Goal: Task Accomplishment & Management: Manage account settings

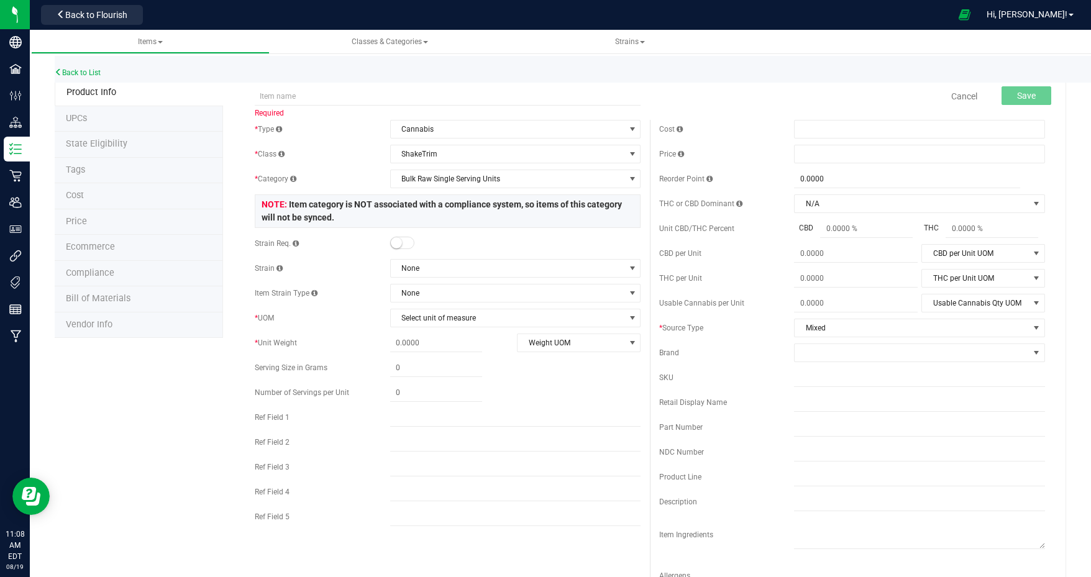
click at [108, 16] on span "Back to Flourish" at bounding box center [96, 15] width 62 height 10
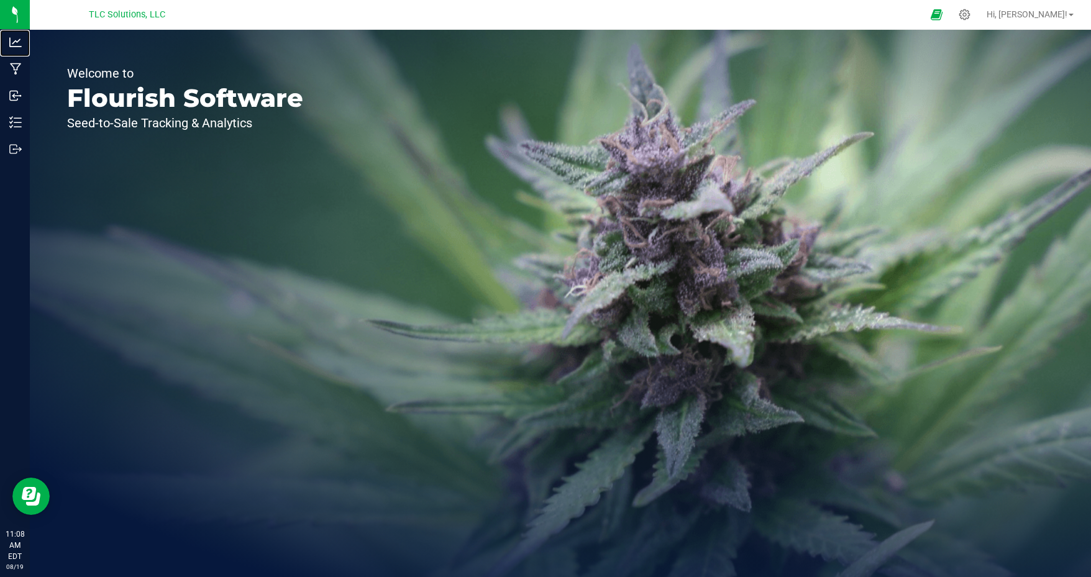
click at [0, 0] on p "Analytics" at bounding box center [0, 0] width 0 height 0
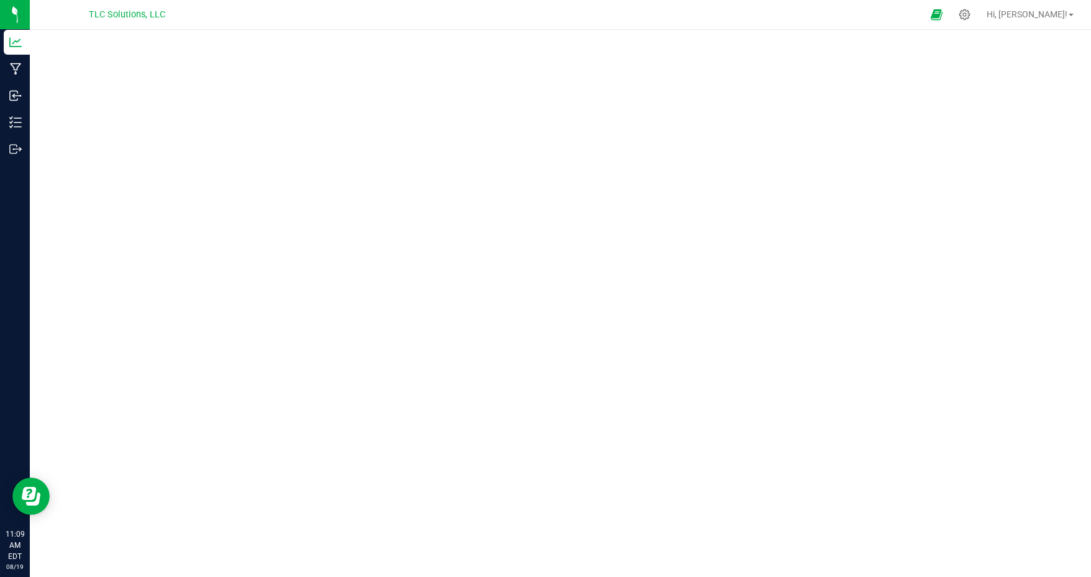
click at [632, 32] on div at bounding box center [560, 300] width 1061 height 540
click at [563, 38] on div at bounding box center [560, 300] width 1061 height 540
click at [220, 33] on div at bounding box center [560, 300] width 1061 height 540
click at [402, 27] on nav "TLC Solutions, LLC Hi, [PERSON_NAME]!" at bounding box center [560, 15] width 1061 height 30
click at [13, 65] on icon at bounding box center [16, 69] width 12 height 12
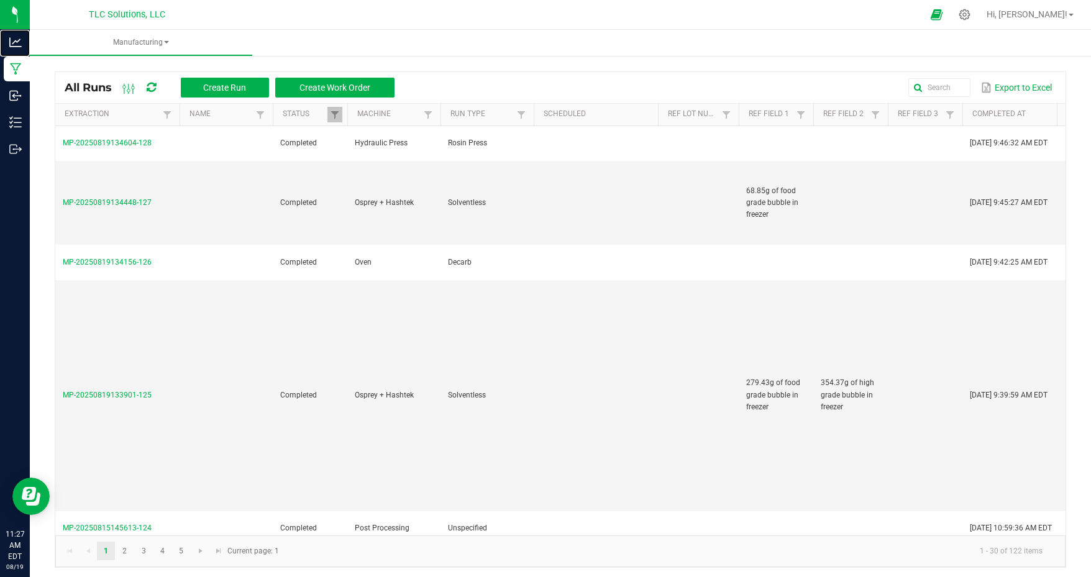
click at [0, 0] on p "Analytics" at bounding box center [0, 0] width 0 height 0
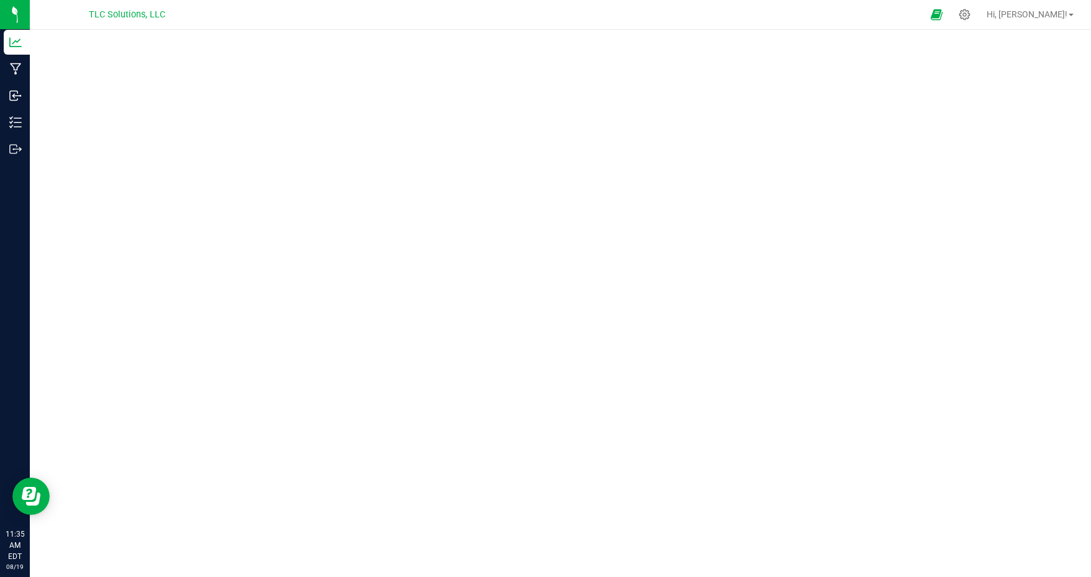
click at [306, 38] on div at bounding box center [560, 300] width 1061 height 540
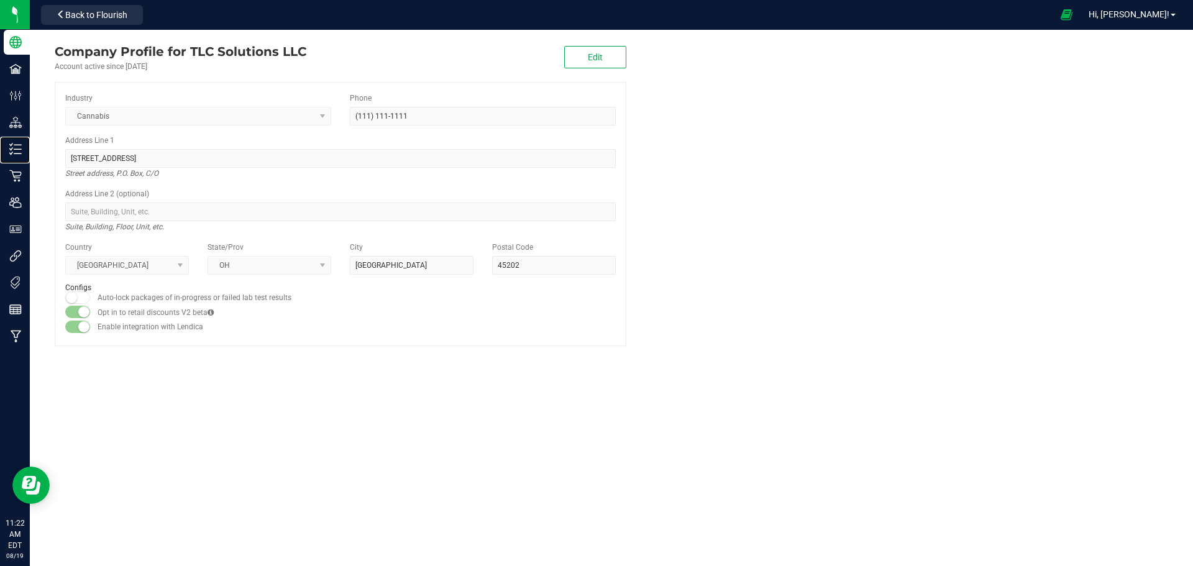
click at [0, 0] on p "Inventory" at bounding box center [0, 0] width 0 height 0
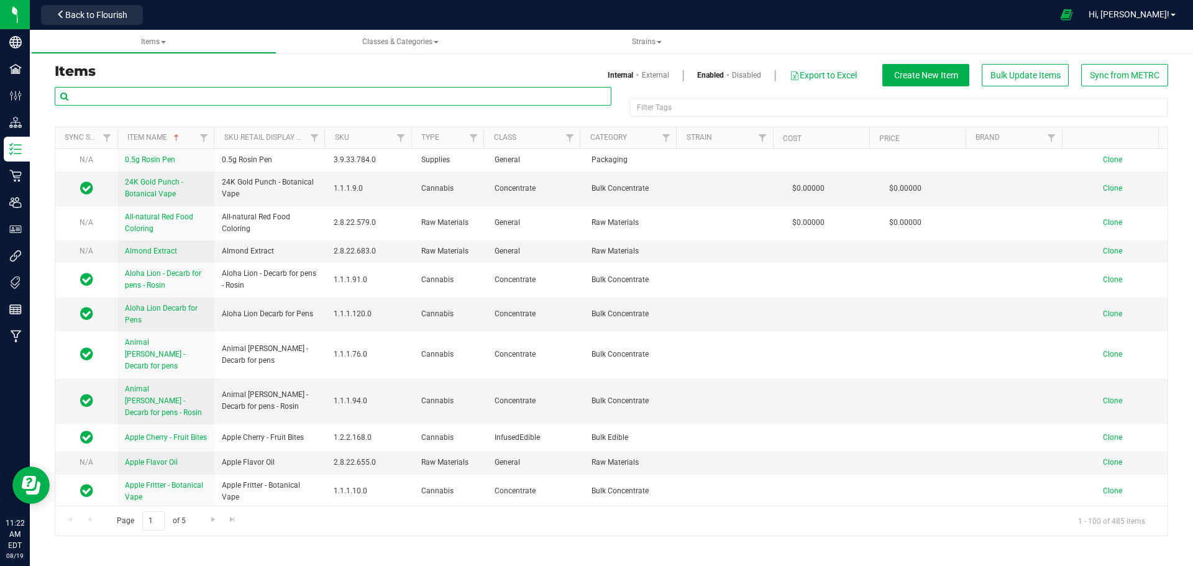
click at [158, 94] on input "text" at bounding box center [333, 96] width 557 height 19
type input "hot"
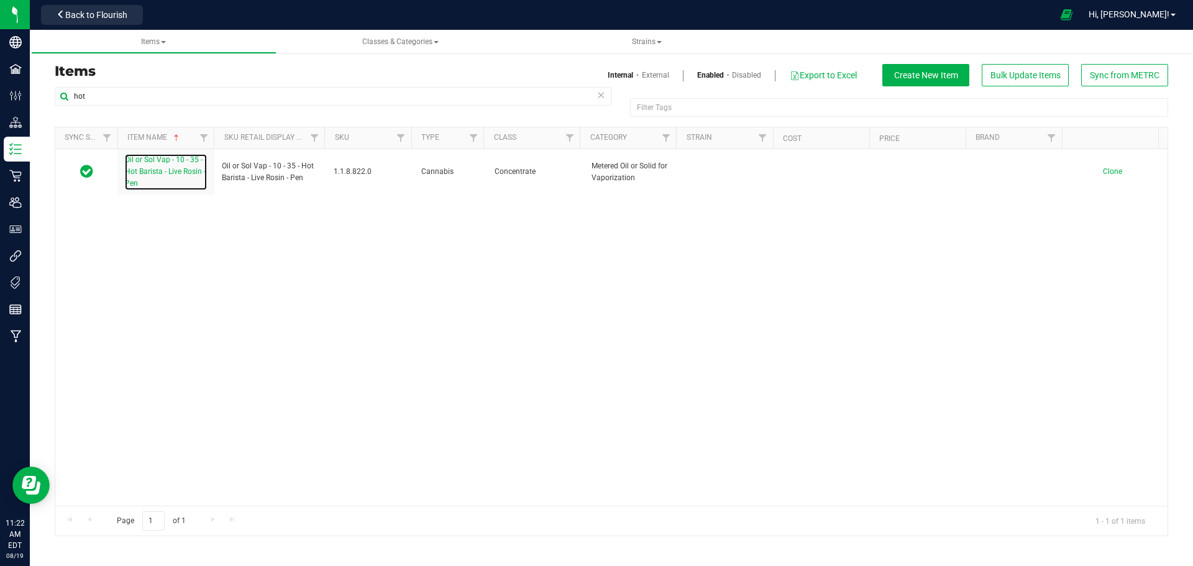
click at [171, 162] on span "Oil or Sol Vap - 10 - 35 - Hot Barista - Live Rosin - Pen" at bounding box center [165, 171] width 81 height 32
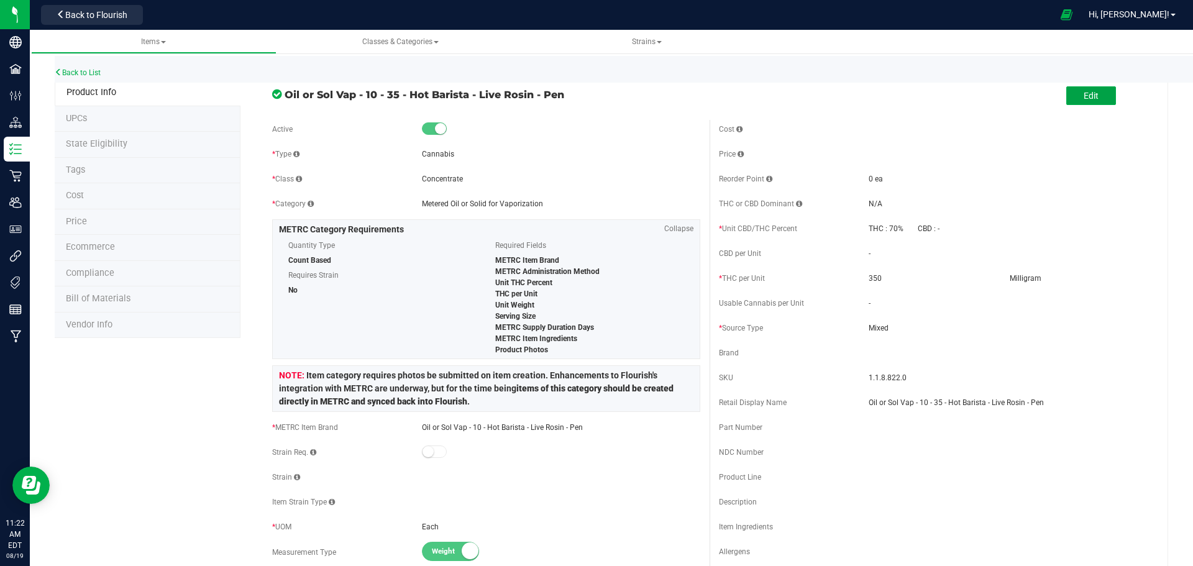
click at [1084, 101] on span "Edit" at bounding box center [1090, 96] width 15 height 10
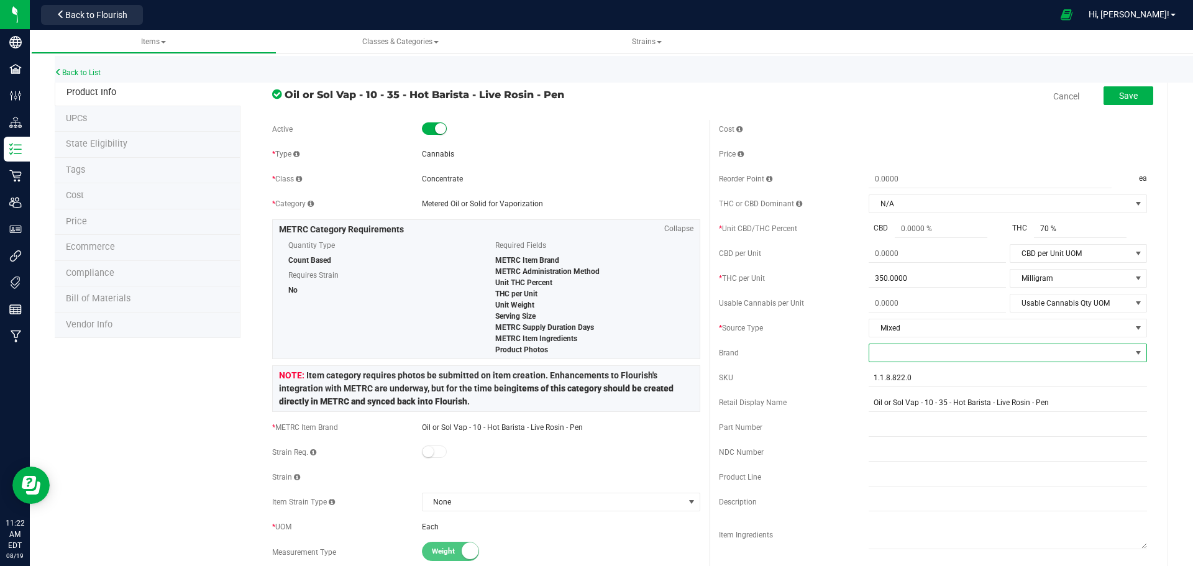
click at [906, 352] on span at bounding box center [1000, 352] width 262 height 17
click at [922, 491] on li "King City Gardens" at bounding box center [999, 490] width 275 height 21
click at [1126, 91] on span "Save" at bounding box center [1128, 96] width 19 height 10
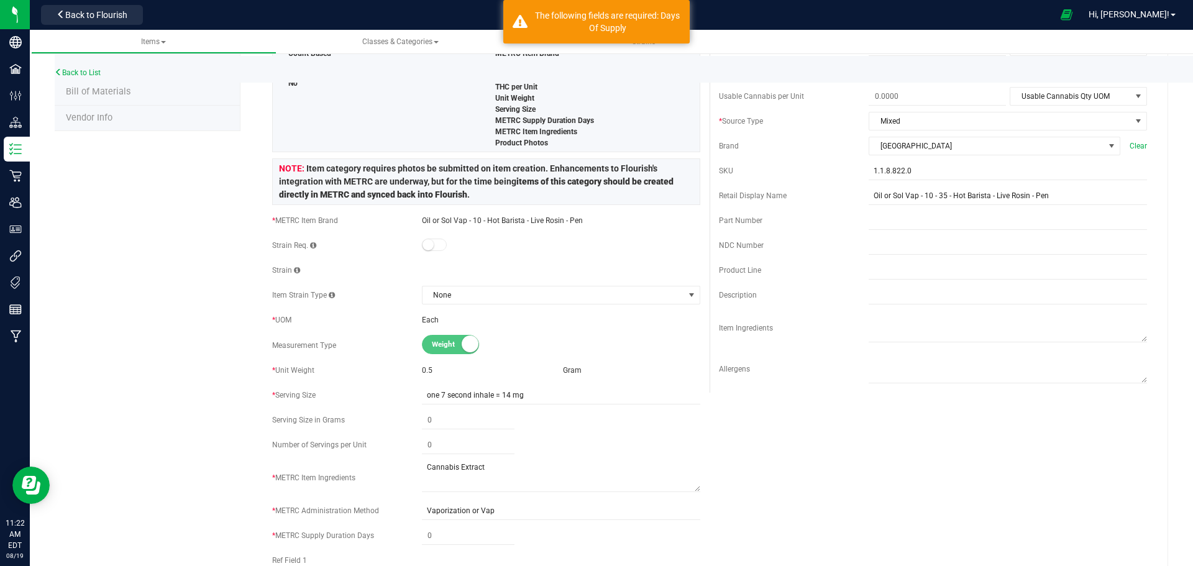
scroll to position [311, 0]
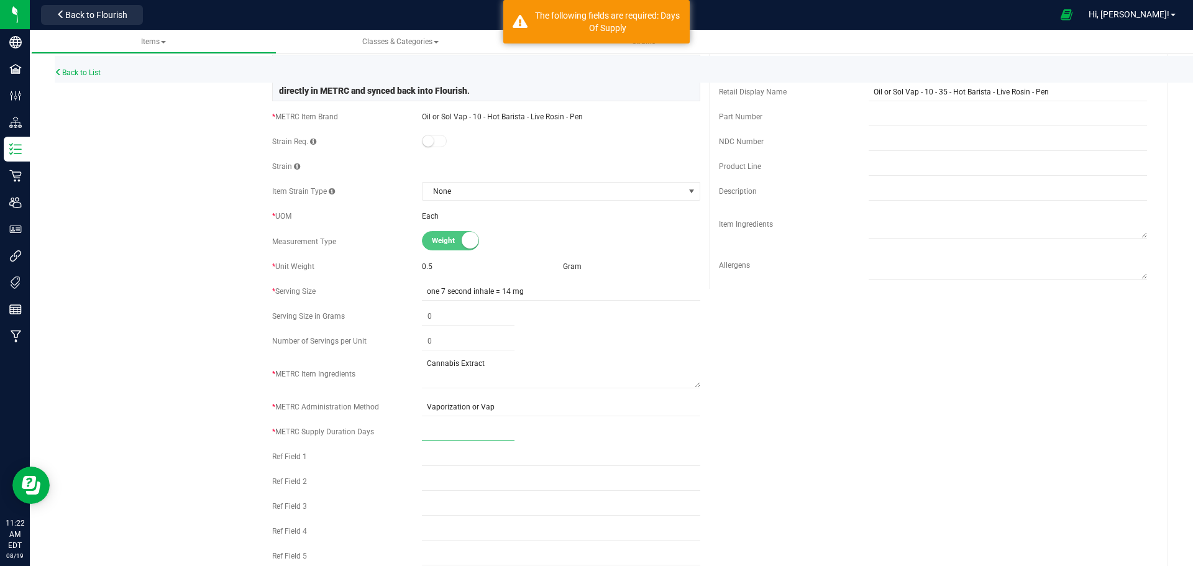
drag, startPoint x: 437, startPoint y: 434, endPoint x: 416, endPoint y: 433, distance: 21.1
click at [416, 433] on div "* METRC Supply Duration Days" at bounding box center [486, 431] width 428 height 19
type input "1"
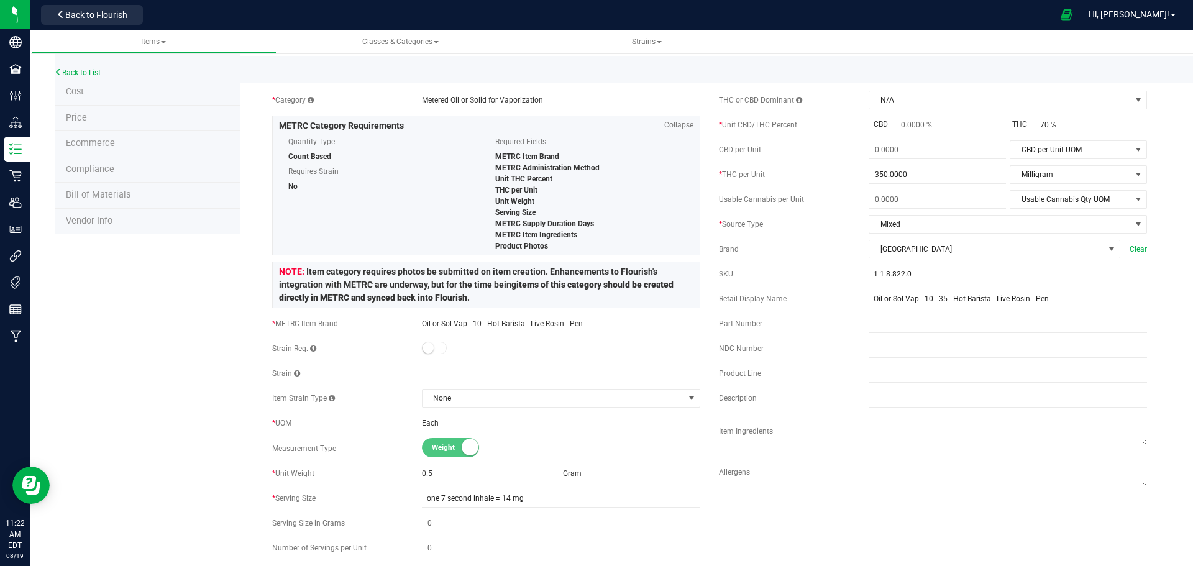
scroll to position [0, 0]
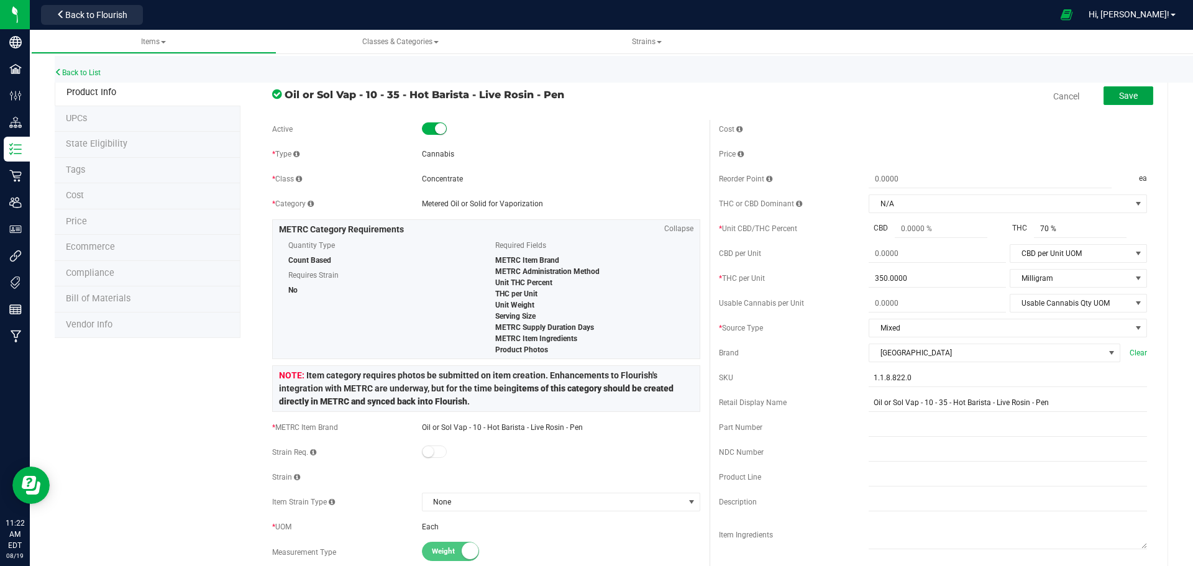
type input "1"
click at [1119, 93] on span "Save" at bounding box center [1128, 96] width 19 height 10
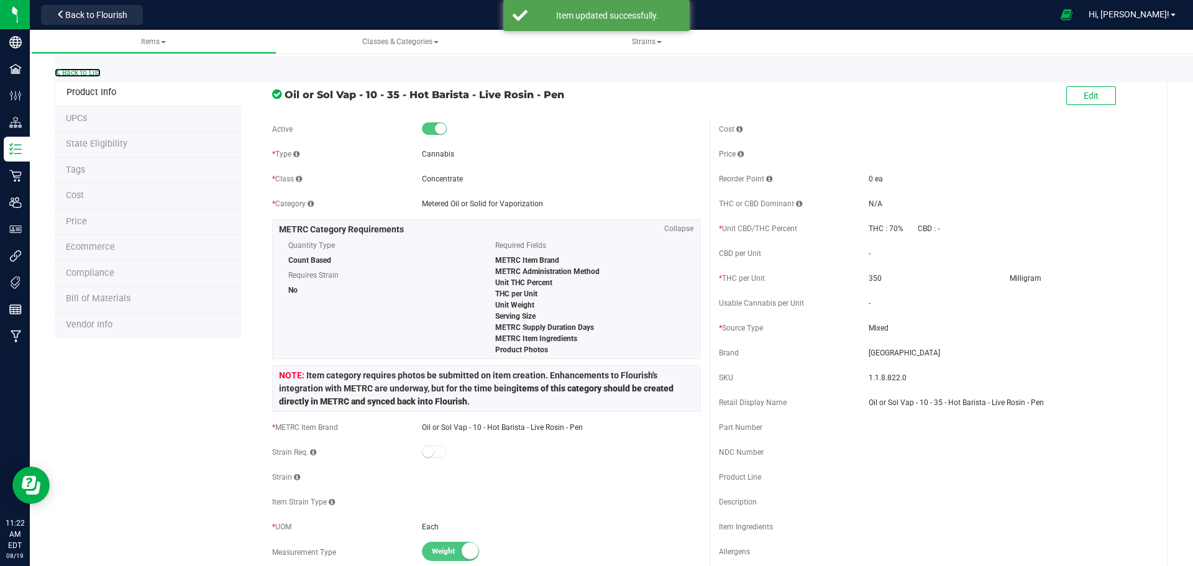
click at [81, 73] on link "Back to List" at bounding box center [78, 72] width 46 height 9
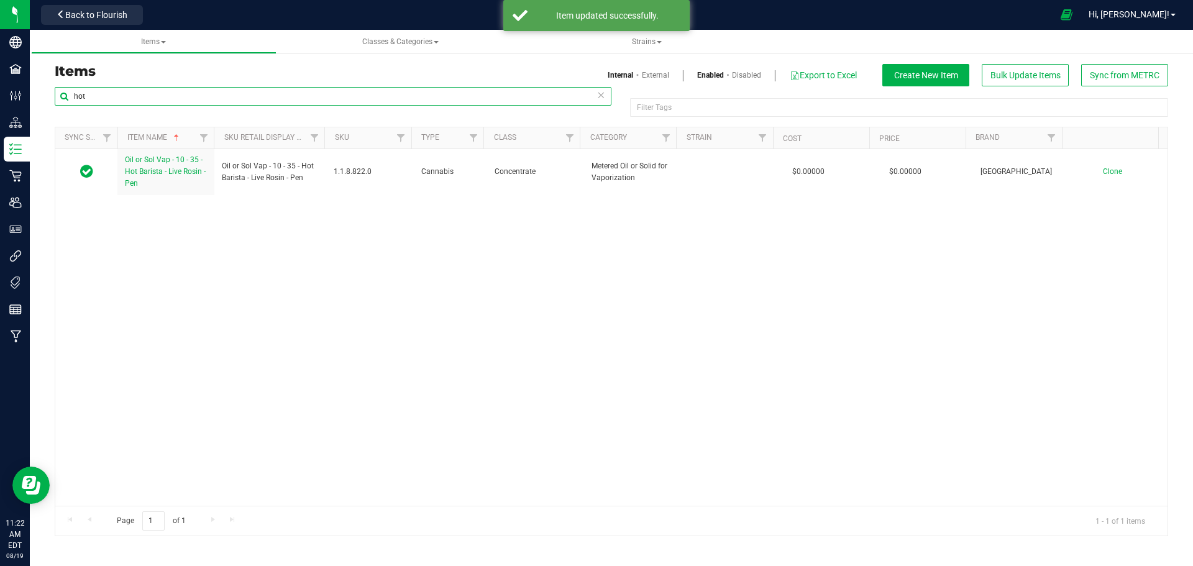
click at [125, 103] on input "hot" at bounding box center [333, 96] width 557 height 19
drag, startPoint x: 144, startPoint y: 97, endPoint x: 49, endPoint y: 98, distance: 94.4
click at [49, 98] on div "hot Filter Tags Filter Tags Sync Status Item Name Sku Retail Display Name SKU T…" at bounding box center [611, 311] width 1132 height 450
type input "peach"
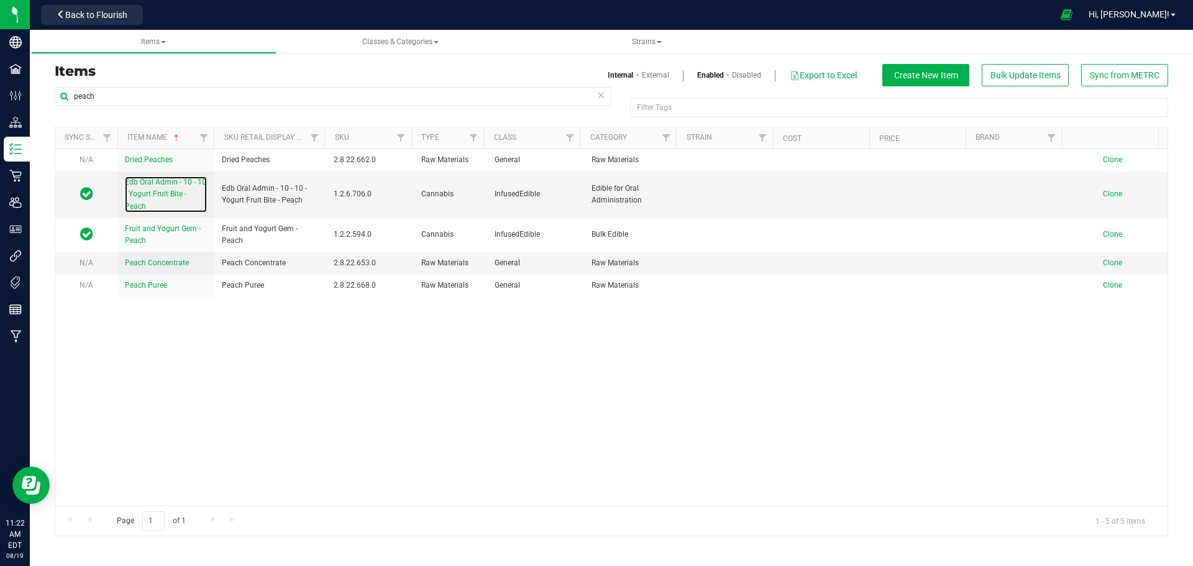
click at [155, 188] on link "Edb Oral Admin - 10 - 10 - Yogurt Fruit Bite - Peach" at bounding box center [166, 194] width 82 height 36
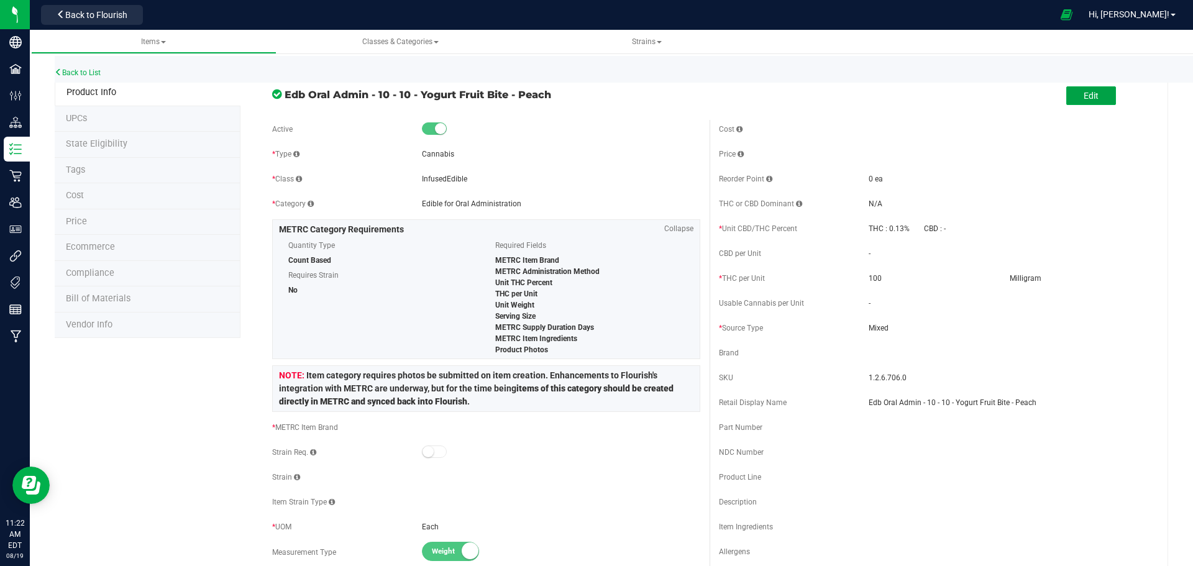
click at [1066, 96] on button "Edit" at bounding box center [1091, 95] width 50 height 19
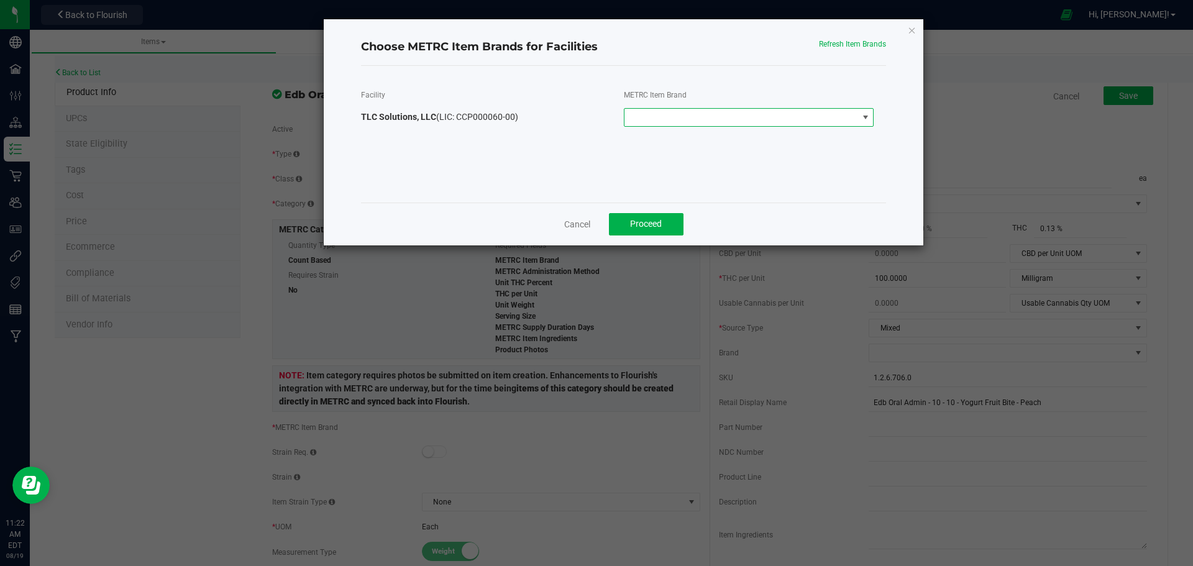
click at [737, 116] on span at bounding box center [741, 117] width 234 height 17
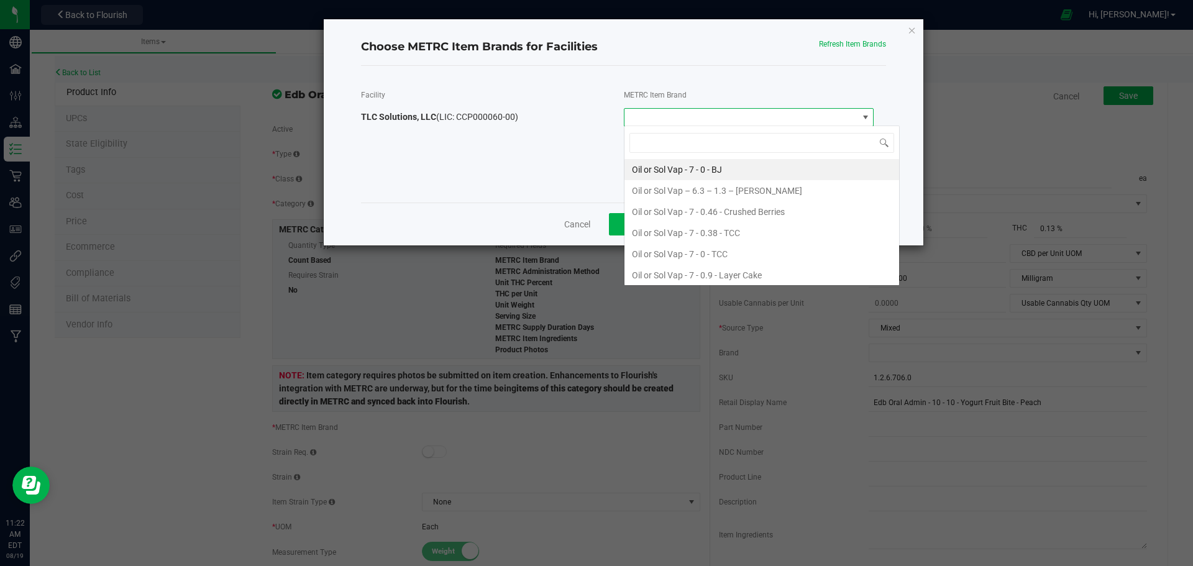
scroll to position [19, 250]
type input "peach"
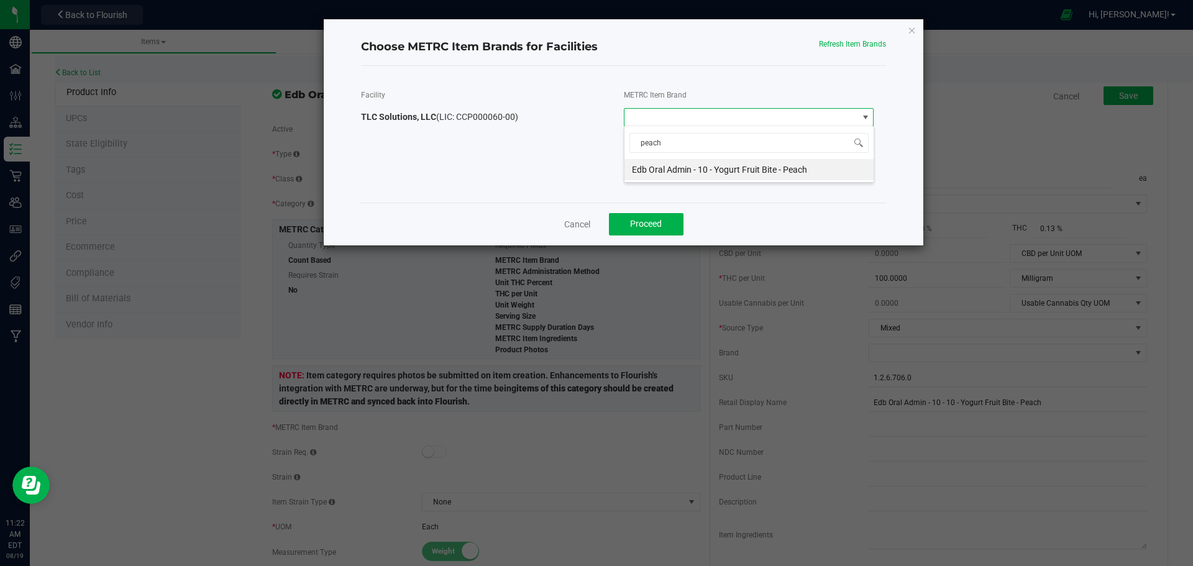
click at [735, 168] on li "Edb Oral Admin - 10 - Yogurt Fruit Bite - Peach" at bounding box center [748, 169] width 249 height 21
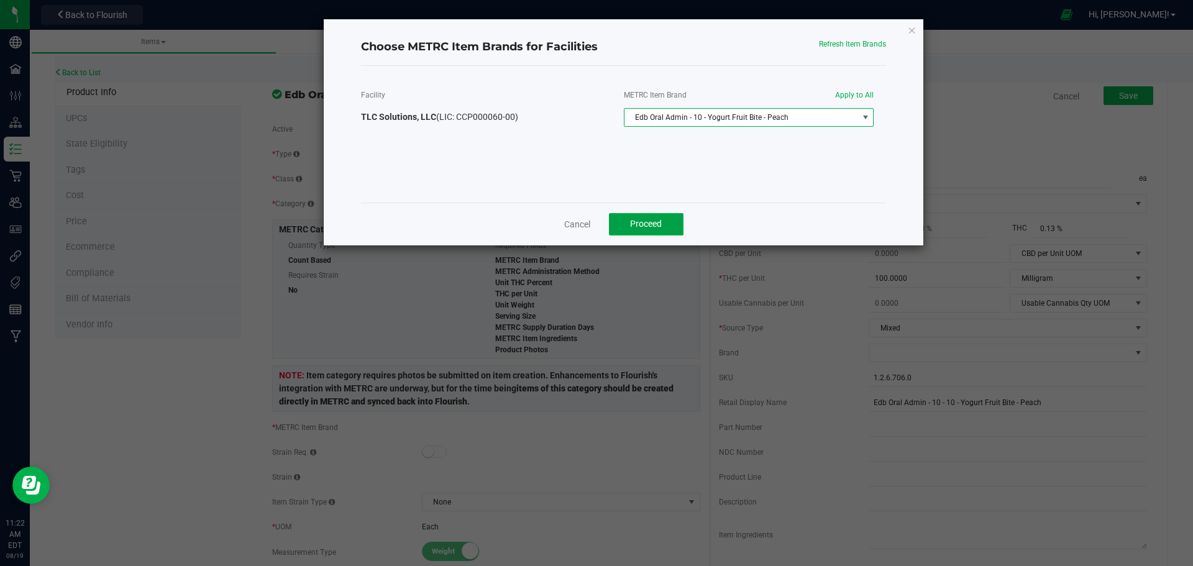
click at [661, 221] on span "Proceed" at bounding box center [646, 224] width 32 height 10
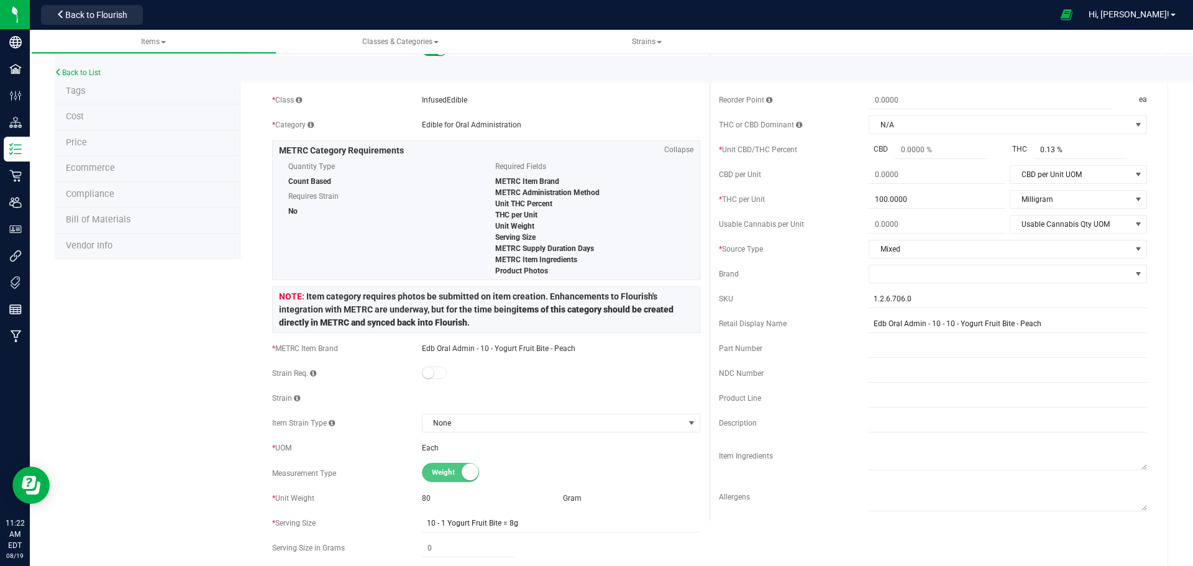
scroll to position [104, 0]
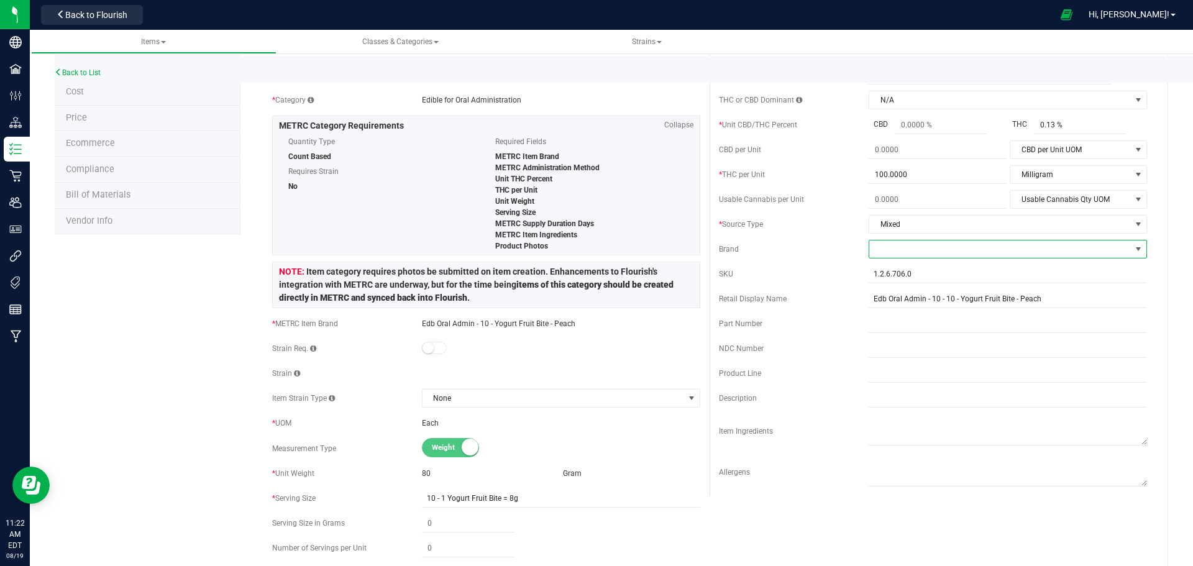
click at [900, 247] on span at bounding box center [1000, 248] width 262 height 17
click at [903, 410] on li "Lux" at bounding box center [999, 408] width 275 height 21
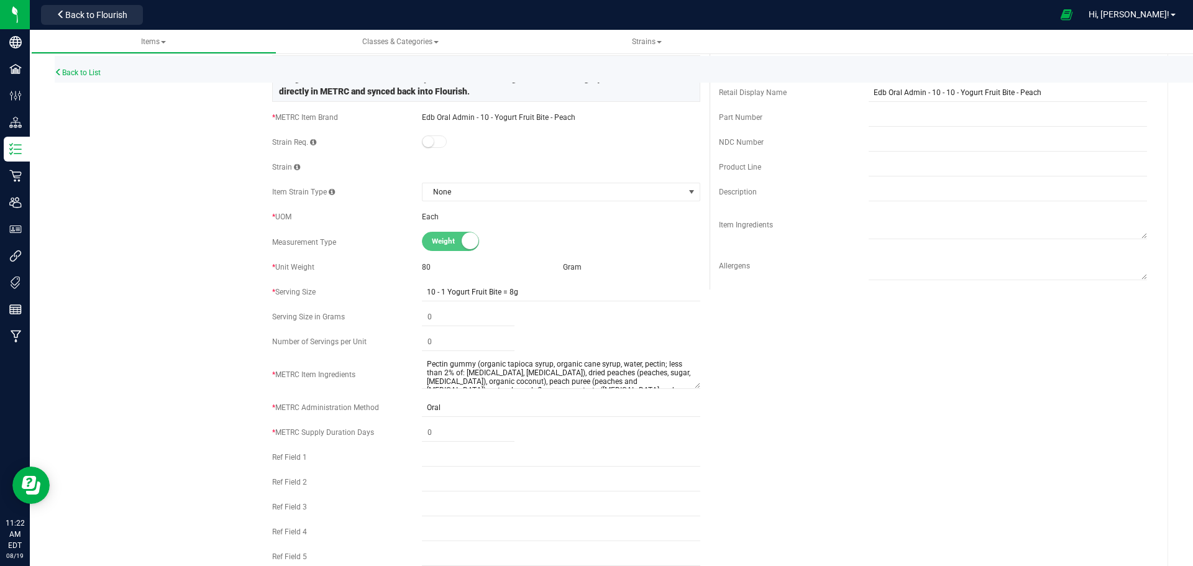
scroll to position [311, 0]
drag, startPoint x: 458, startPoint y: 430, endPoint x: 405, endPoint y: 431, distance: 52.8
click at [405, 431] on div "* METRC Supply Duration Days" at bounding box center [486, 431] width 428 height 19
type input "1"
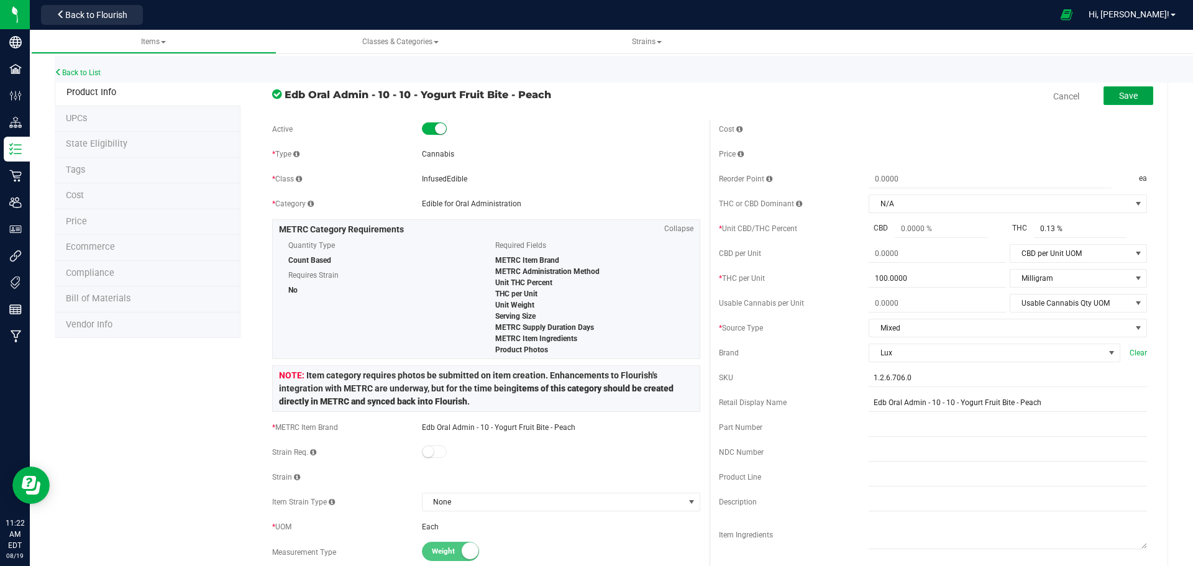
type input "1"
click at [1128, 89] on button "Save" at bounding box center [1128, 95] width 50 height 19
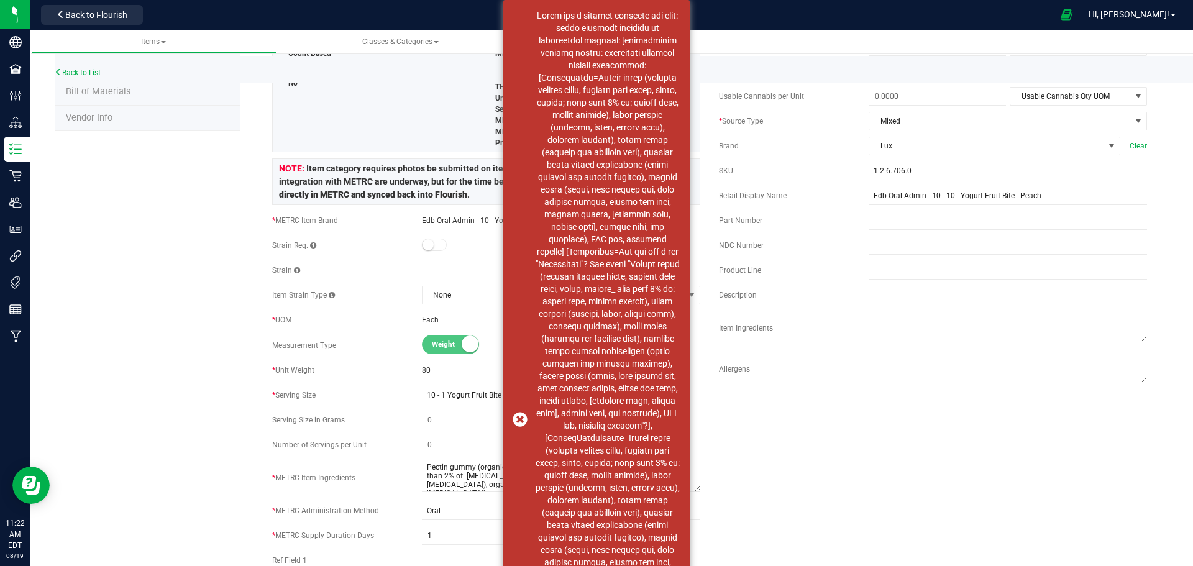
scroll to position [311, 0]
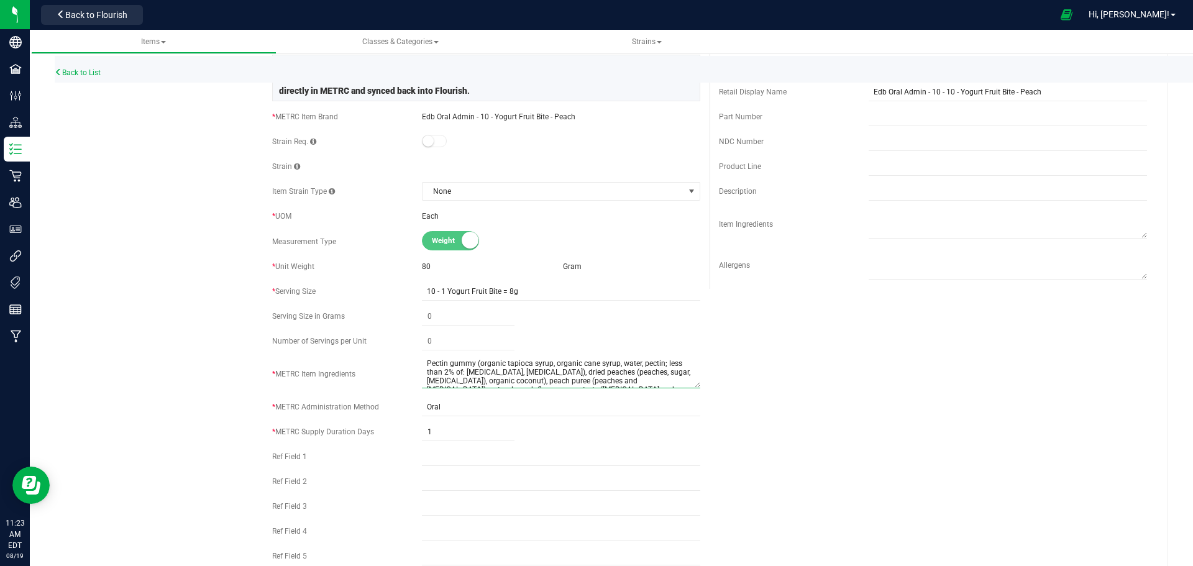
click at [563, 370] on textarea at bounding box center [561, 373] width 278 height 32
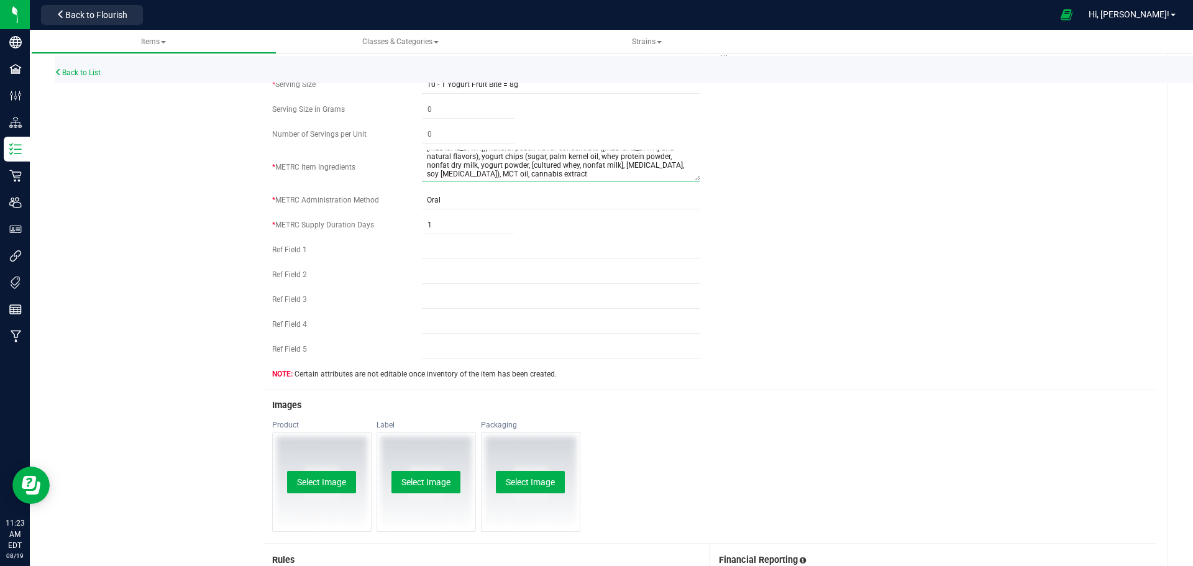
scroll to position [414, 0]
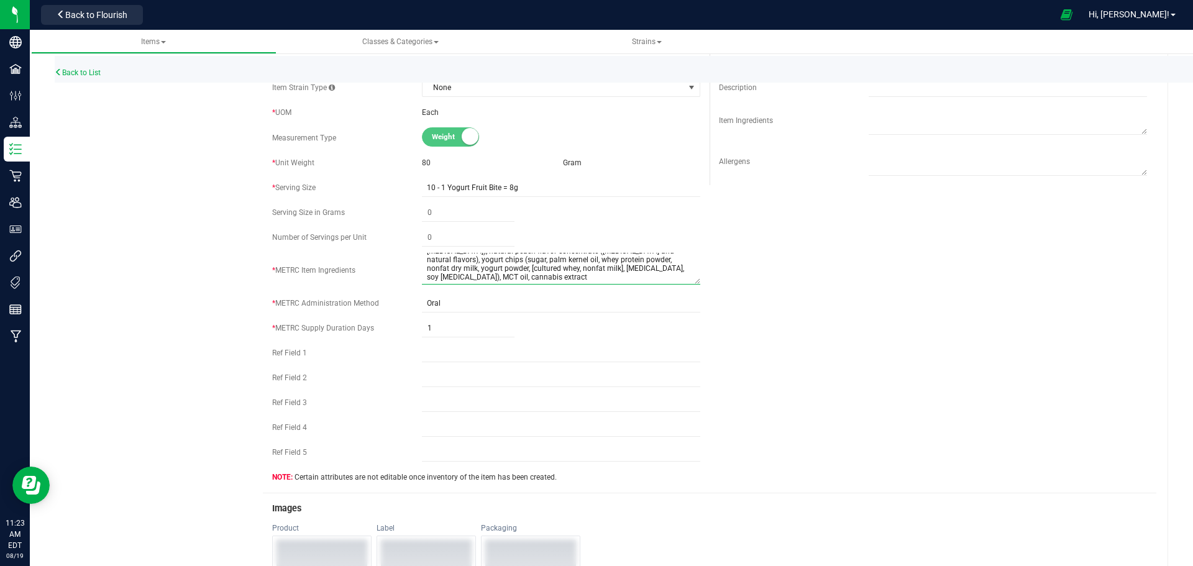
click at [465, 279] on textarea at bounding box center [561, 269] width 278 height 32
click at [538, 265] on textarea at bounding box center [561, 269] width 278 height 32
drag, startPoint x: 465, startPoint y: 278, endPoint x: 463, endPoint y: 253, distance: 24.9
click at [463, 253] on textarea at bounding box center [561, 269] width 278 height 32
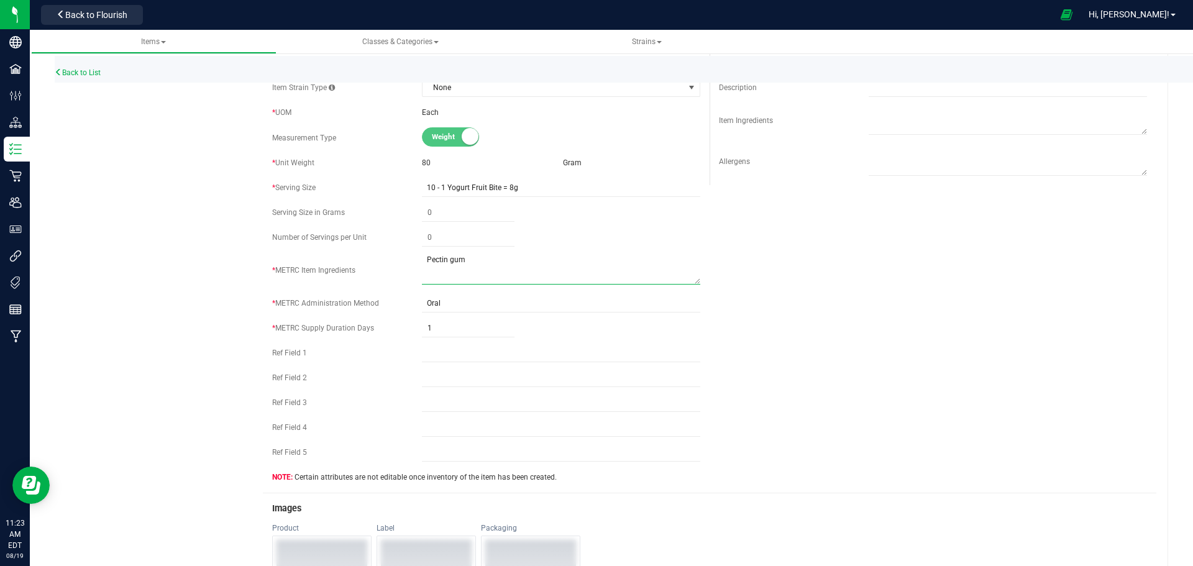
drag, startPoint x: 480, startPoint y: 263, endPoint x: 445, endPoint y: 262, distance: 34.2
click at [445, 262] on textarea at bounding box center [561, 269] width 278 height 32
type textarea "P"
type textarea "See METRC"
click at [935, 252] on div "Active * Type Cannabis * Class InfusedEdible * Category" at bounding box center [709, 99] width 893 height 787
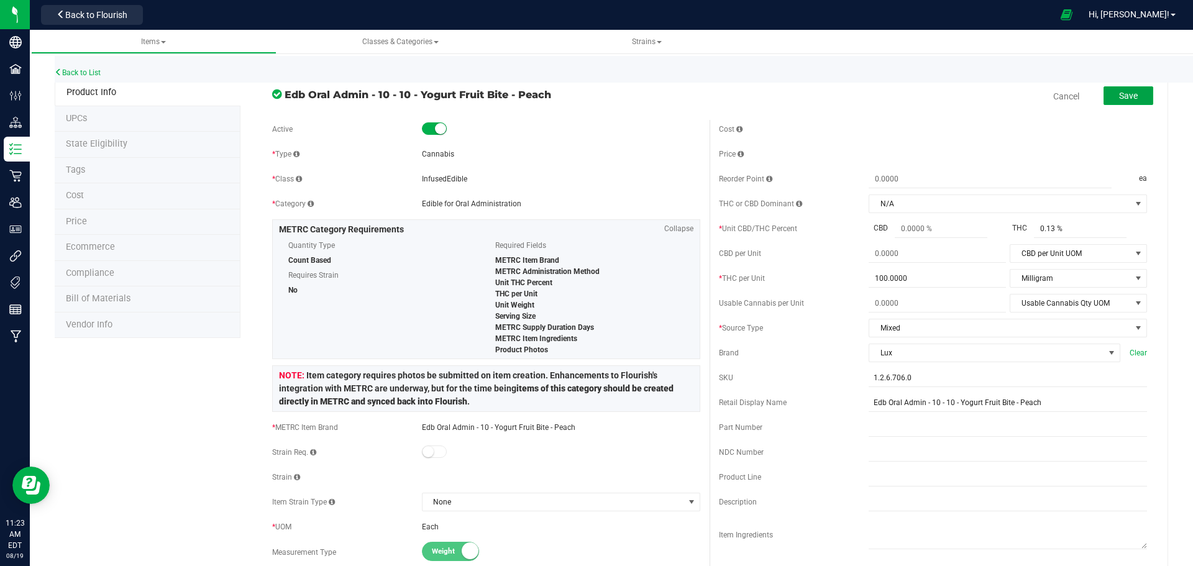
click at [1123, 95] on span "Save" at bounding box center [1128, 96] width 19 height 10
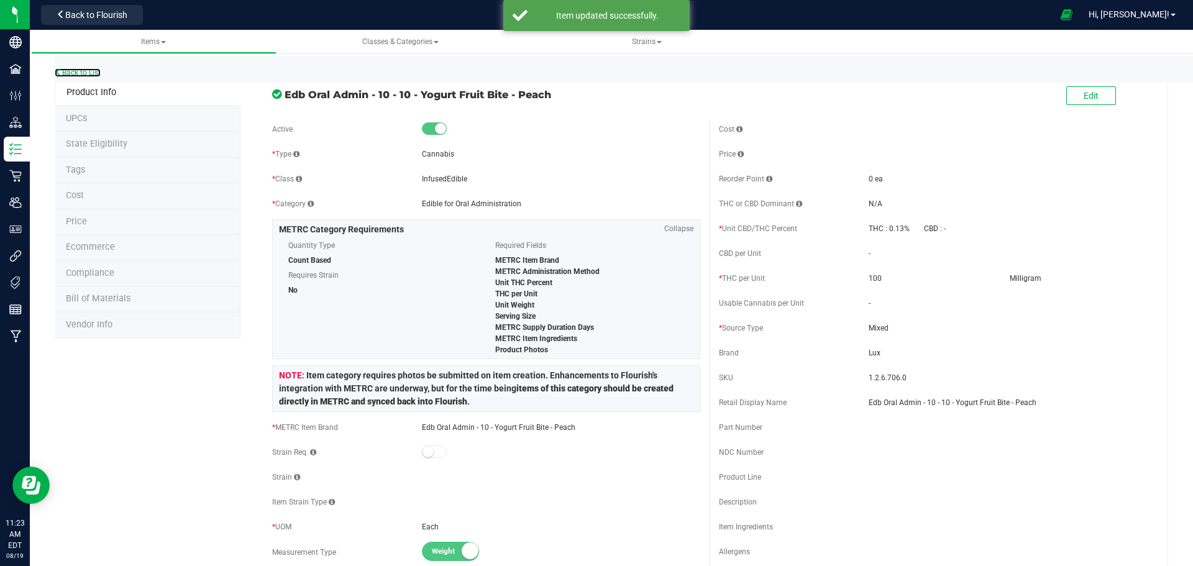
click at [89, 70] on link "Back to List" at bounding box center [78, 72] width 46 height 9
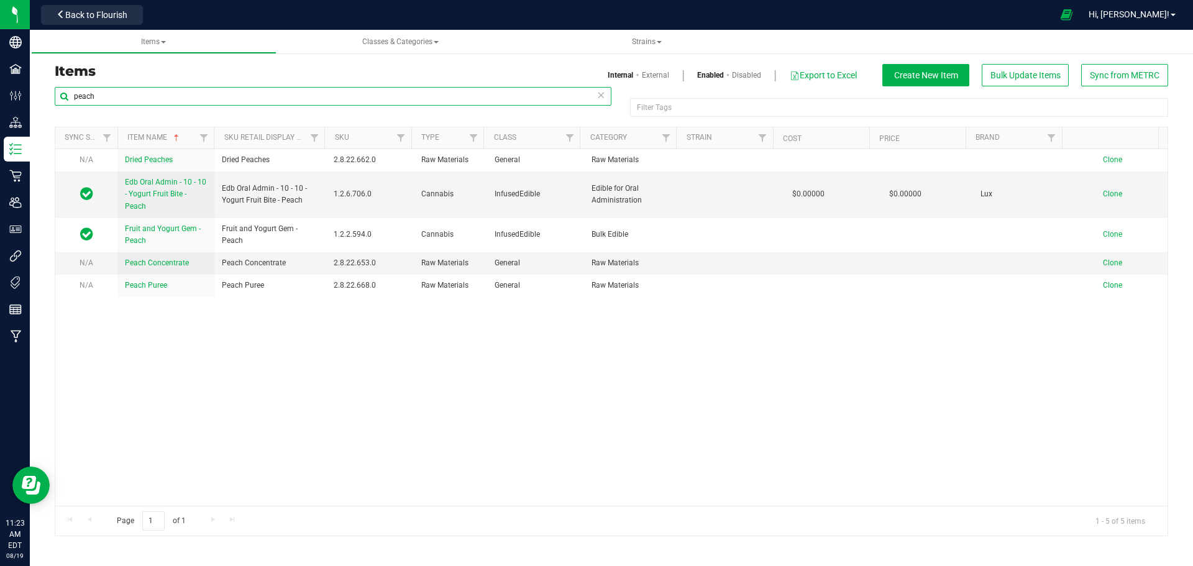
drag, startPoint x: 171, startPoint y: 99, endPoint x: 44, endPoint y: 102, distance: 126.8
click at [44, 102] on div "Items Internal External Enabled Disabled Export to Excel Create New Item Bulk U…" at bounding box center [611, 292] width 1163 height 513
type input "chimera"
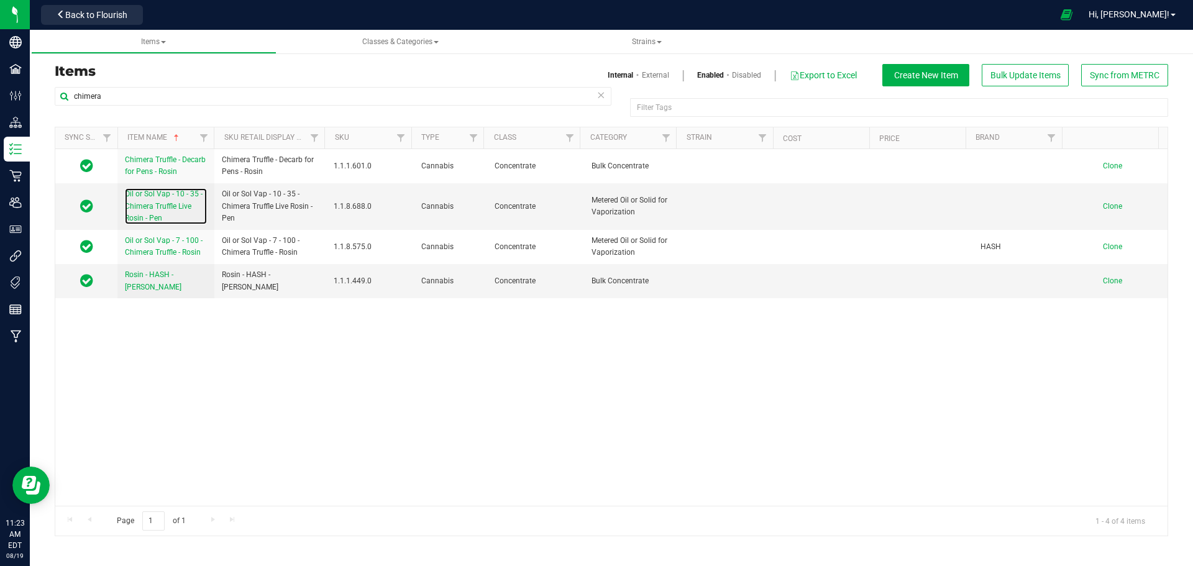
click at [157, 202] on span "Oil or Sol Vap - 10 - 35 - Chimera Truffle Live Rosin - Pen" at bounding box center [164, 205] width 78 height 32
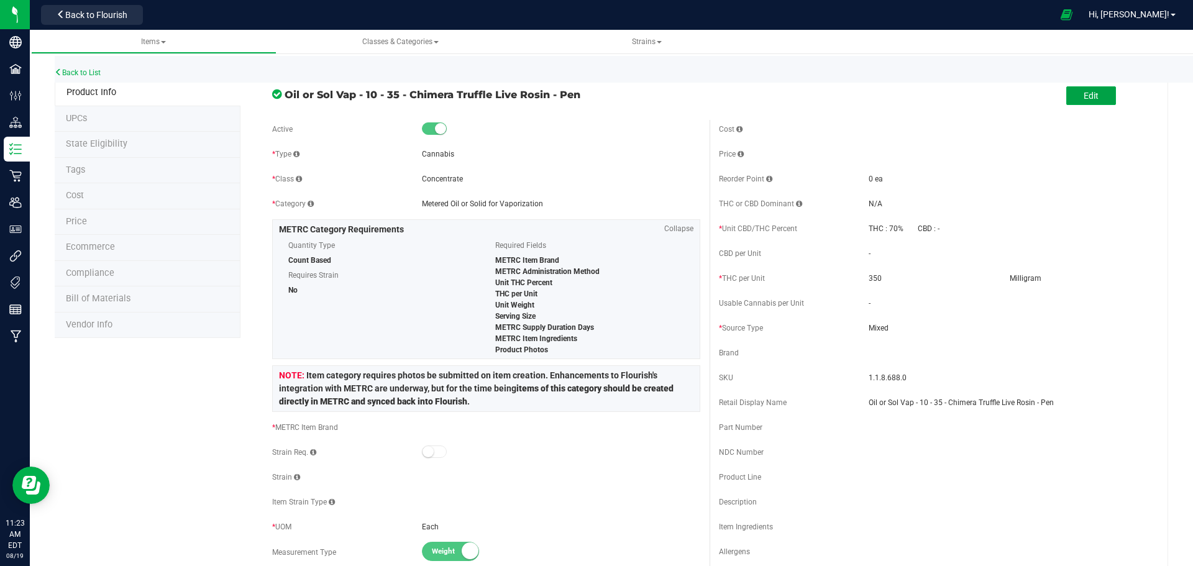
click at [1088, 93] on span "Edit" at bounding box center [1090, 96] width 15 height 10
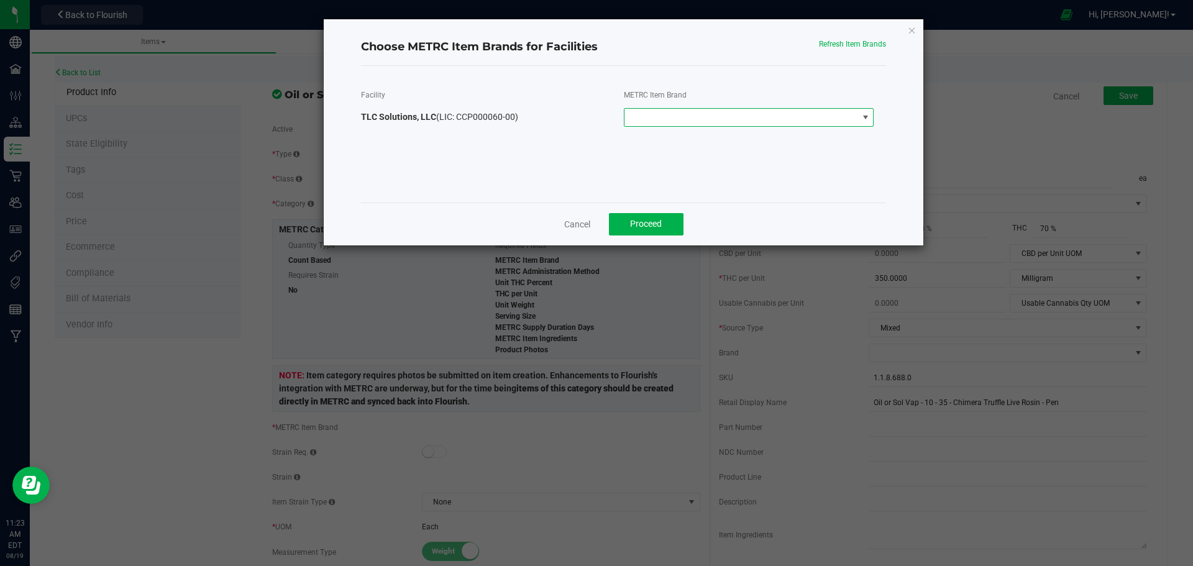
click at [724, 112] on span at bounding box center [741, 117] width 234 height 17
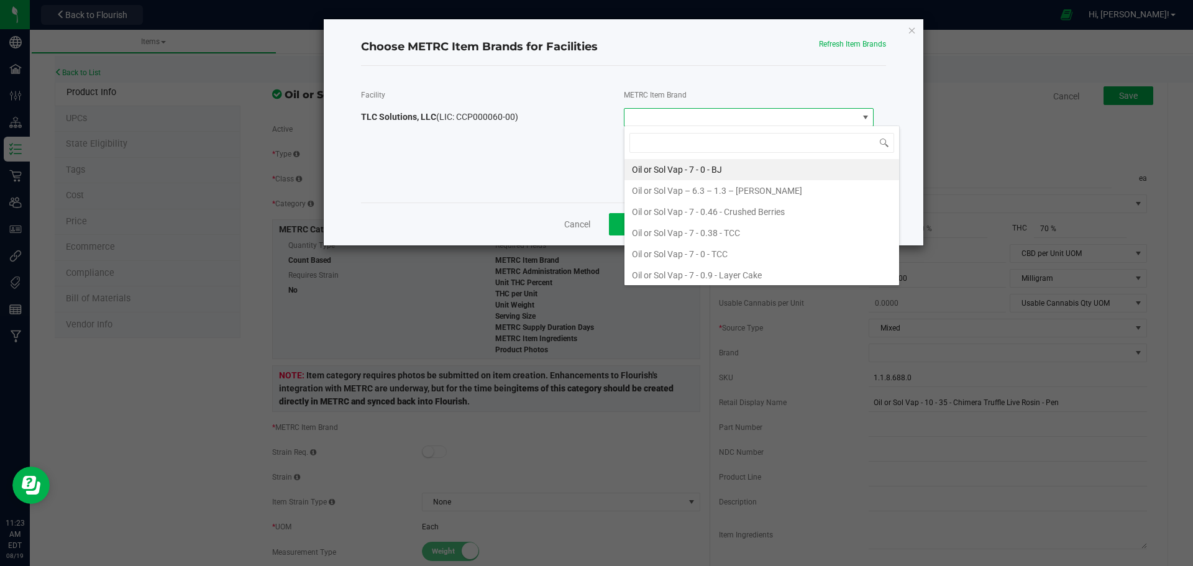
scroll to position [19, 250]
type input "chimera"
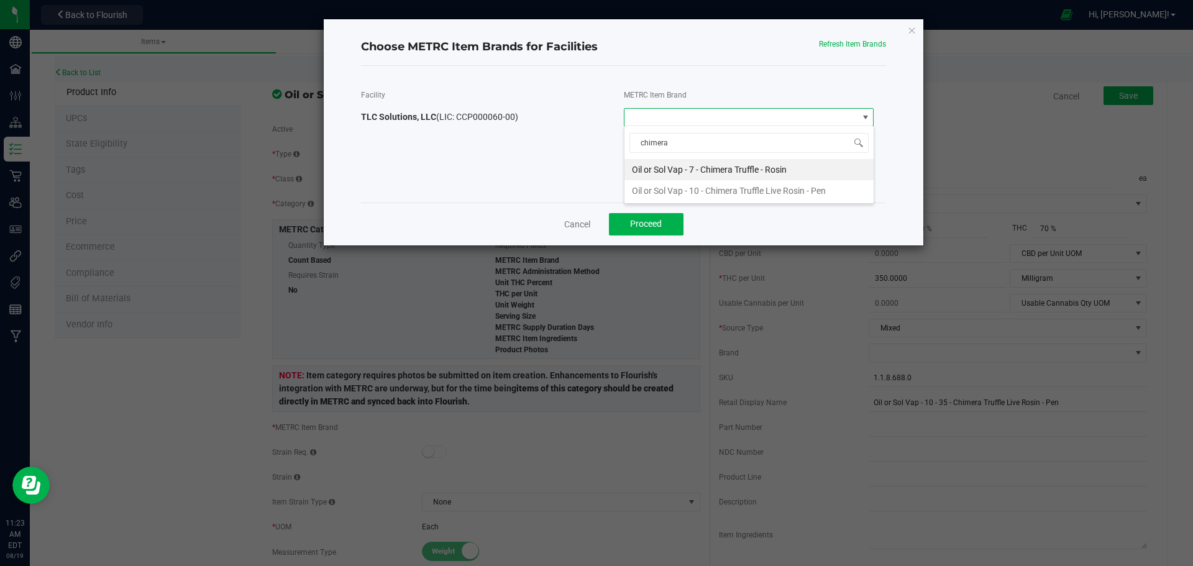
click at [759, 194] on li "Oil or Sol Vap - 10 - Chimera Truffle Live Rosin - Pen" at bounding box center [748, 190] width 249 height 21
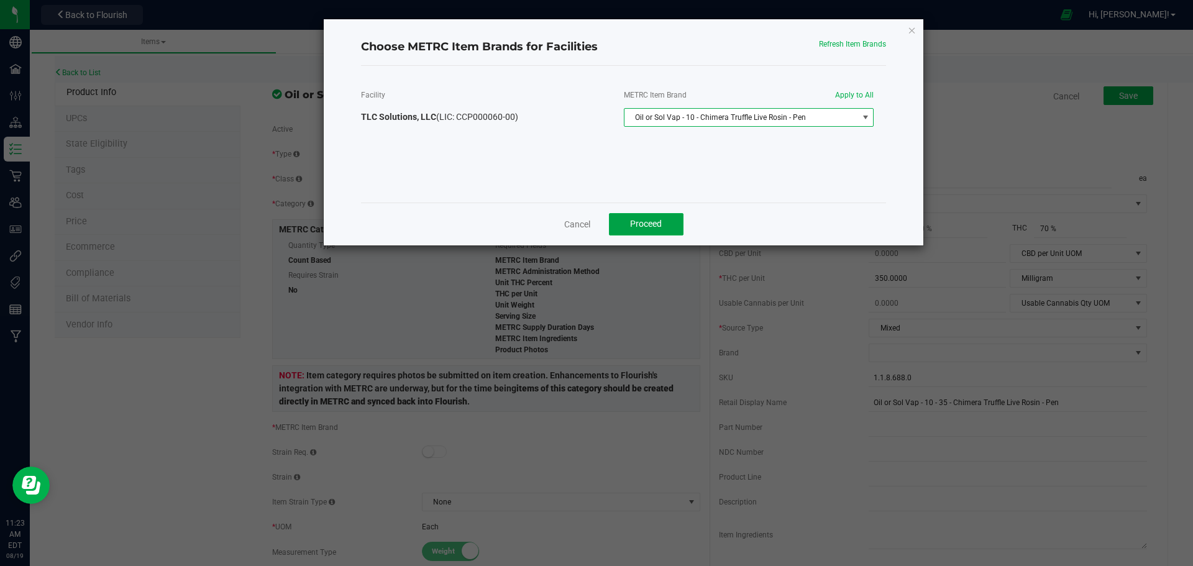
click at [649, 223] on span "Proceed" at bounding box center [646, 224] width 32 height 10
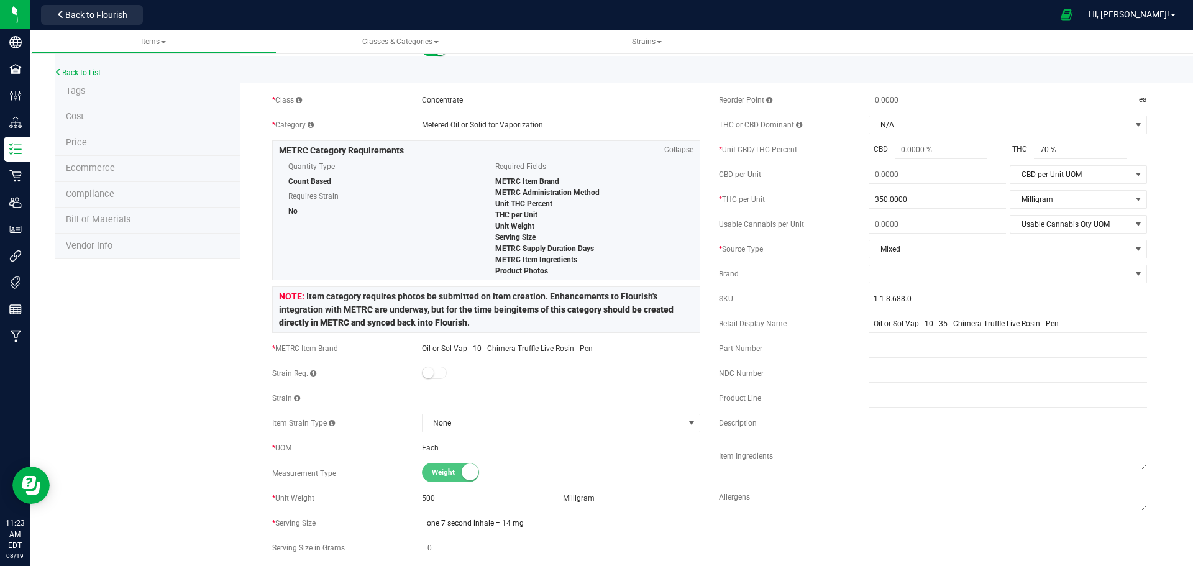
scroll to position [104, 0]
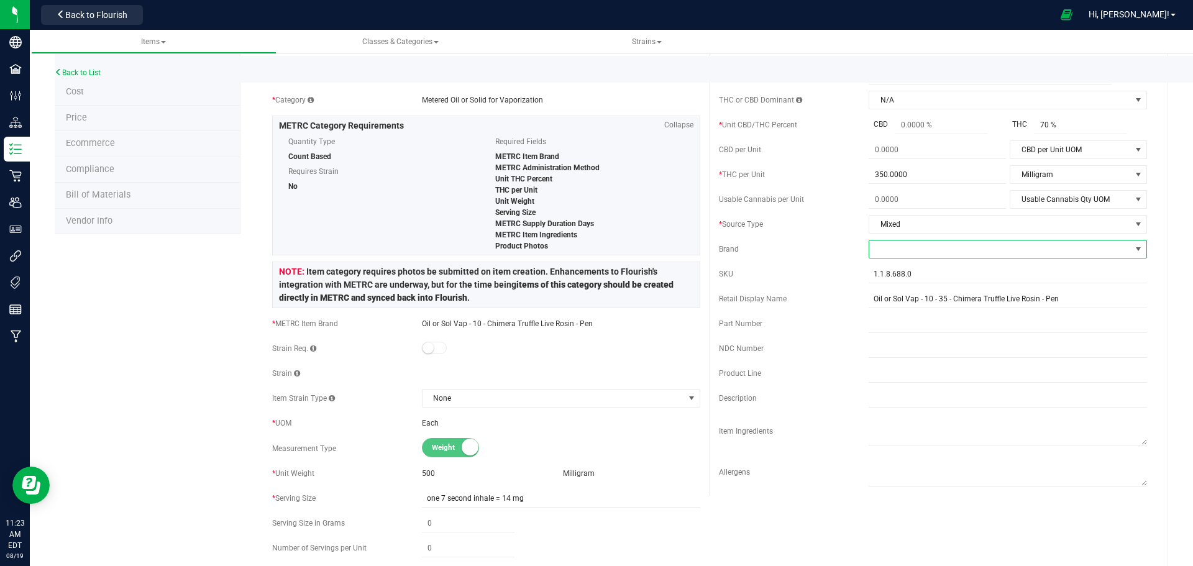
click at [924, 252] on span at bounding box center [1000, 248] width 262 height 17
click at [913, 388] on li "King City Gardens" at bounding box center [999, 386] width 275 height 21
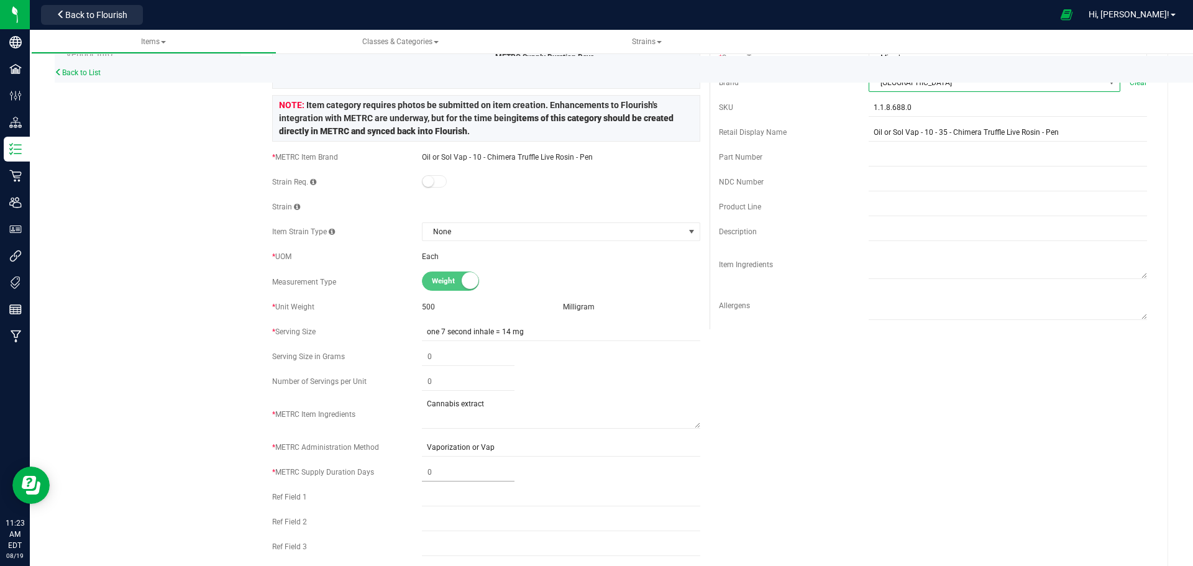
scroll to position [311, 0]
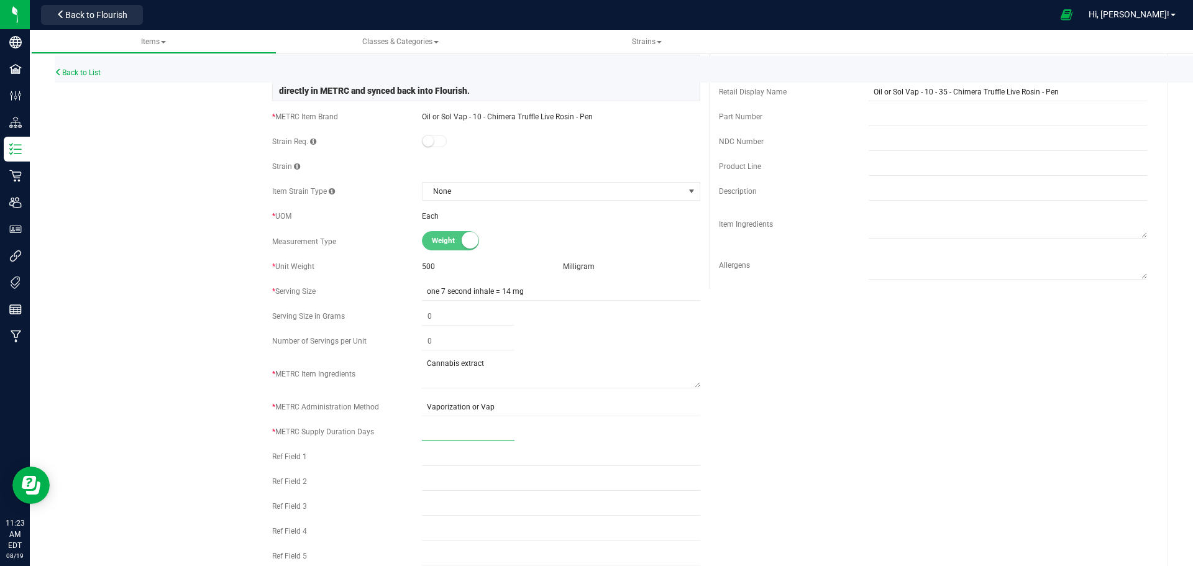
click at [447, 429] on span at bounding box center [468, 432] width 93 height 18
type input "1"
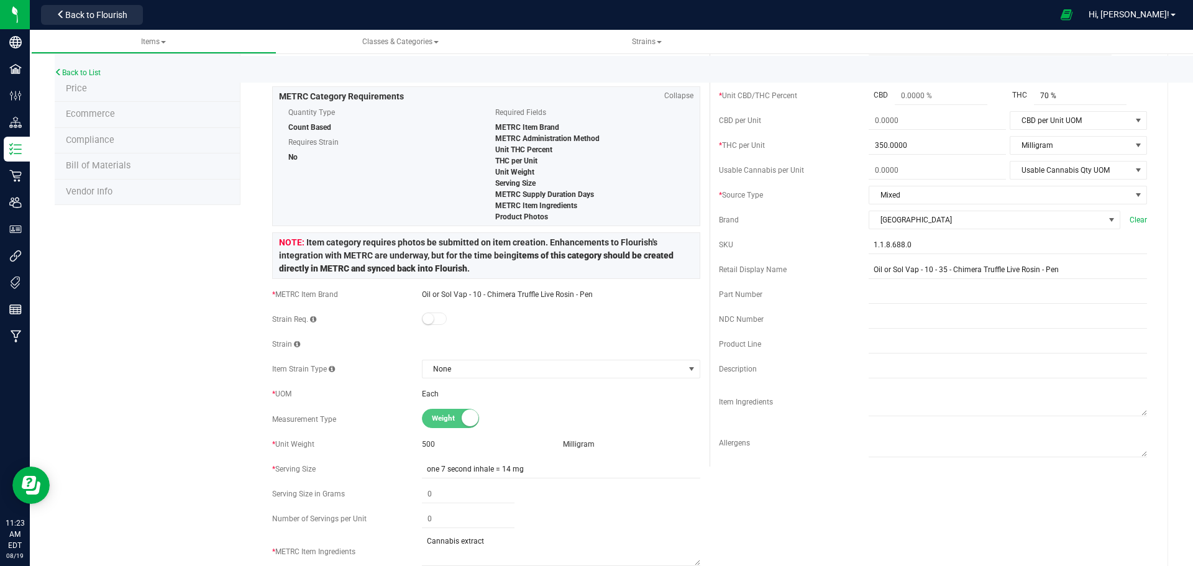
scroll to position [0, 0]
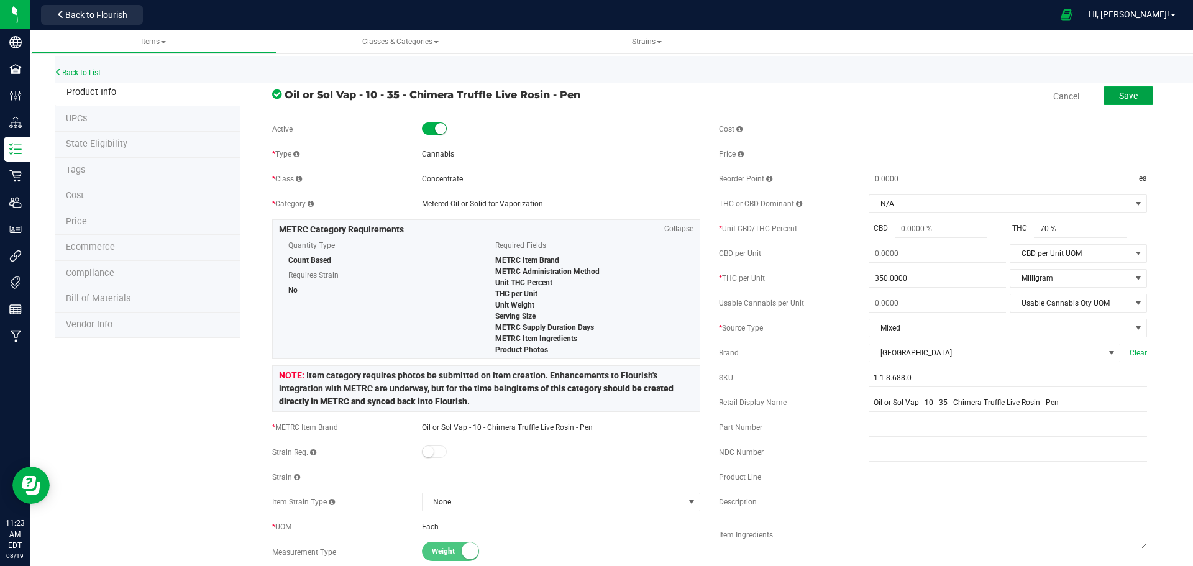
type input "1"
click at [1119, 92] on span "Save" at bounding box center [1128, 96] width 19 height 10
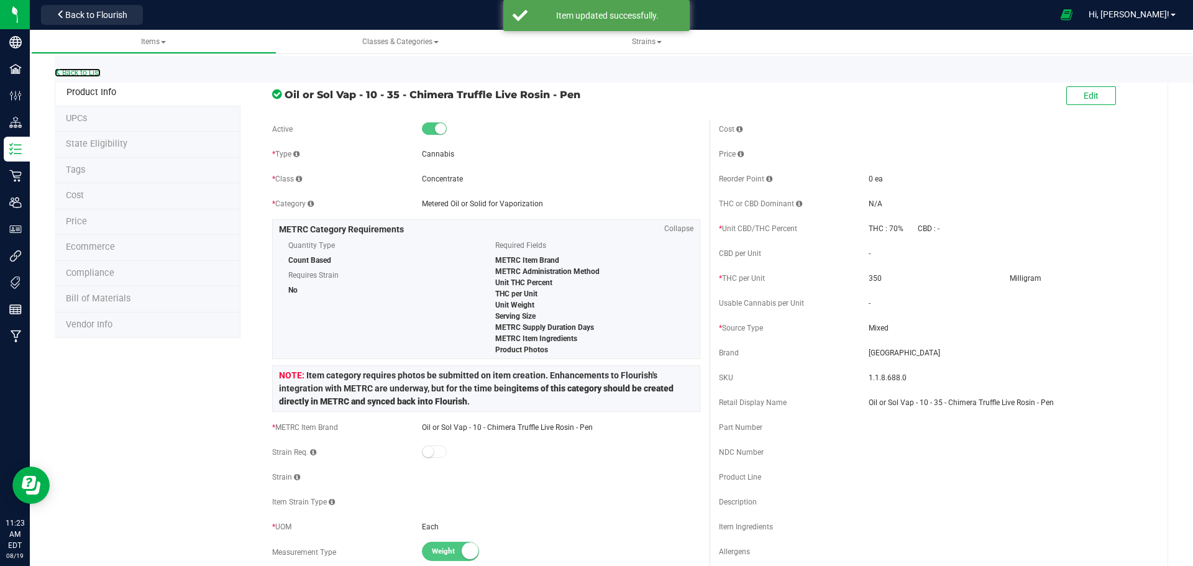
click at [82, 72] on link "Back to List" at bounding box center [78, 72] width 46 height 9
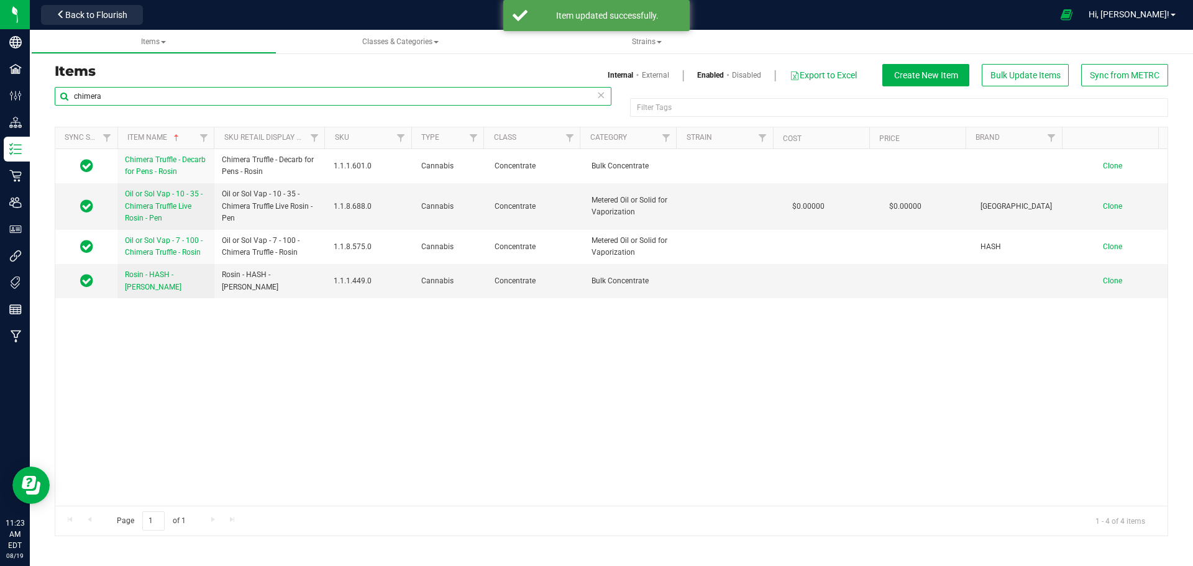
drag, startPoint x: 177, startPoint y: 96, endPoint x: 40, endPoint y: 88, distance: 137.6
click at [40, 88] on div "Items Internal External Enabled Disabled Export to Excel Create New Item Bulk U…" at bounding box center [611, 292] width 1163 height 513
type input "yellow"
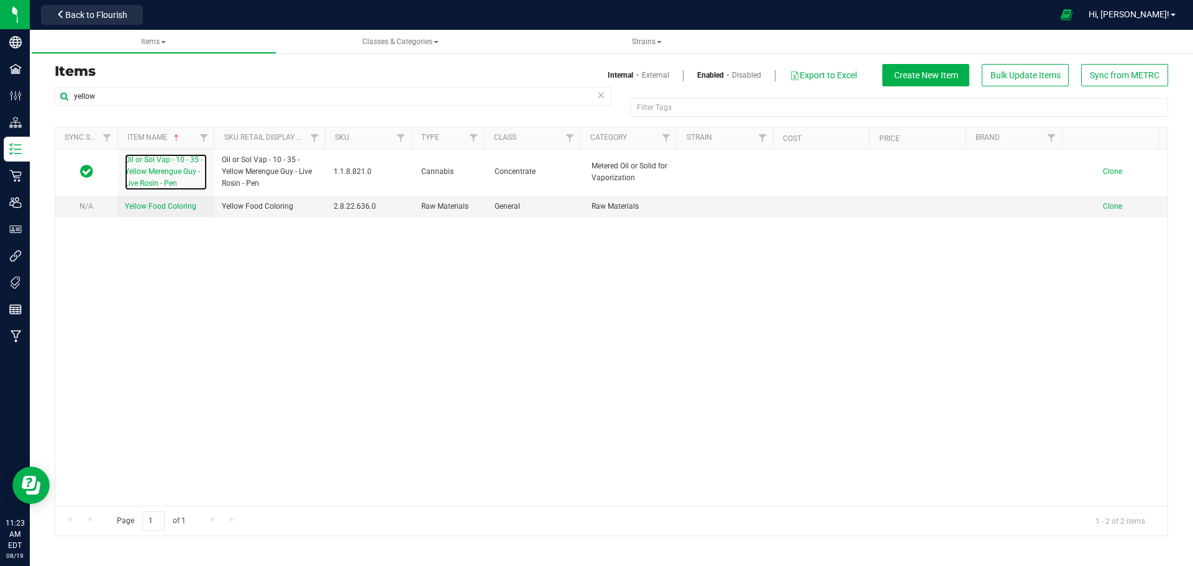
click at [173, 162] on span "Oil or Sol Vap - 10 - 35 - Yellow Merengue Guy - Live Rosin - Pen" at bounding box center [164, 171] width 78 height 32
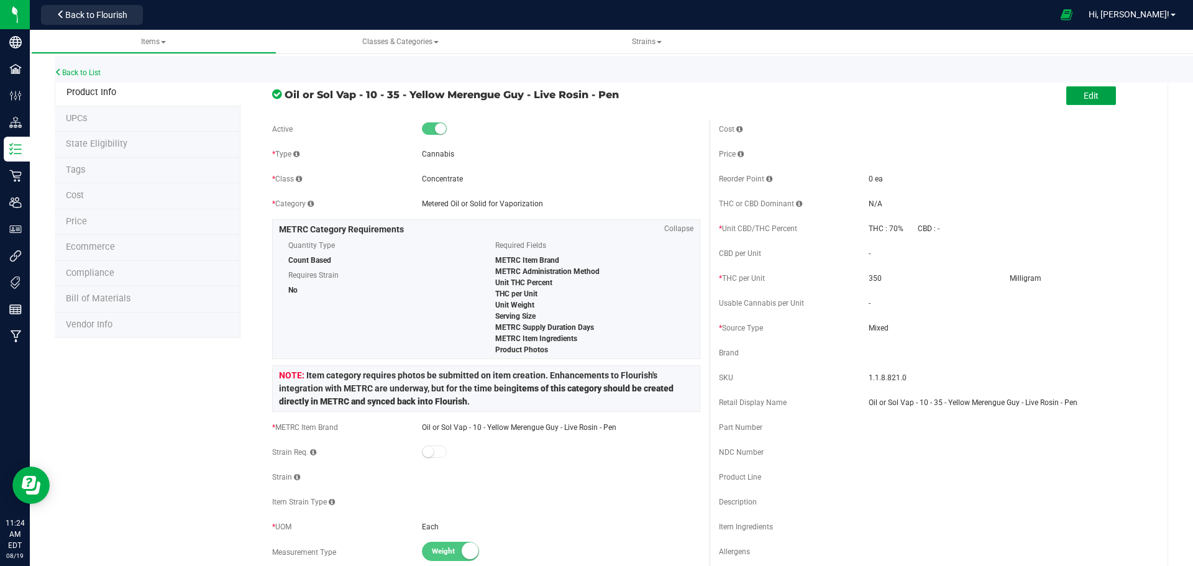
click at [1083, 94] on span "Edit" at bounding box center [1090, 96] width 15 height 10
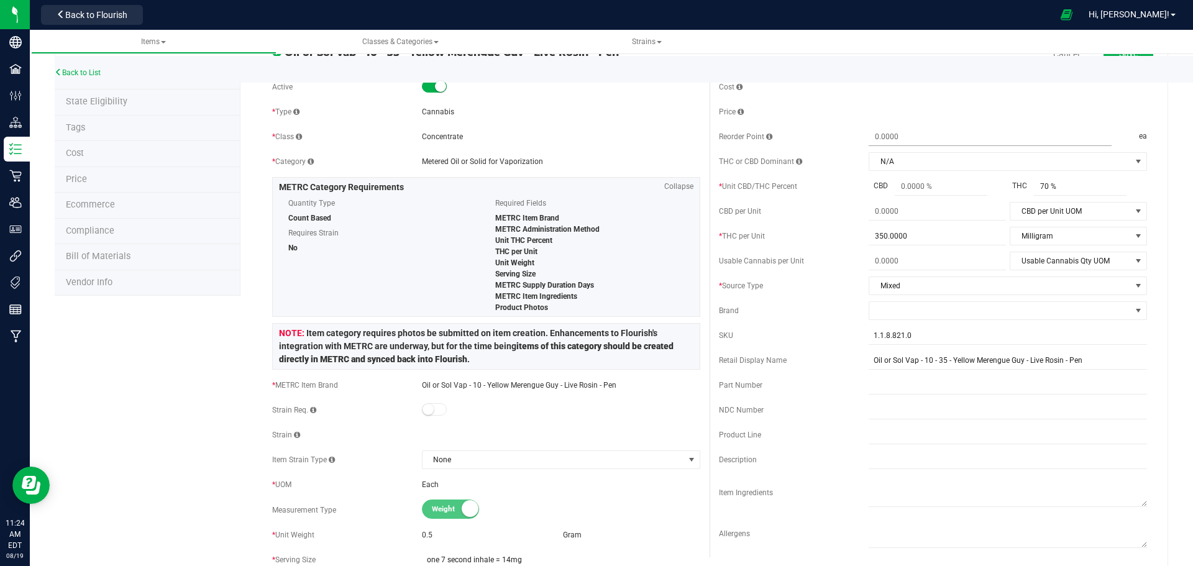
scroll to position [104, 0]
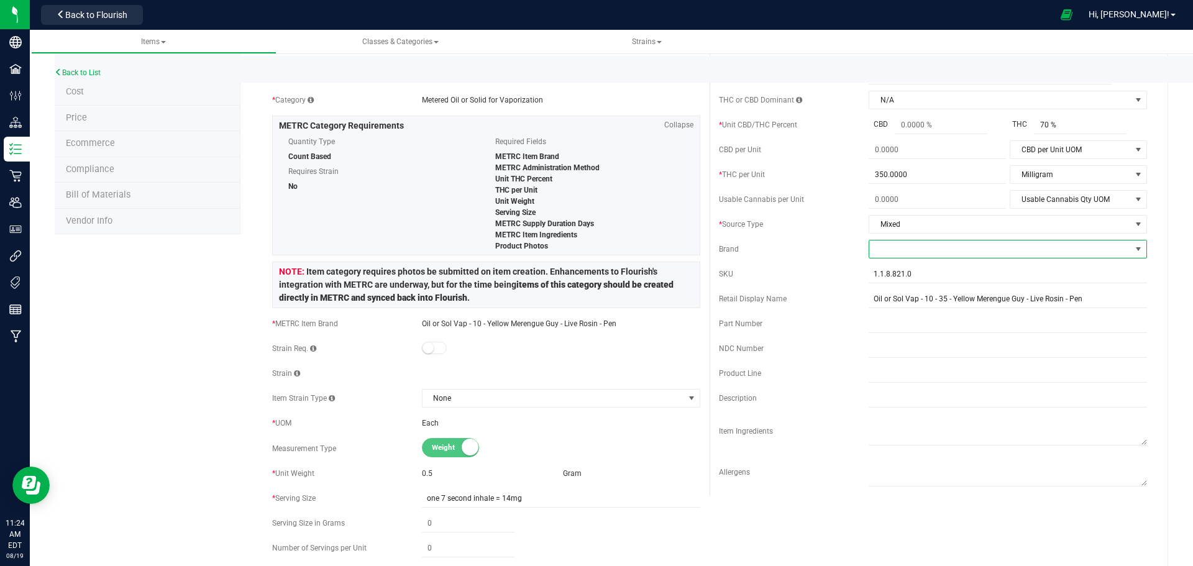
click at [931, 250] on span at bounding box center [1000, 248] width 262 height 17
click at [921, 381] on li "King City Gardens" at bounding box center [999, 386] width 275 height 21
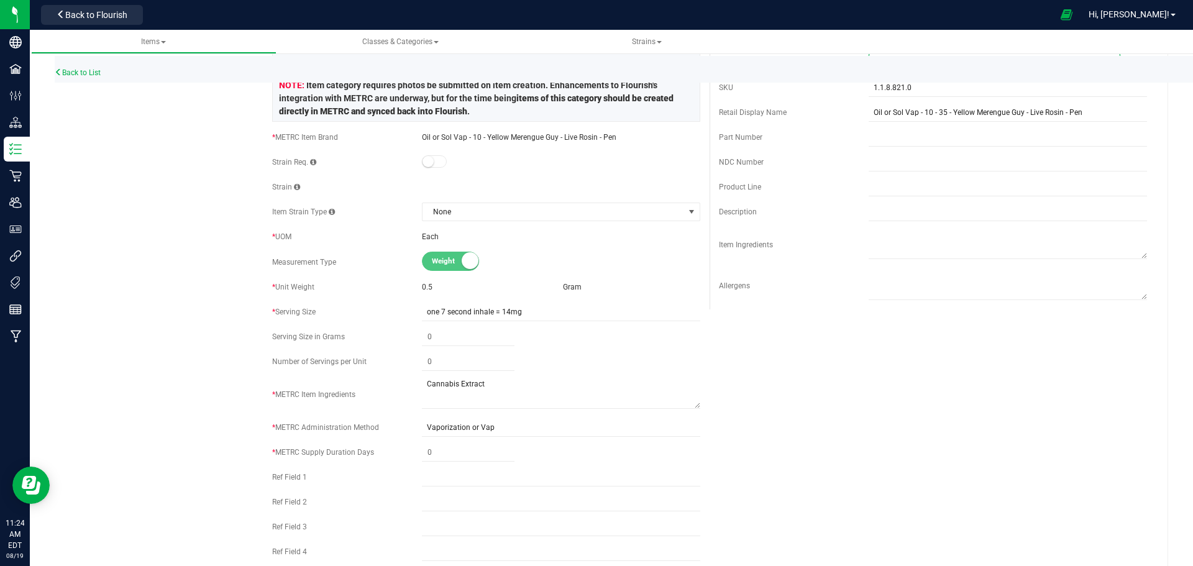
scroll to position [414, 0]
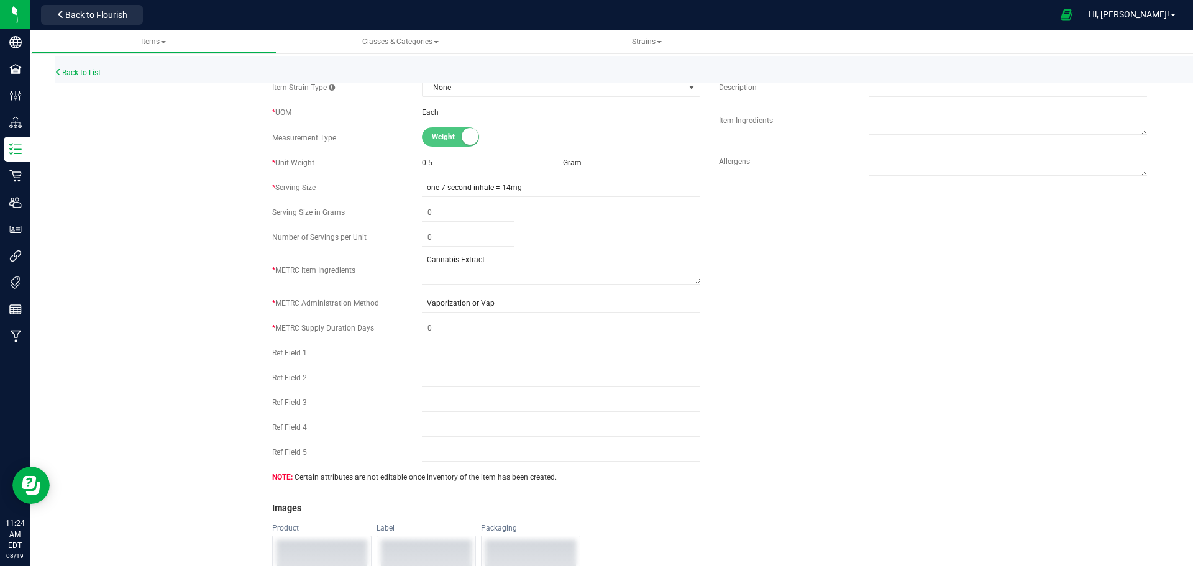
click at [452, 329] on span at bounding box center [468, 328] width 93 height 18
type input "1"
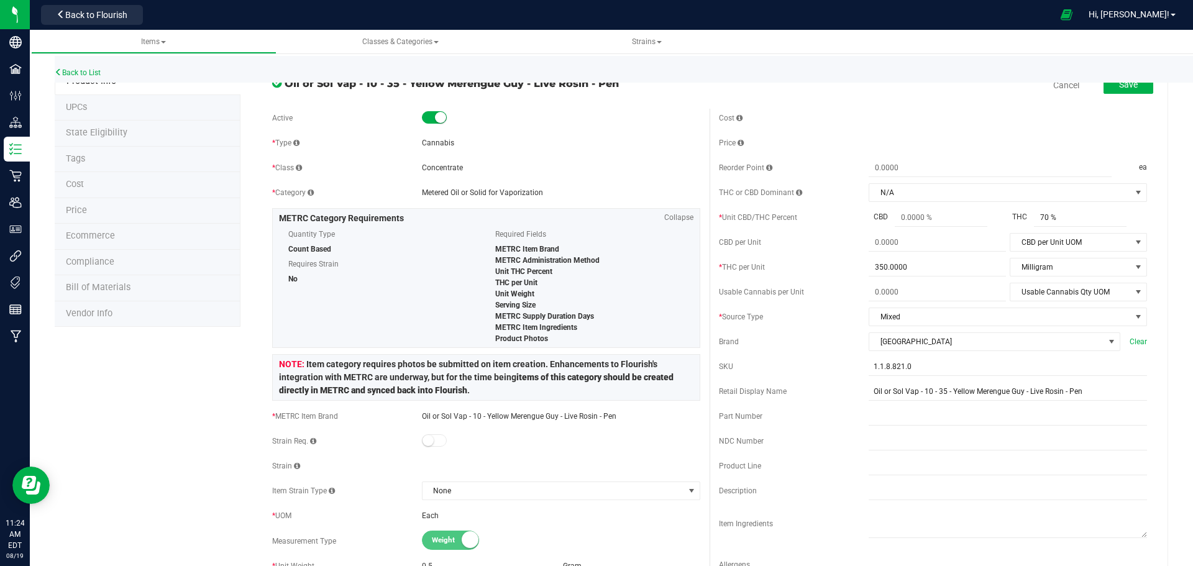
scroll to position [0, 0]
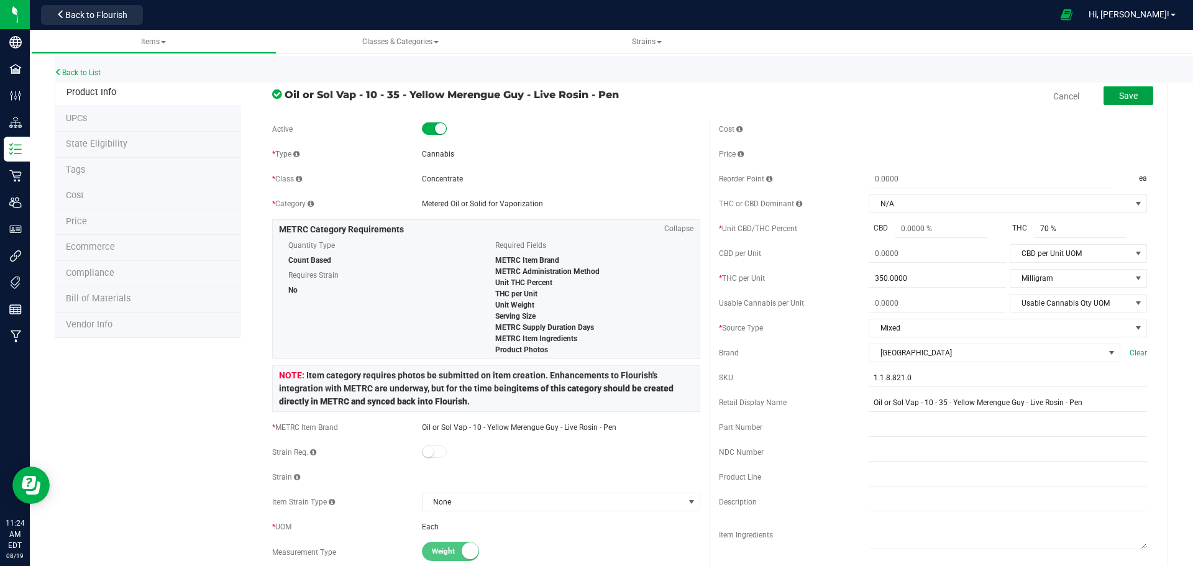
type input "1"
click at [1125, 103] on button "Save" at bounding box center [1128, 95] width 50 height 19
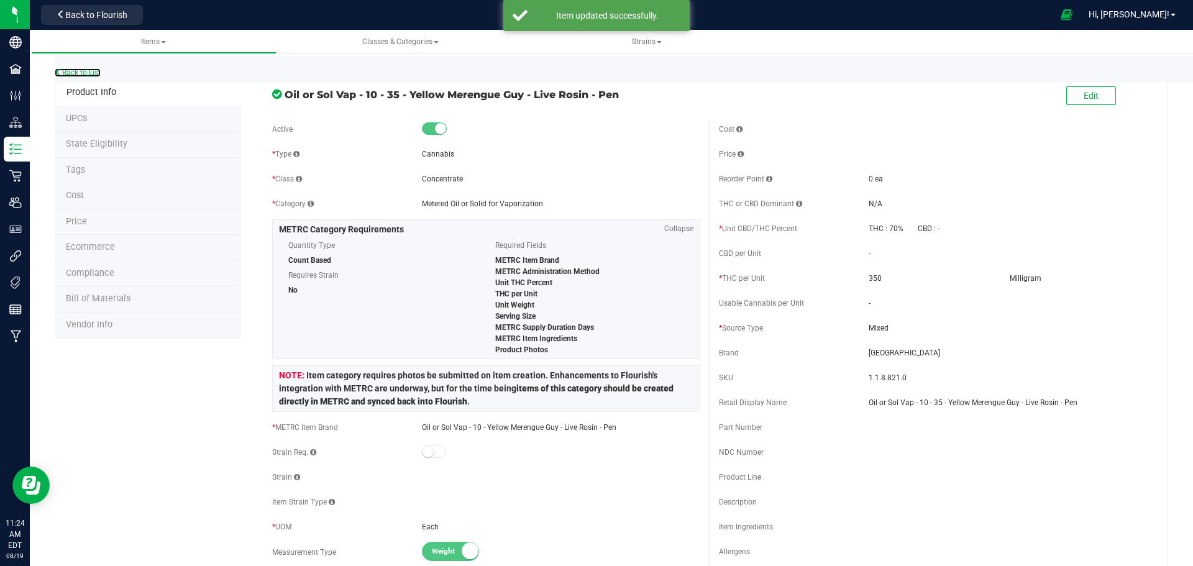
click at [89, 74] on link "Back to List" at bounding box center [78, 72] width 46 height 9
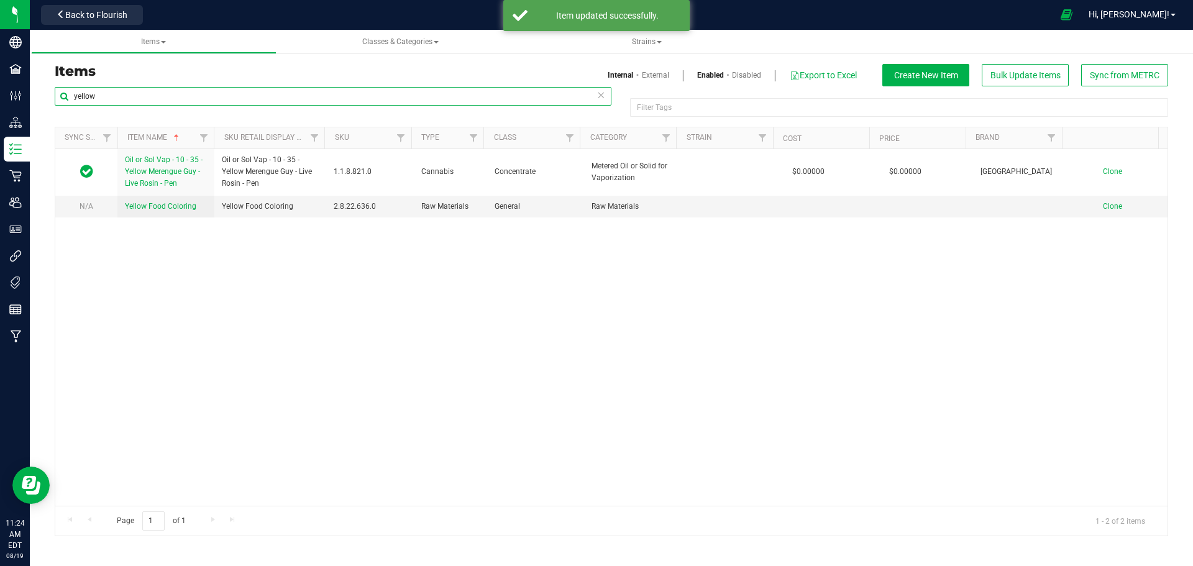
drag, startPoint x: 125, startPoint y: 98, endPoint x: 30, endPoint y: 97, distance: 95.1
click at [30, 97] on div "Items Internal External Enabled Disabled Export to Excel Create New Item Bulk U…" at bounding box center [611, 292] width 1163 height 513
type input "deez"
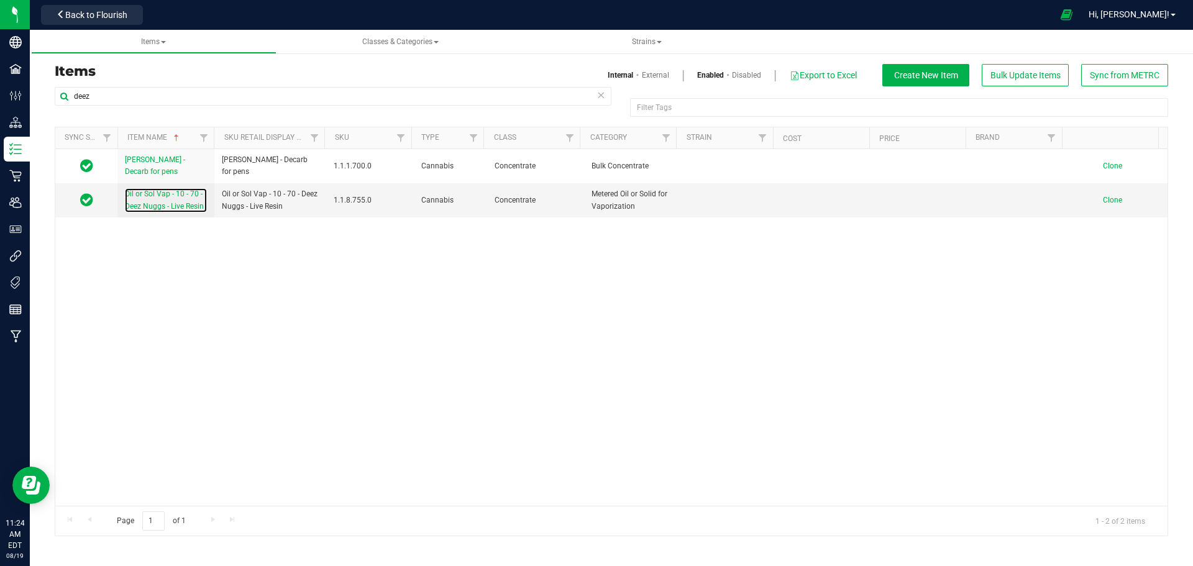
click at [156, 196] on span "Oil or Sol Vap - 10 - 70 - Deez Nuggs - Live Resin" at bounding box center [164, 199] width 79 height 21
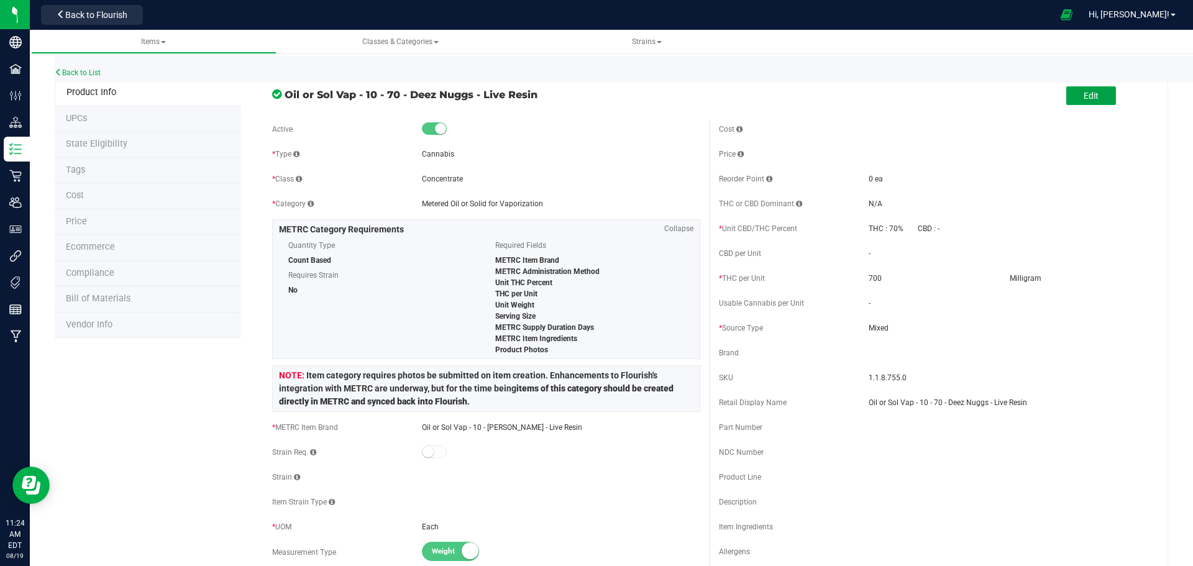
click at [1092, 96] on button "Edit" at bounding box center [1091, 95] width 50 height 19
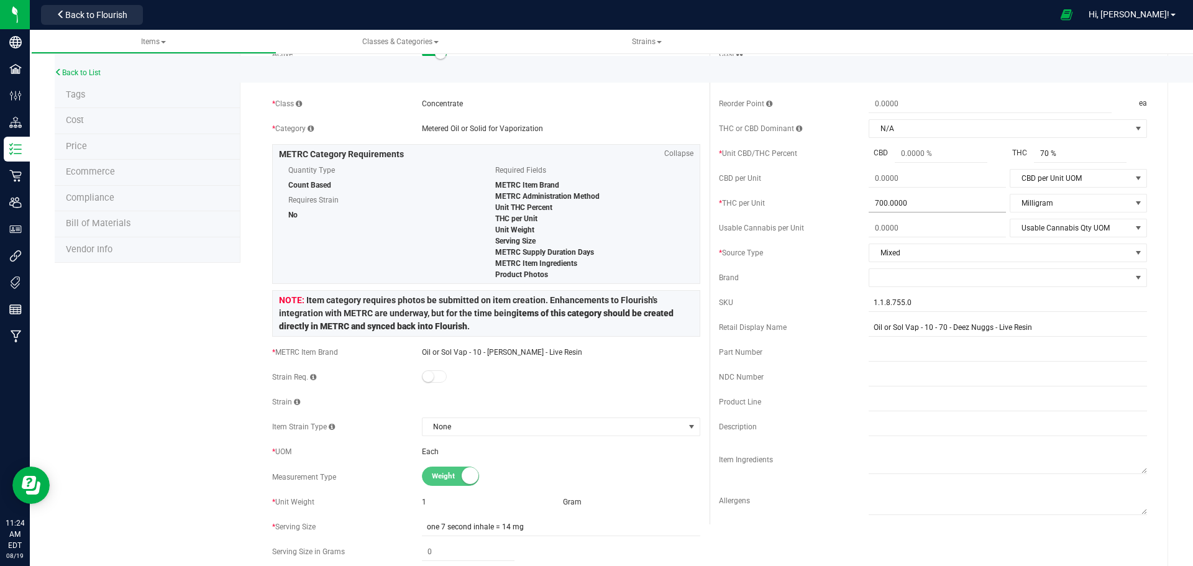
scroll to position [104, 0]
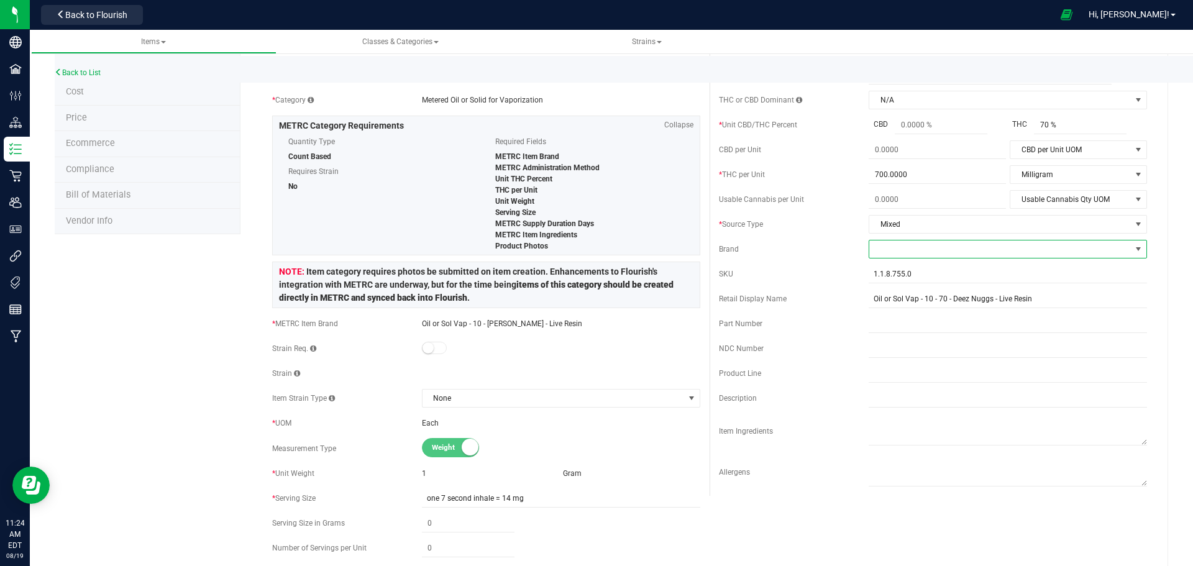
click at [877, 248] on span at bounding box center [1000, 248] width 262 height 17
click at [900, 384] on li "King City Gardens" at bounding box center [999, 386] width 275 height 21
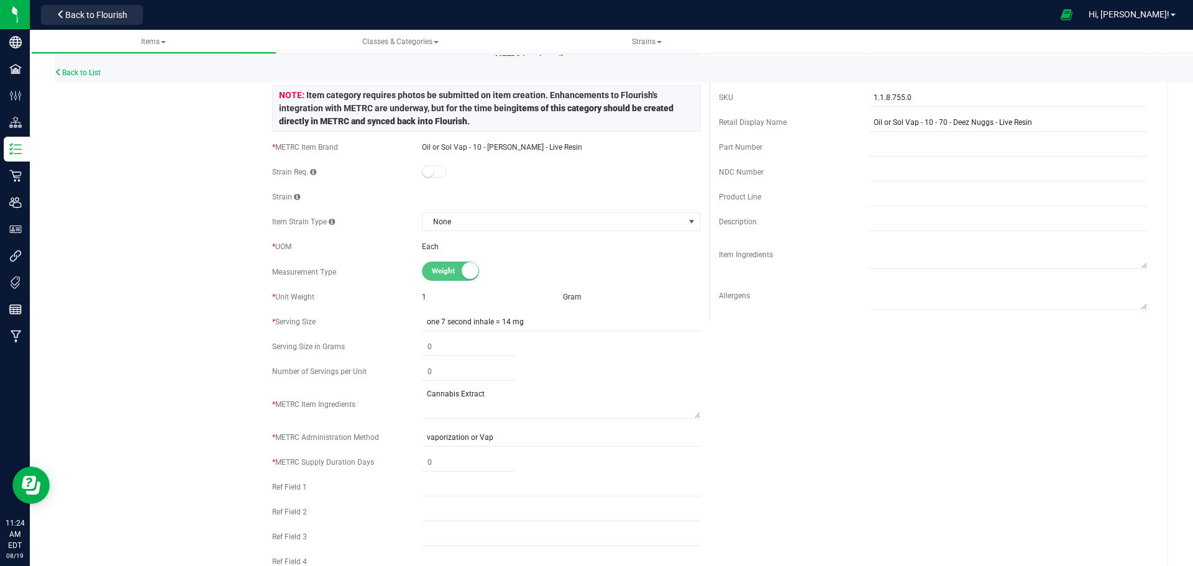
scroll to position [311, 0]
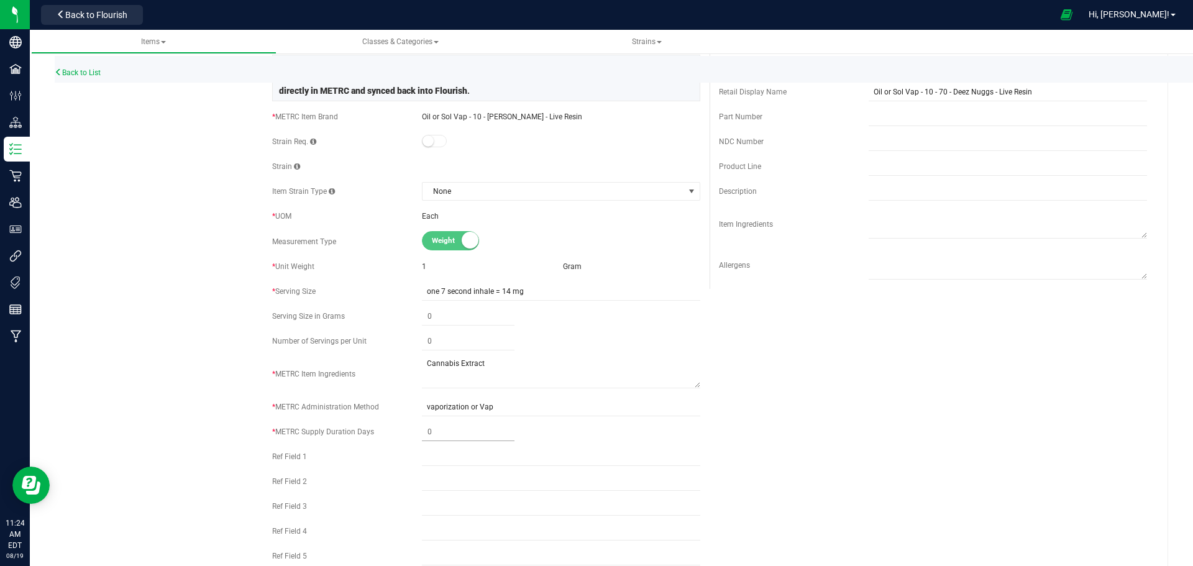
click at [458, 427] on span at bounding box center [468, 432] width 93 height 18
type input "1"
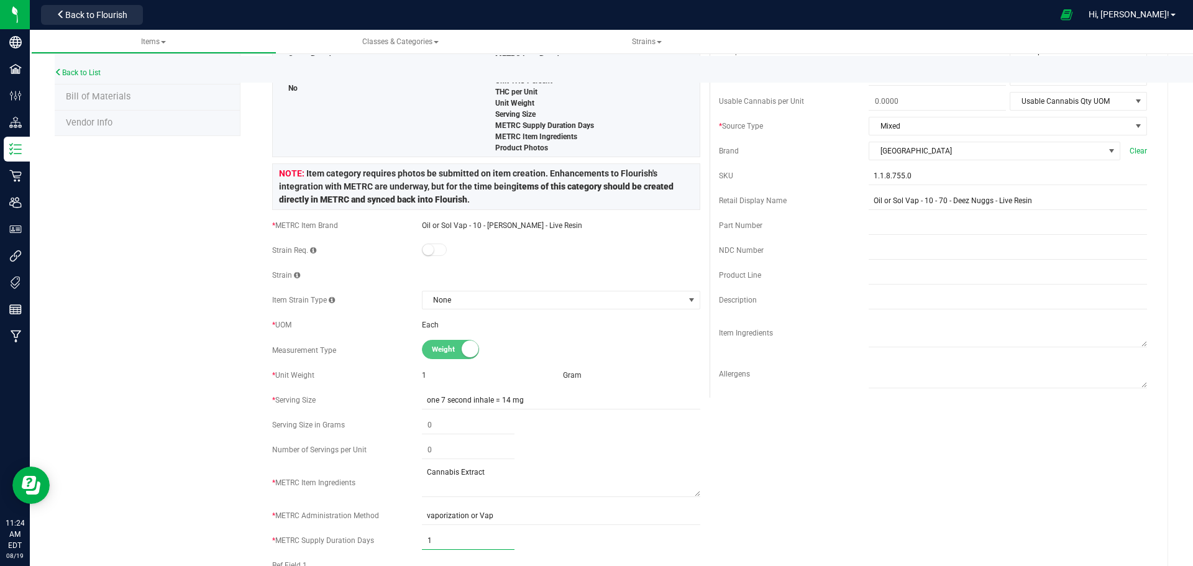
scroll to position [0, 0]
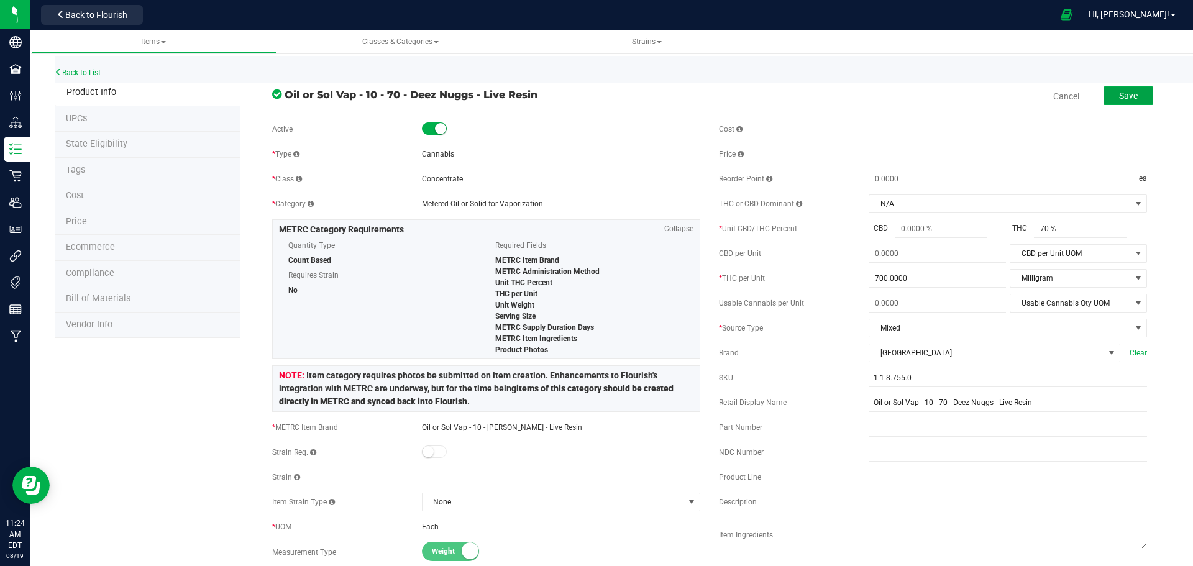
type input "1"
click at [1119, 95] on span "Save" at bounding box center [1128, 96] width 19 height 10
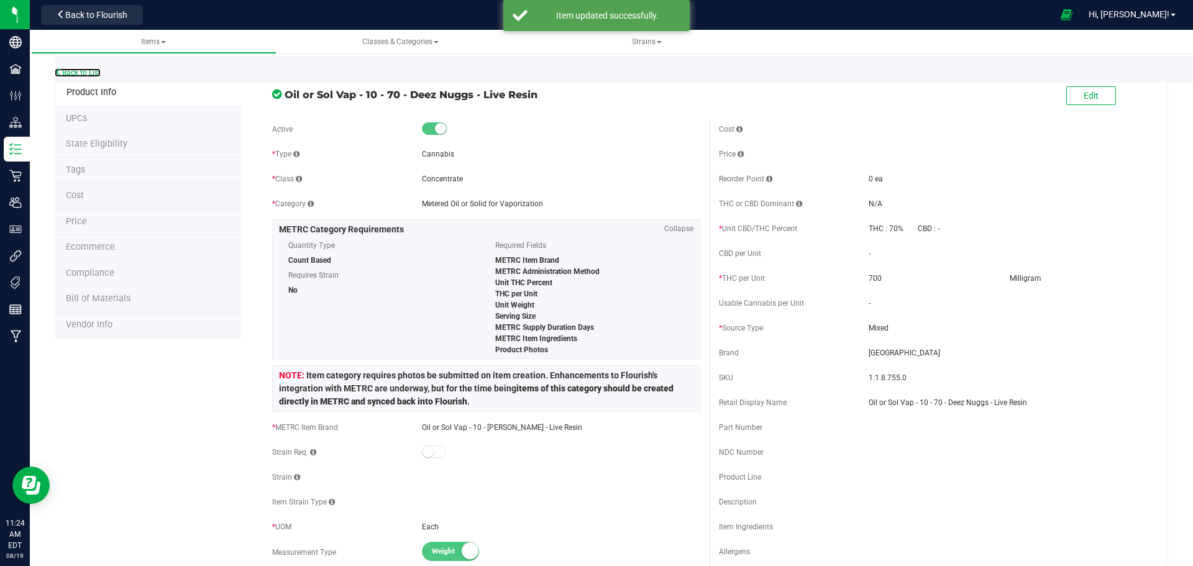
click at [80, 73] on link "Back to List" at bounding box center [78, 72] width 46 height 9
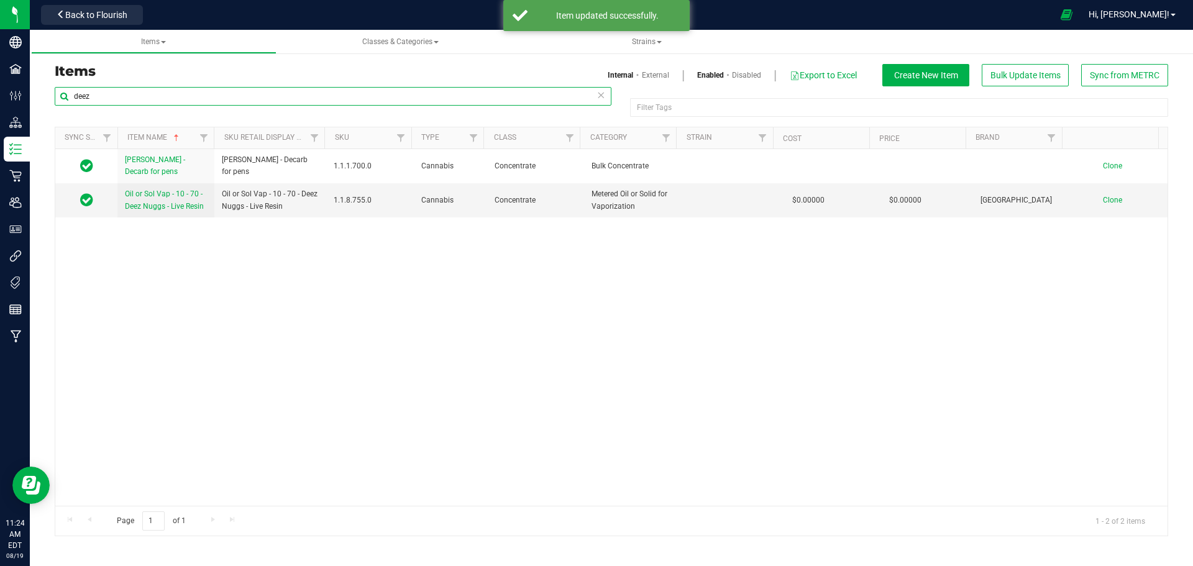
click at [129, 95] on input "deez" at bounding box center [333, 96] width 557 height 19
type input "aloha"
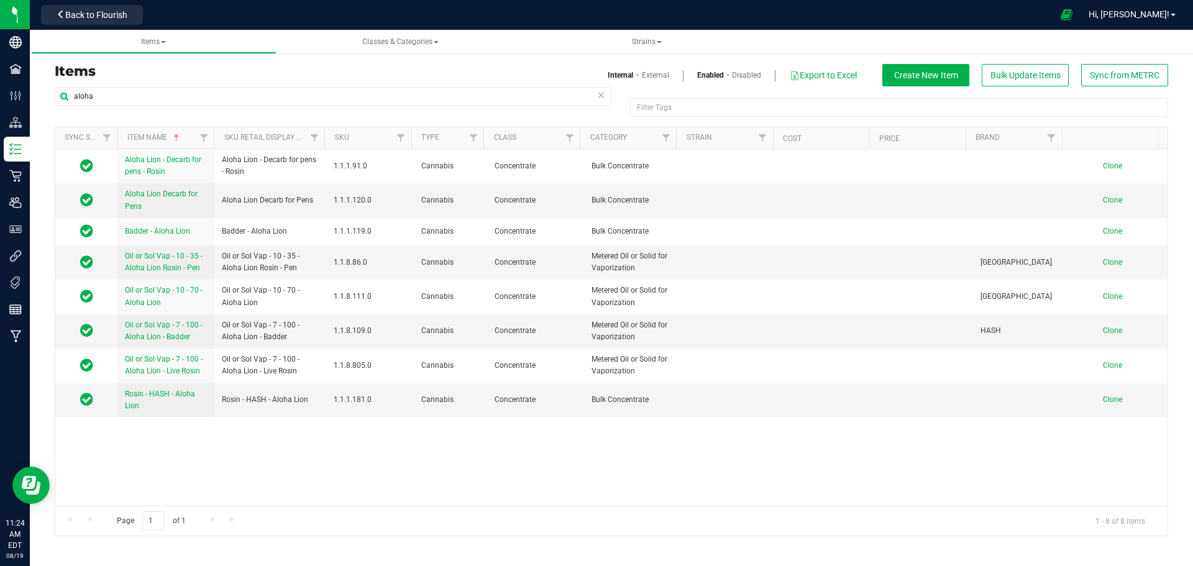
click at [250, 73] on h3 "Items" at bounding box center [328, 71] width 547 height 15
click at [168, 361] on span "Oil or Sol Vap - 7 - 100 - Aloha Lion - Live Rosin" at bounding box center [164, 365] width 78 height 21
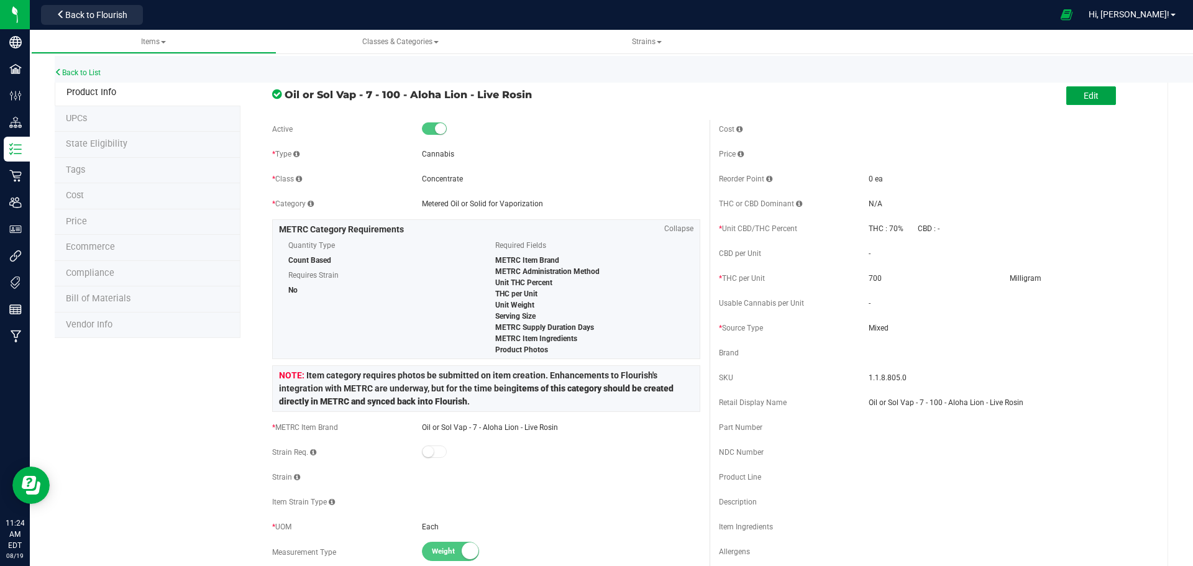
click at [1095, 86] on button "Edit" at bounding box center [1091, 95] width 50 height 19
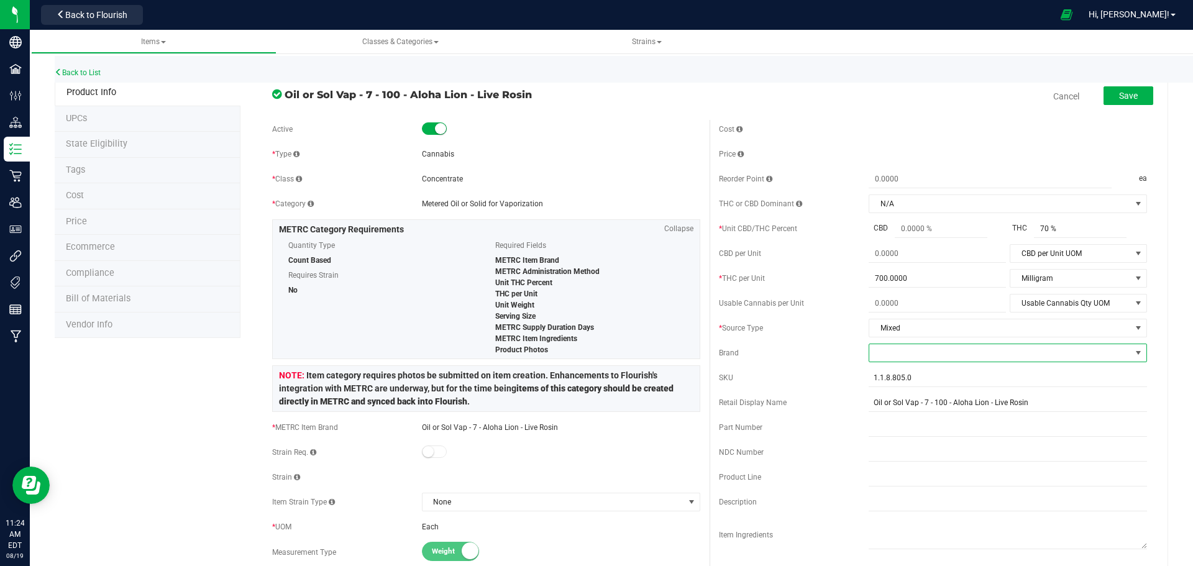
click at [909, 352] on span at bounding box center [1000, 352] width 262 height 17
click at [901, 449] on li "HASH" at bounding box center [999, 448] width 275 height 21
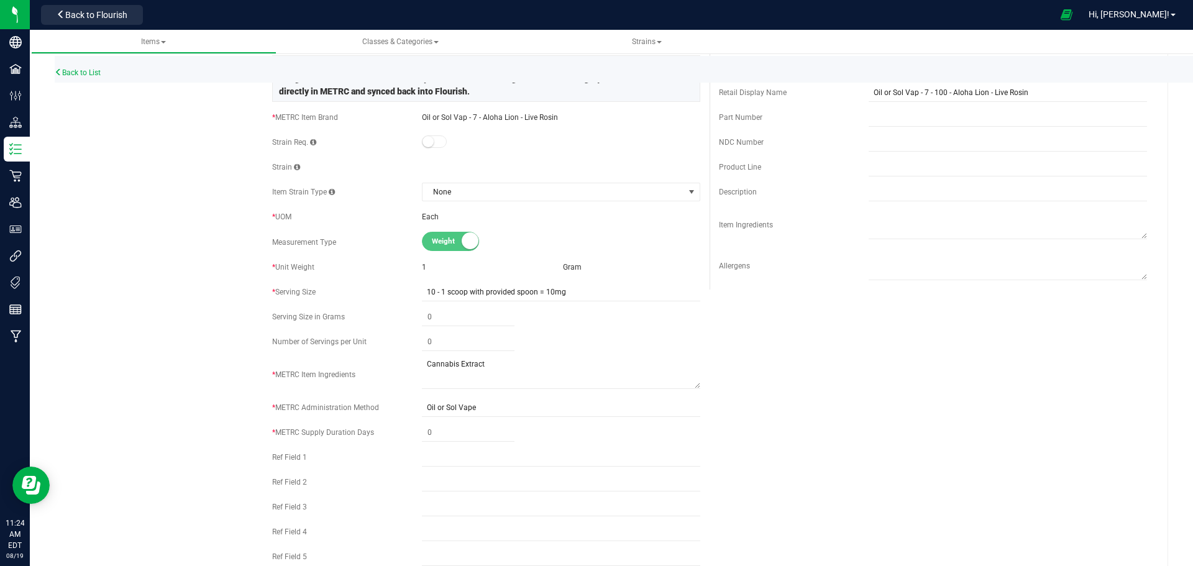
scroll to position [311, 0]
click at [447, 432] on span at bounding box center [468, 432] width 93 height 18
type input "2"
click at [814, 398] on div "Active * Type Cannabis * Class Concentrate * Category" at bounding box center [709, 202] width 893 height 787
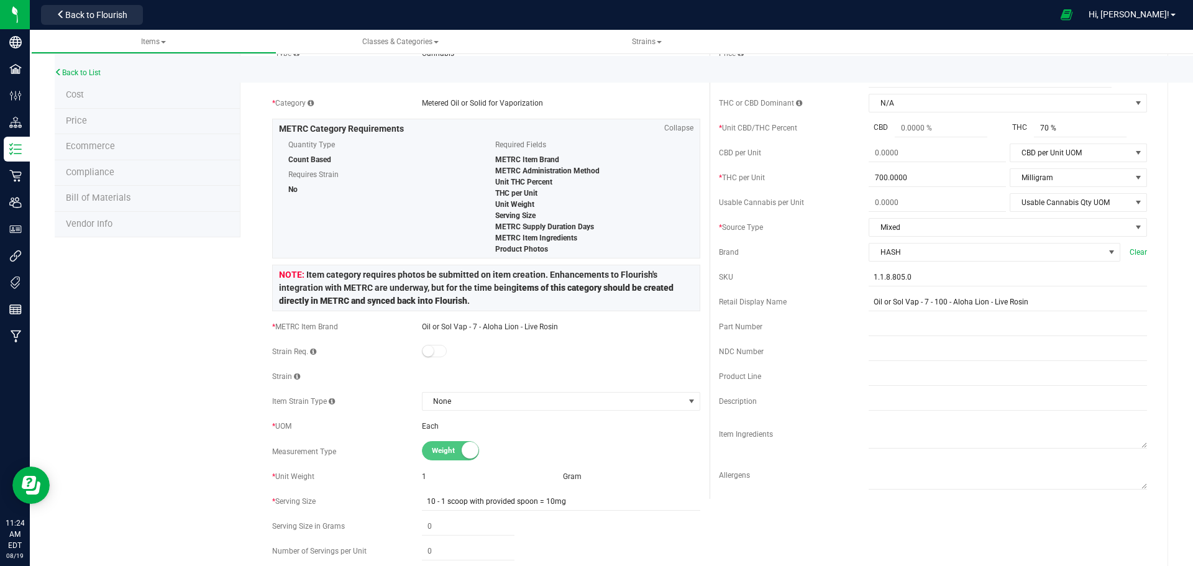
scroll to position [0, 0]
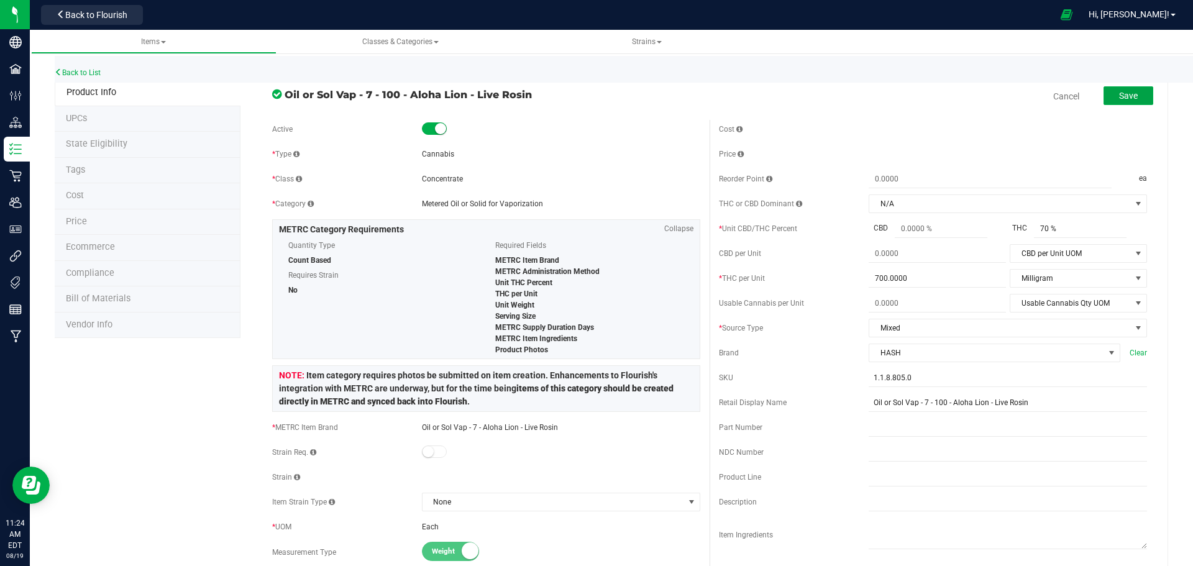
click at [1128, 94] on span "Save" at bounding box center [1128, 96] width 19 height 10
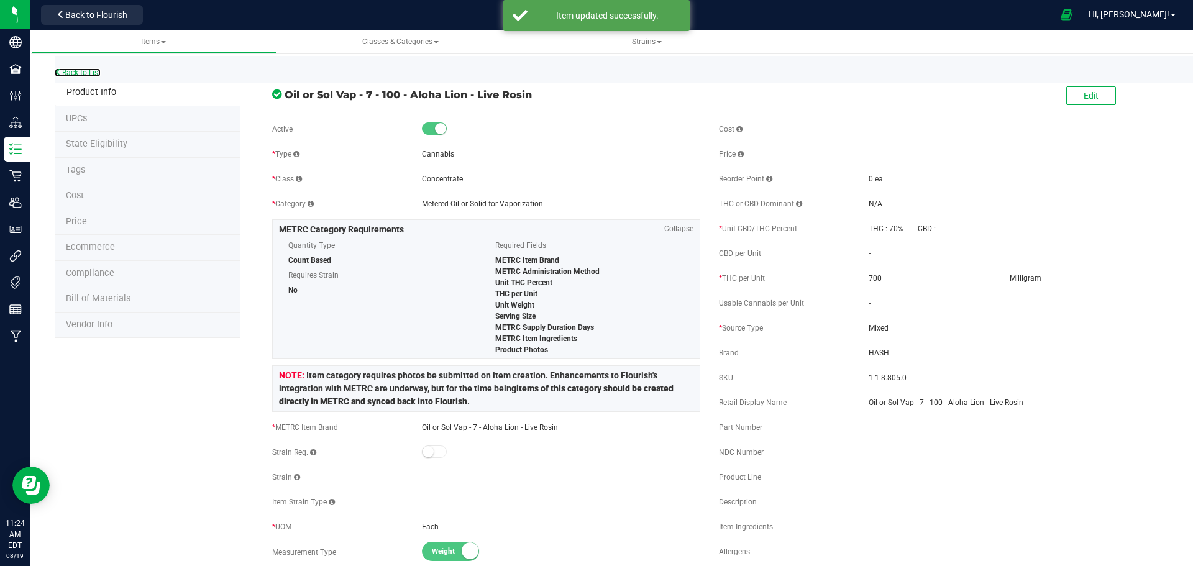
click at [96, 76] on link "Back to List" at bounding box center [78, 72] width 46 height 9
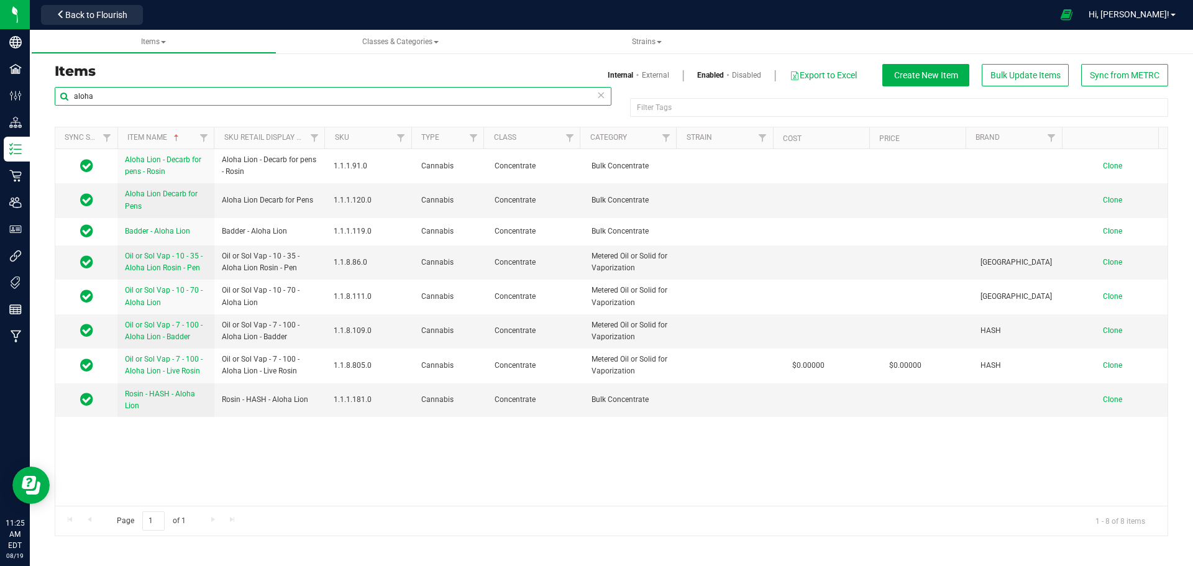
drag, startPoint x: 112, startPoint y: 92, endPoint x: 48, endPoint y: 93, distance: 63.4
click at [48, 93] on div "aloha Filter Tags Filter Tags Sync Status Item Name Sku Retail Display Name SKU…" at bounding box center [611, 311] width 1132 height 450
type input "deez"
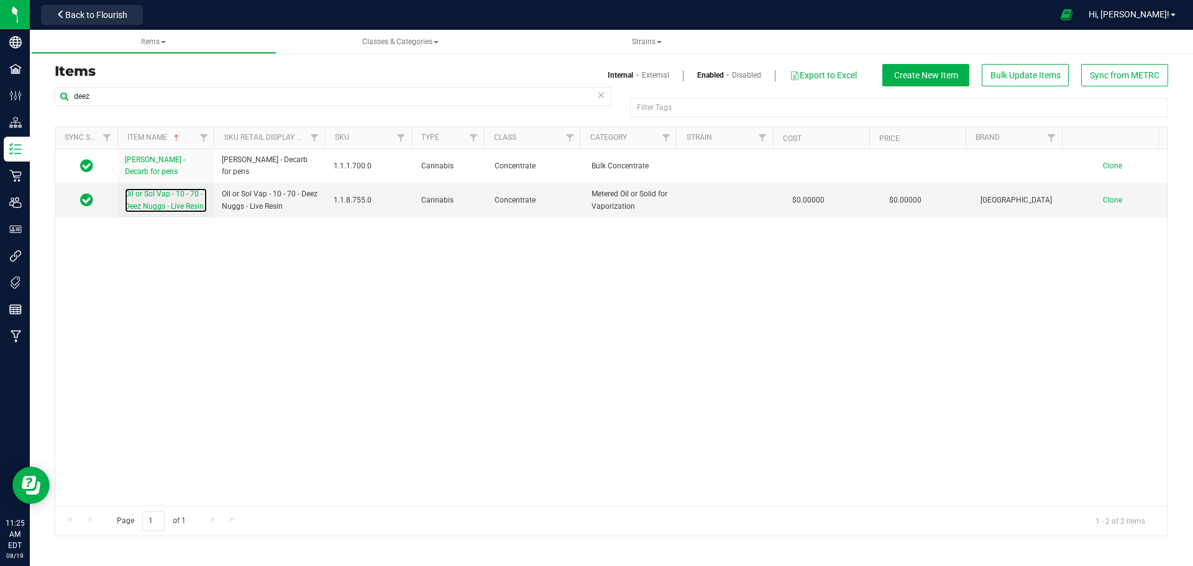
click at [155, 206] on span "Oil or Sol Vap - 10 - 70 - Deez Nuggs - Live Resin" at bounding box center [164, 199] width 79 height 21
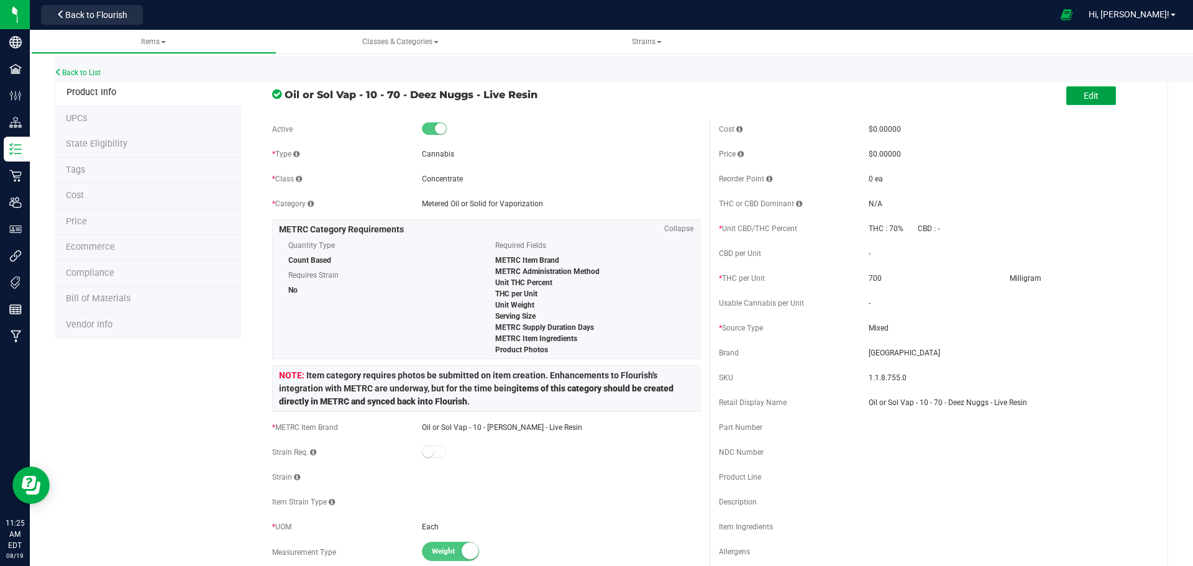
click at [1103, 98] on button "Edit" at bounding box center [1091, 95] width 50 height 19
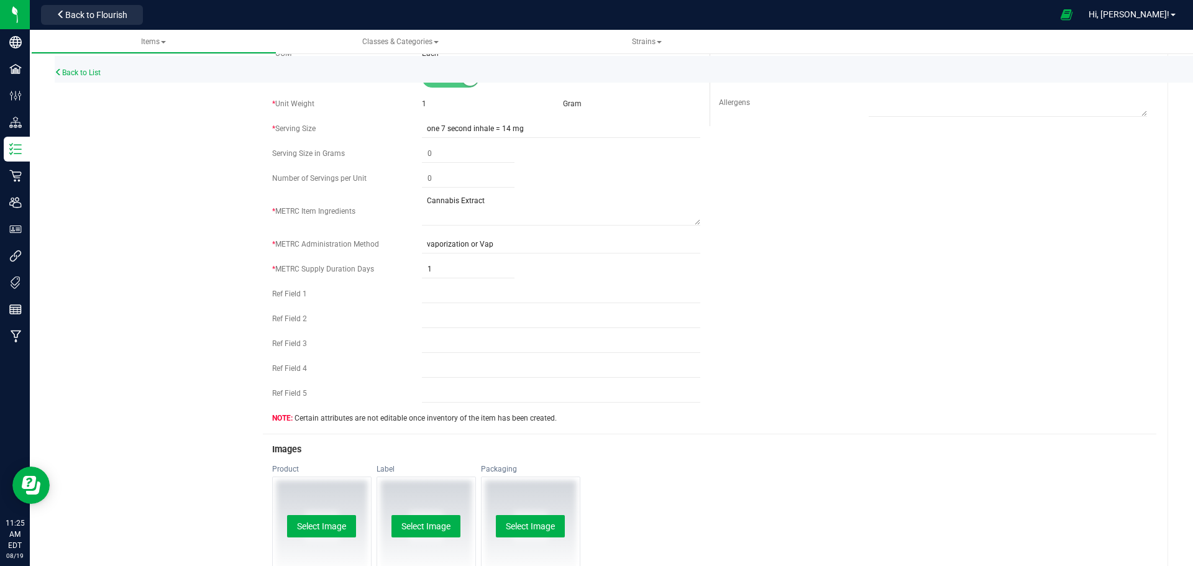
scroll to position [517, 0]
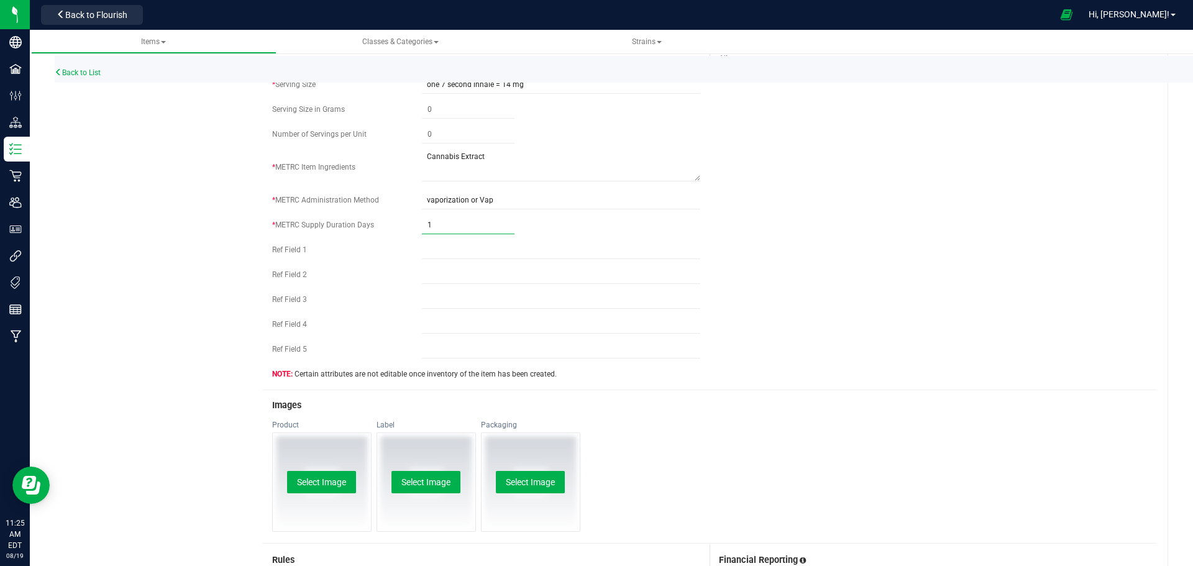
drag, startPoint x: 461, startPoint y: 217, endPoint x: 400, endPoint y: 228, distance: 61.8
click at [400, 228] on div "* METRC Supply Duration Days 1 1" at bounding box center [486, 225] width 428 height 19
type input "2"
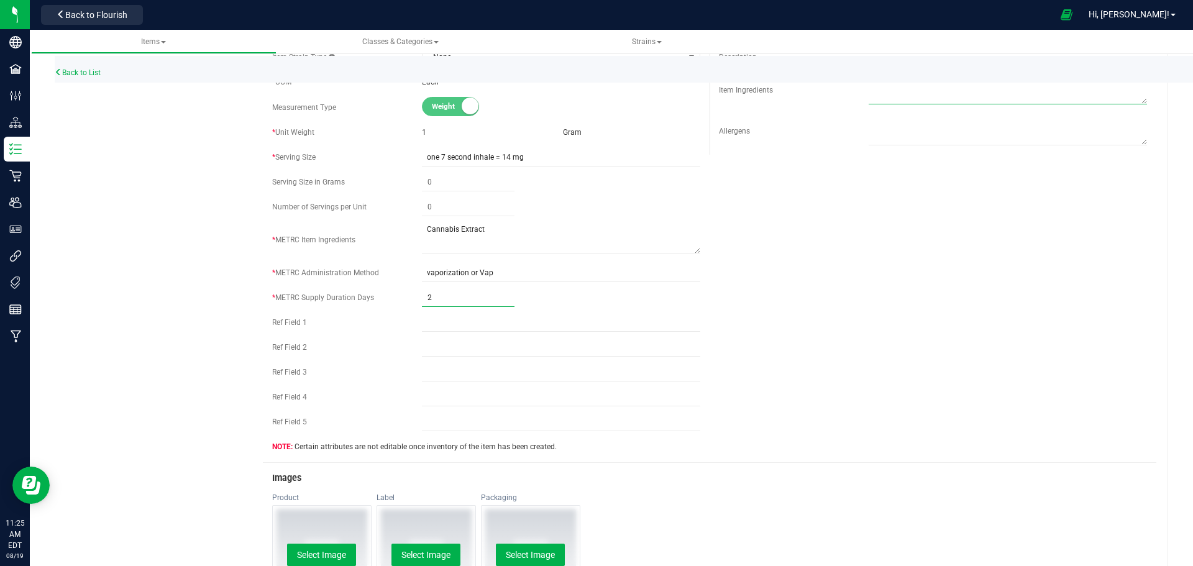
type input "2"
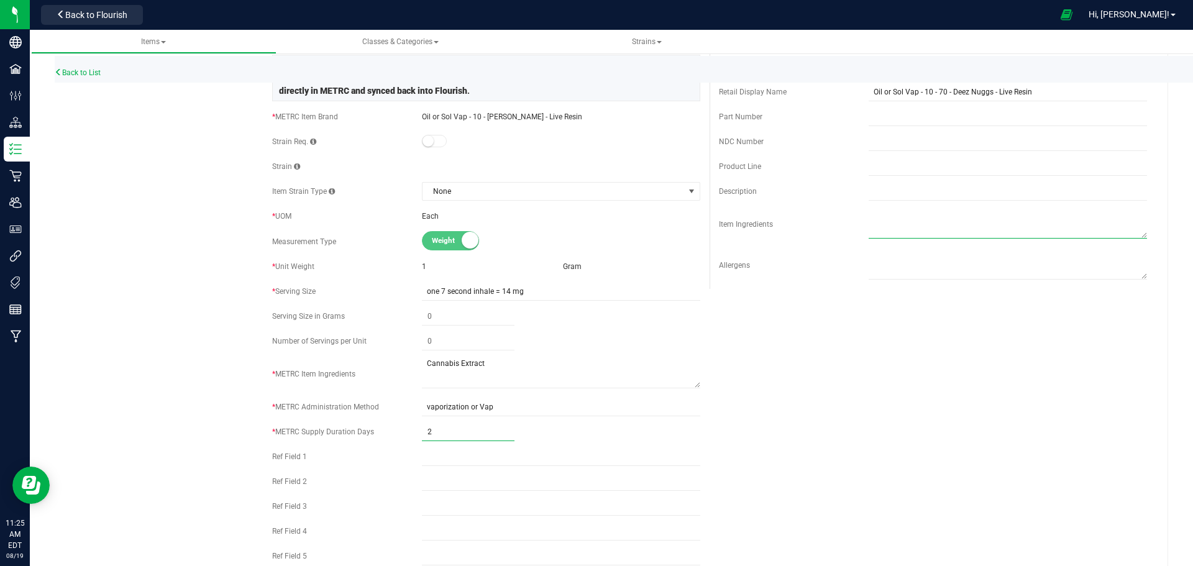
click at [906, 229] on textarea at bounding box center [1007, 223] width 278 height 32
click at [908, 234] on textarea at bounding box center [1007, 223] width 278 height 32
click at [919, 361] on div "Active * Type Cannabis * Class Concentrate * Category" at bounding box center [709, 202] width 893 height 787
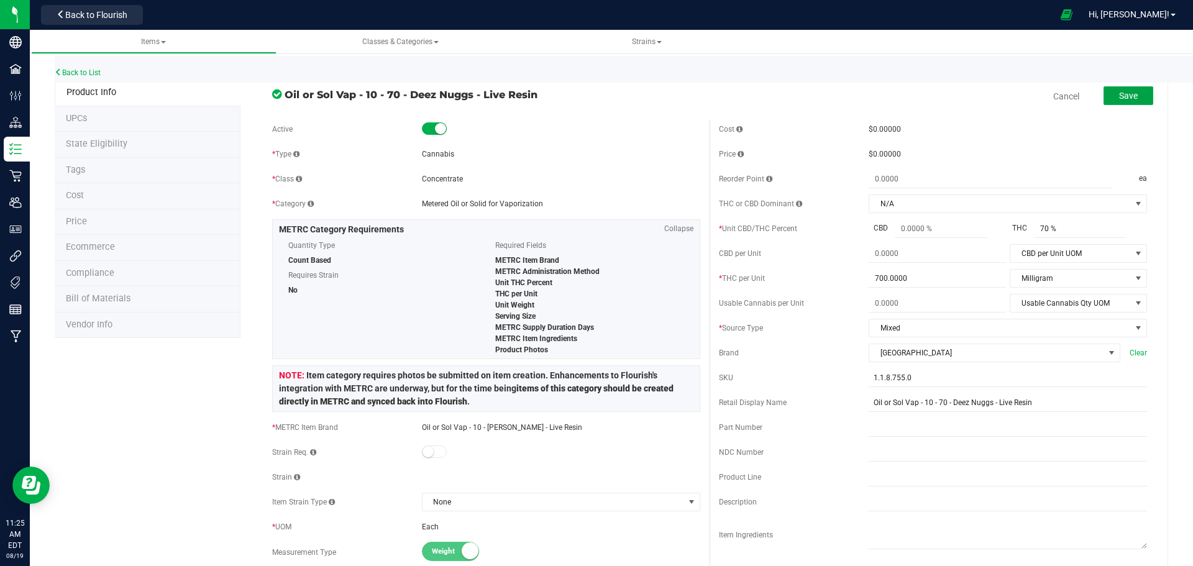
click at [1124, 96] on span "Save" at bounding box center [1128, 96] width 19 height 10
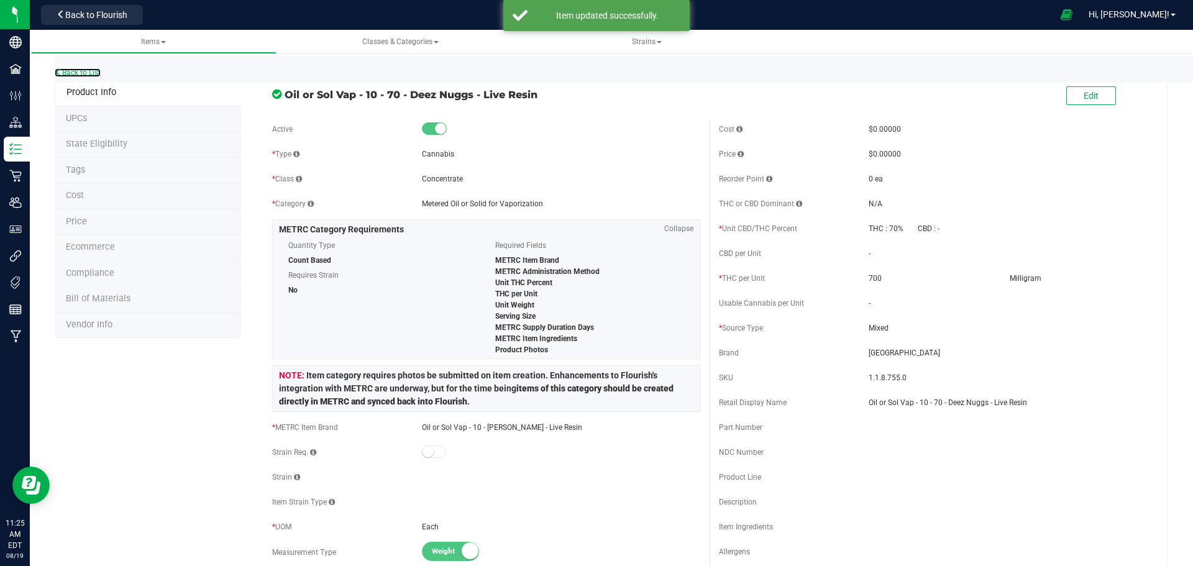
click at [88, 76] on link "Back to List" at bounding box center [78, 72] width 46 height 9
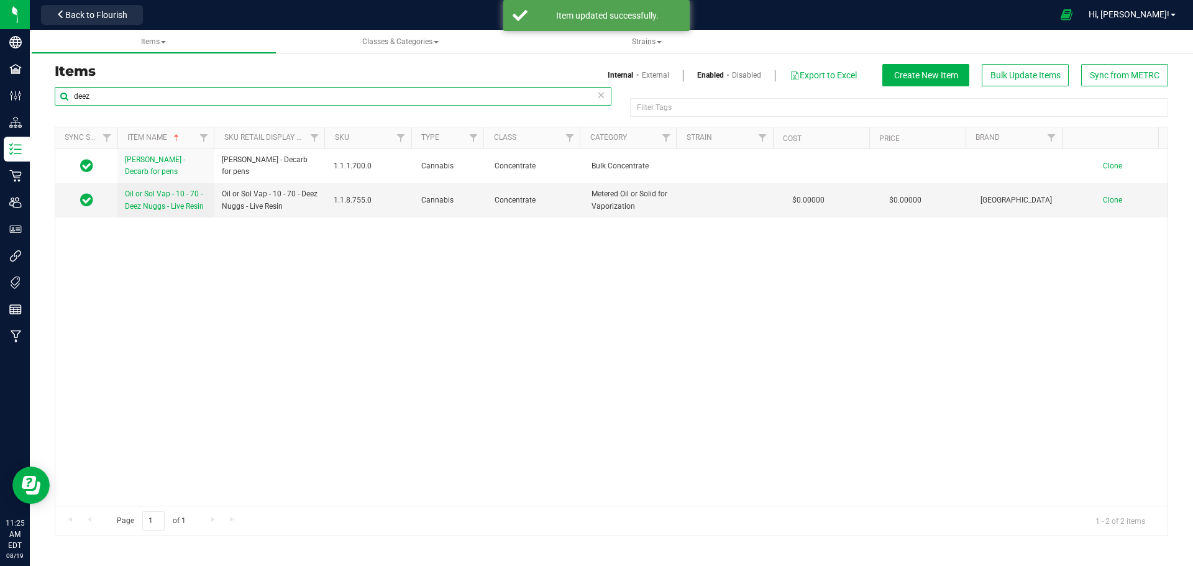
click at [125, 95] on input "deez" at bounding box center [333, 96] width 557 height 19
drag, startPoint x: 126, startPoint y: 95, endPoint x: 33, endPoint y: 97, distance: 93.2
click at [33, 97] on div "Items Internal External Enabled Disabled Export to Excel Create New Item Bulk U…" at bounding box center [611, 292] width 1163 height 513
type input "truffle"
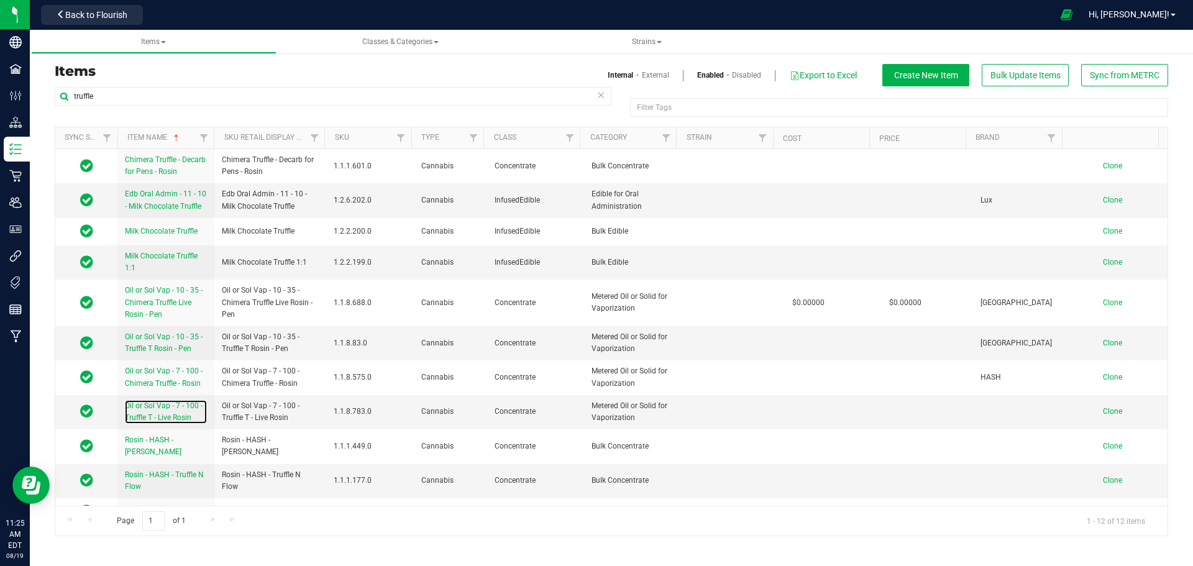
click at [183, 406] on span "Oil or Sol Vap - 7 - 100 - Truffle T - Live Rosin" at bounding box center [164, 411] width 78 height 21
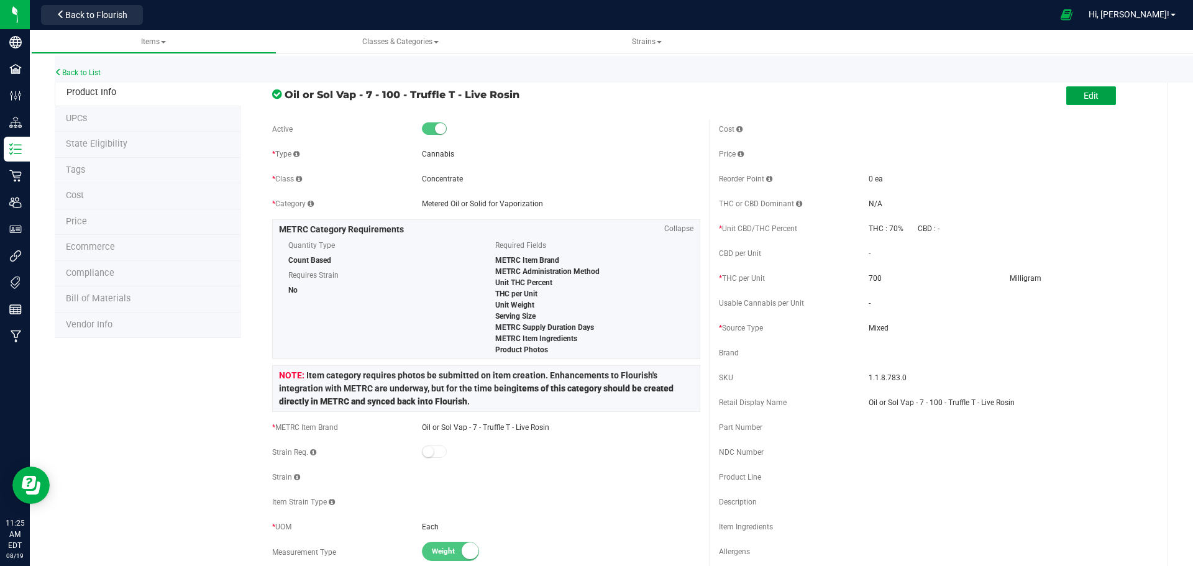
click at [1087, 97] on span "Edit" at bounding box center [1090, 96] width 15 height 10
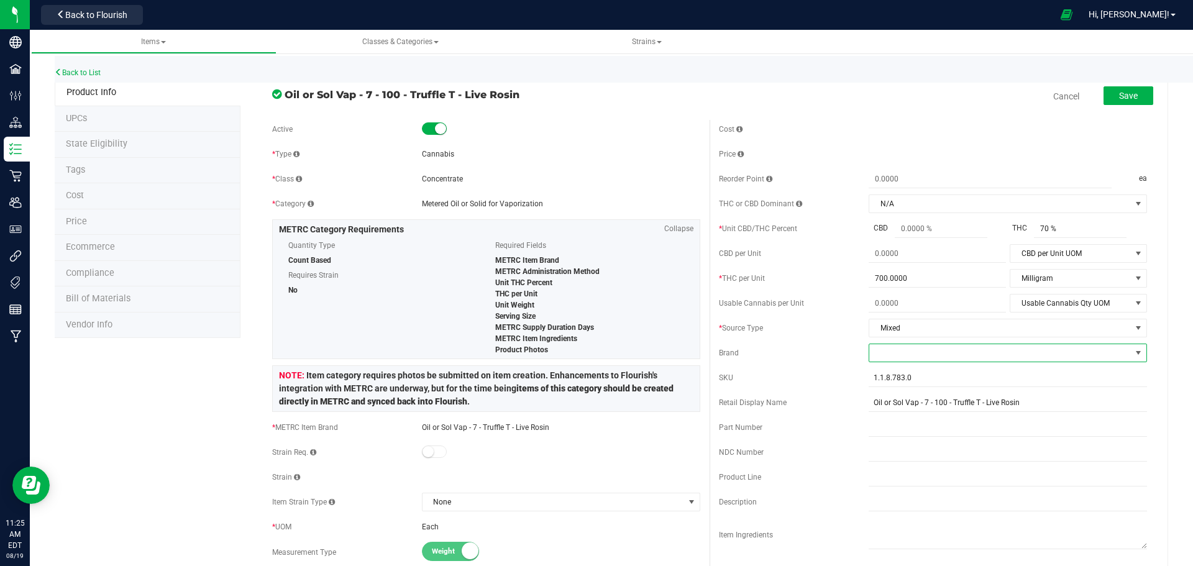
click at [896, 362] on span at bounding box center [1007, 353] width 278 height 19
click at [895, 445] on li "HASH" at bounding box center [999, 448] width 275 height 21
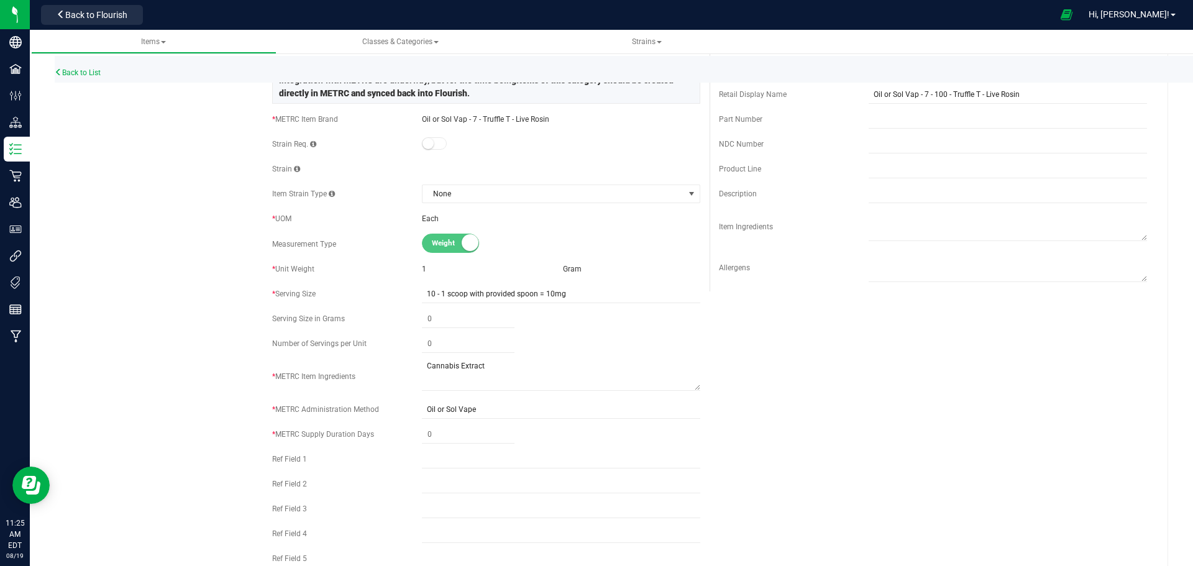
scroll to position [311, 0]
click at [462, 429] on span at bounding box center [468, 432] width 93 height 18
type input "2"
click at [786, 392] on div "Active * Type Cannabis * Class Concentrate * Category" at bounding box center [709, 202] width 893 height 787
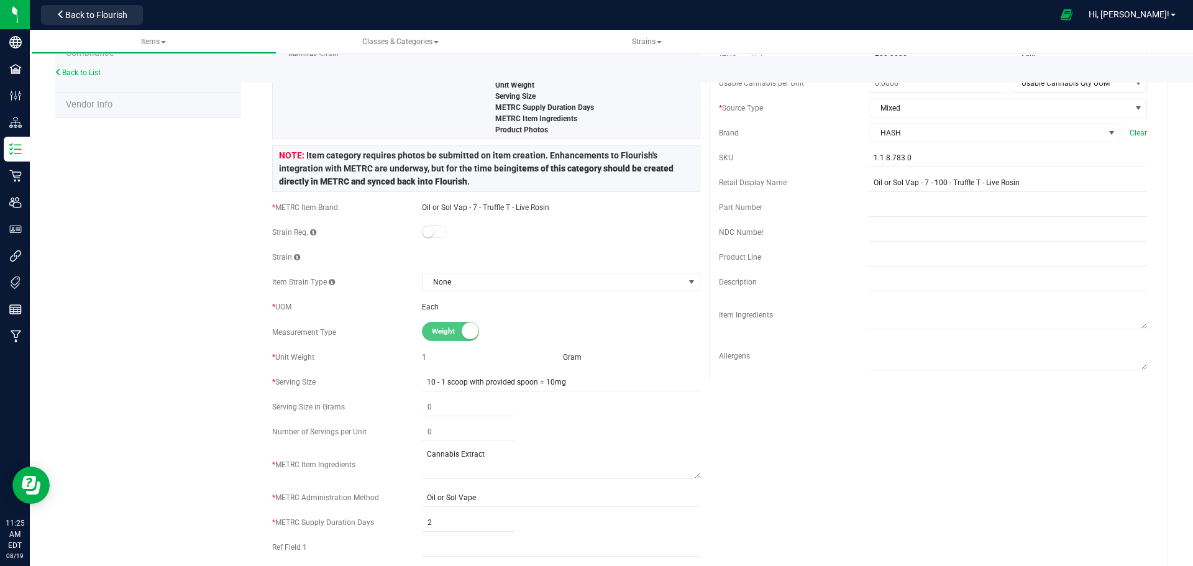
scroll to position [0, 0]
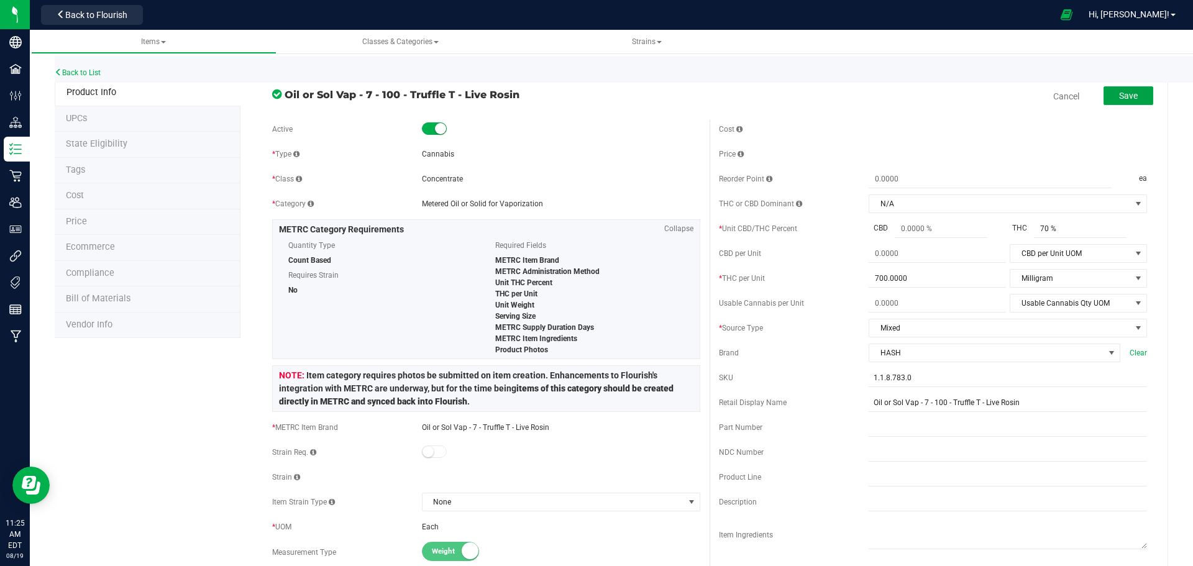
click at [1119, 99] on span "Save" at bounding box center [1128, 96] width 19 height 10
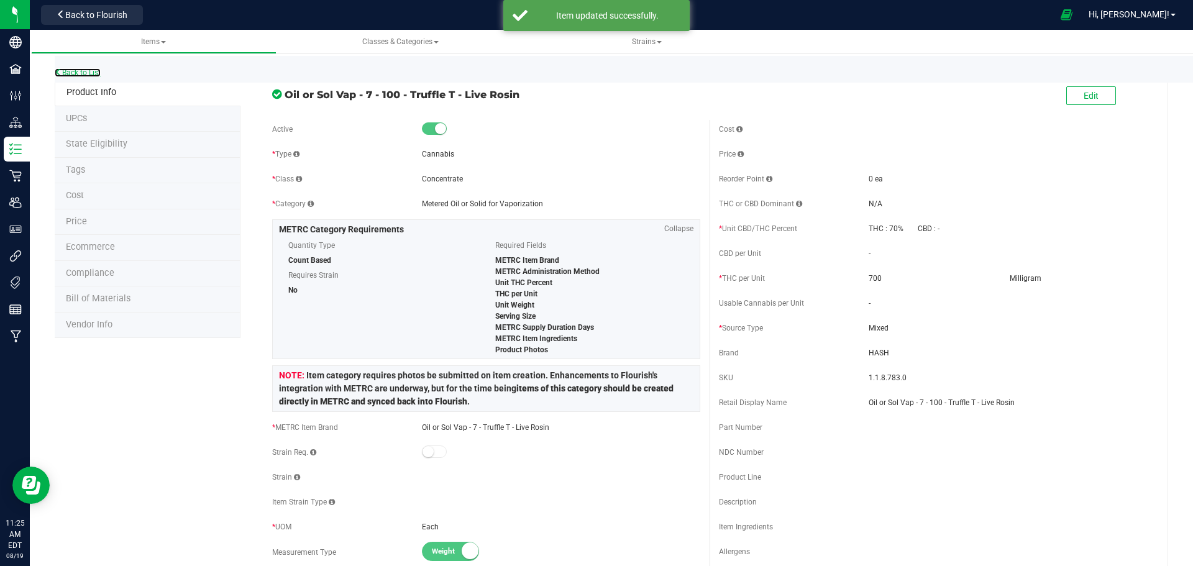
click at [84, 74] on link "Back to List" at bounding box center [78, 72] width 46 height 9
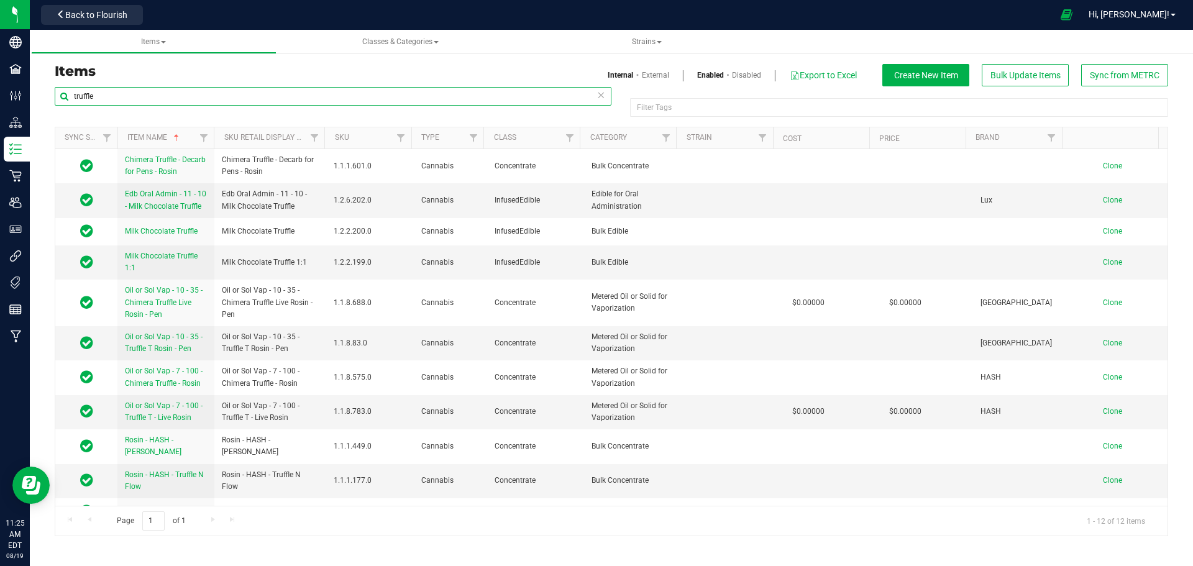
drag, startPoint x: 176, startPoint y: 91, endPoint x: 62, endPoint y: 99, distance: 114.6
click at [62, 99] on input "truffle" at bounding box center [333, 96] width 557 height 19
type input "drama"
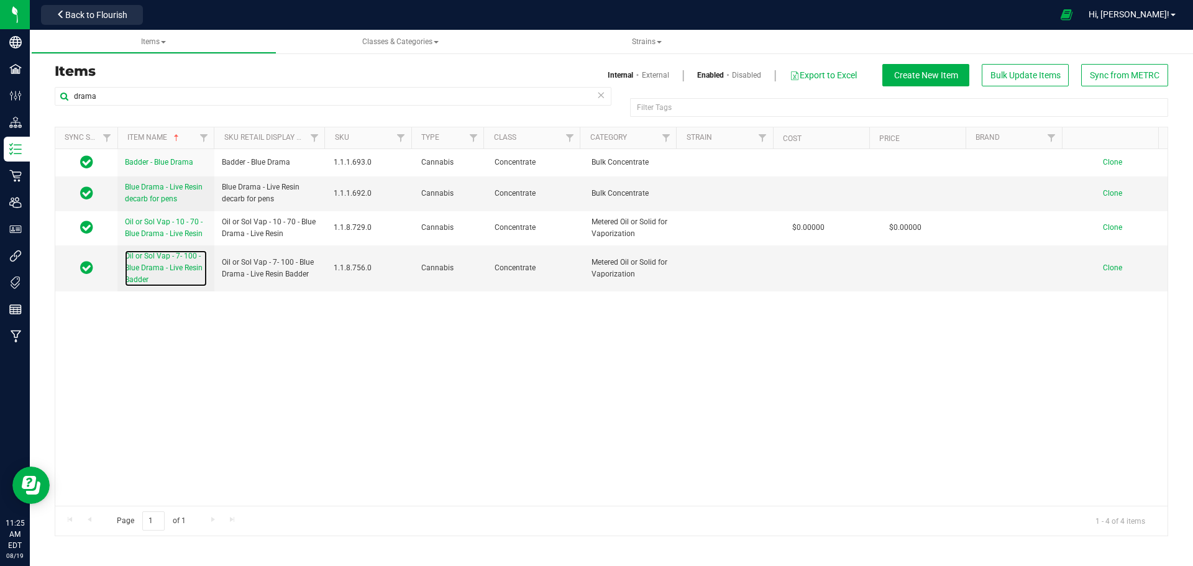
click at [163, 259] on span "Oil or Sol Vap - 7- 100 - Blue Drama - Live Resin Badder" at bounding box center [164, 268] width 78 height 32
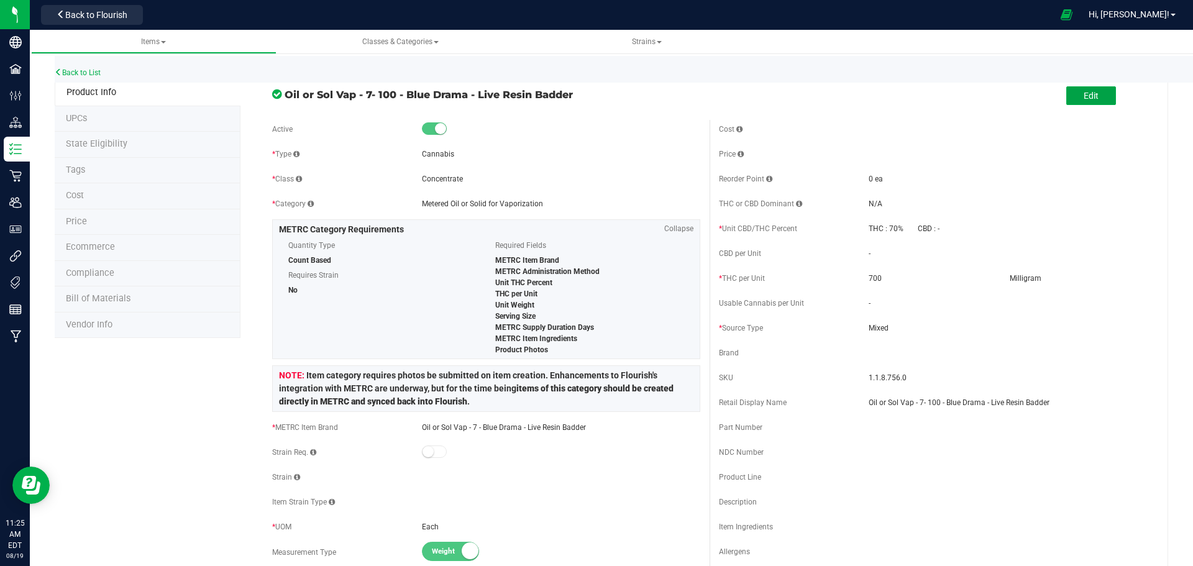
click at [1072, 88] on button "Edit" at bounding box center [1091, 95] width 50 height 19
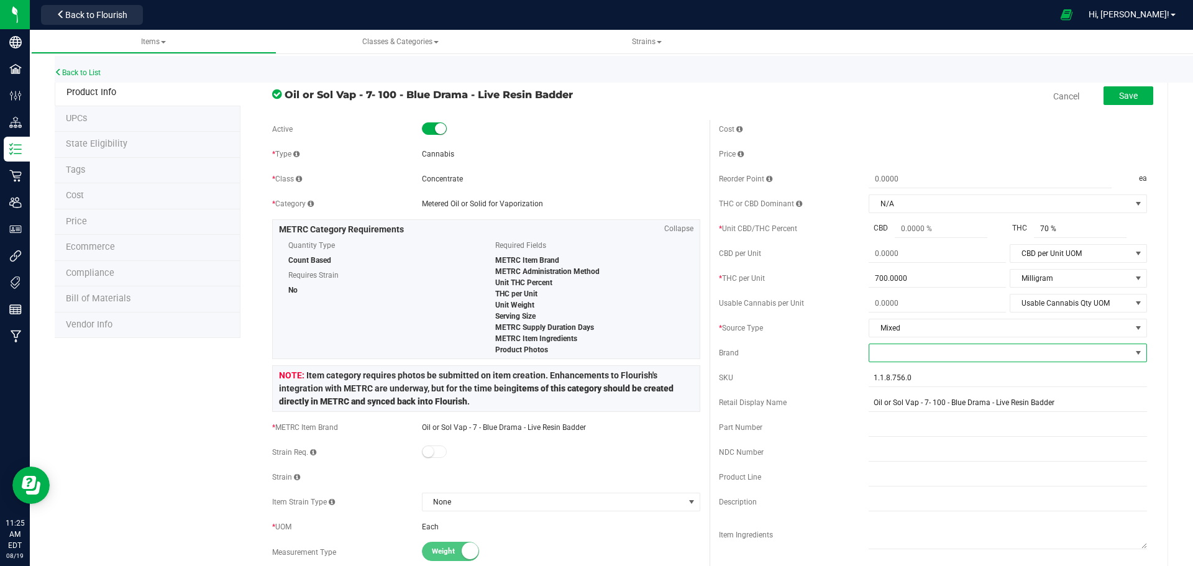
click at [886, 353] on span at bounding box center [1000, 352] width 262 height 17
click at [897, 445] on li "HASH" at bounding box center [999, 448] width 275 height 21
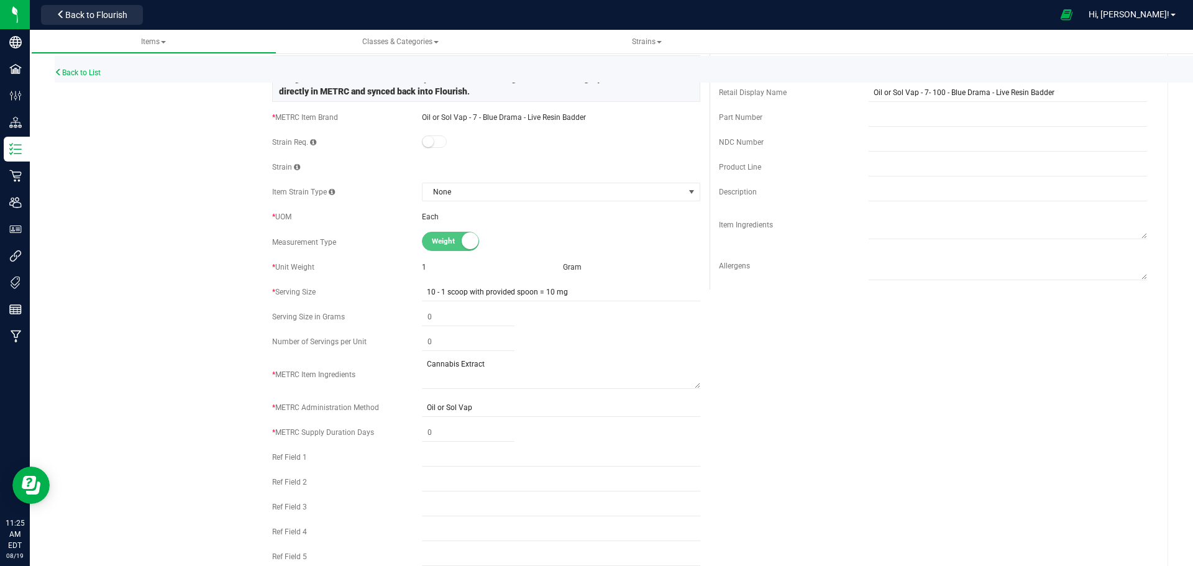
scroll to position [311, 0]
click at [450, 435] on span at bounding box center [468, 432] width 93 height 18
type input "2"
click at [809, 404] on div "Active * Type Cannabis * Class Concentrate * Category" at bounding box center [709, 202] width 893 height 787
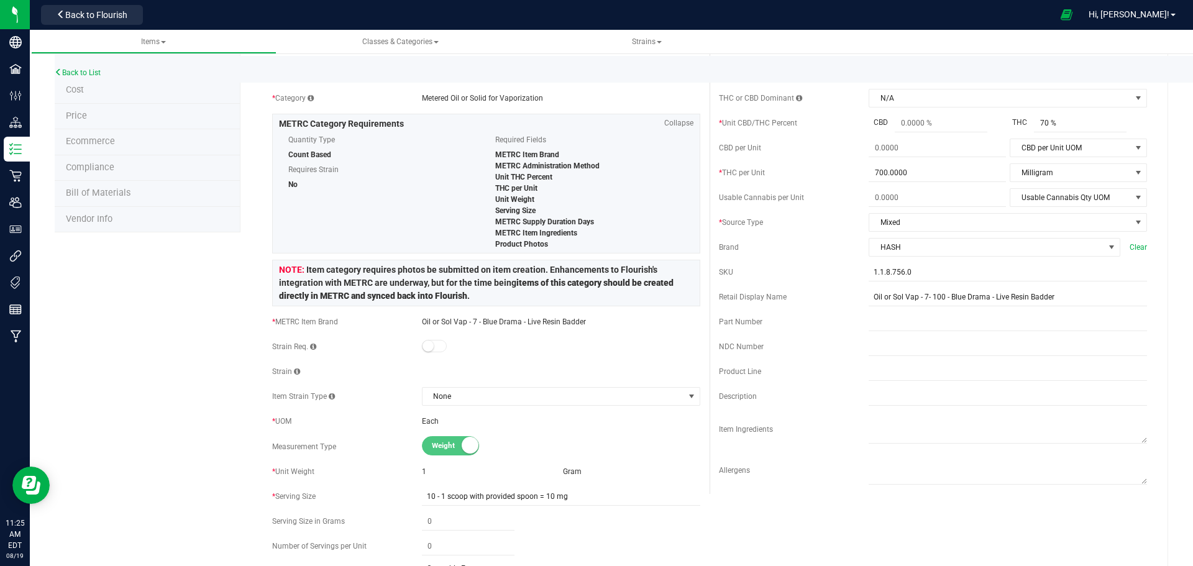
scroll to position [0, 0]
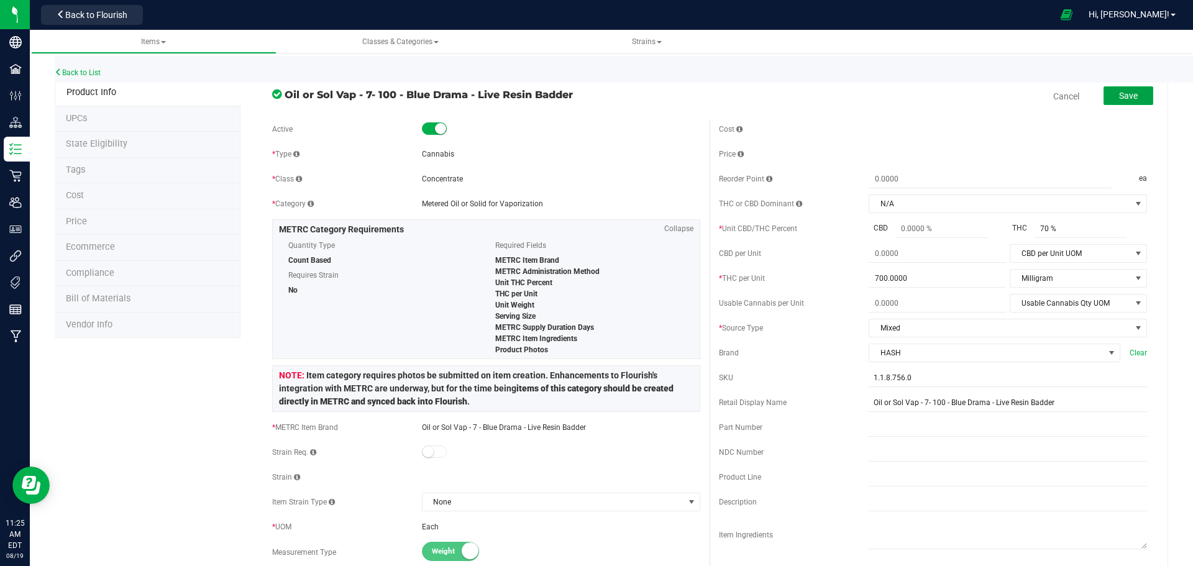
click at [1119, 95] on span "Save" at bounding box center [1128, 96] width 19 height 10
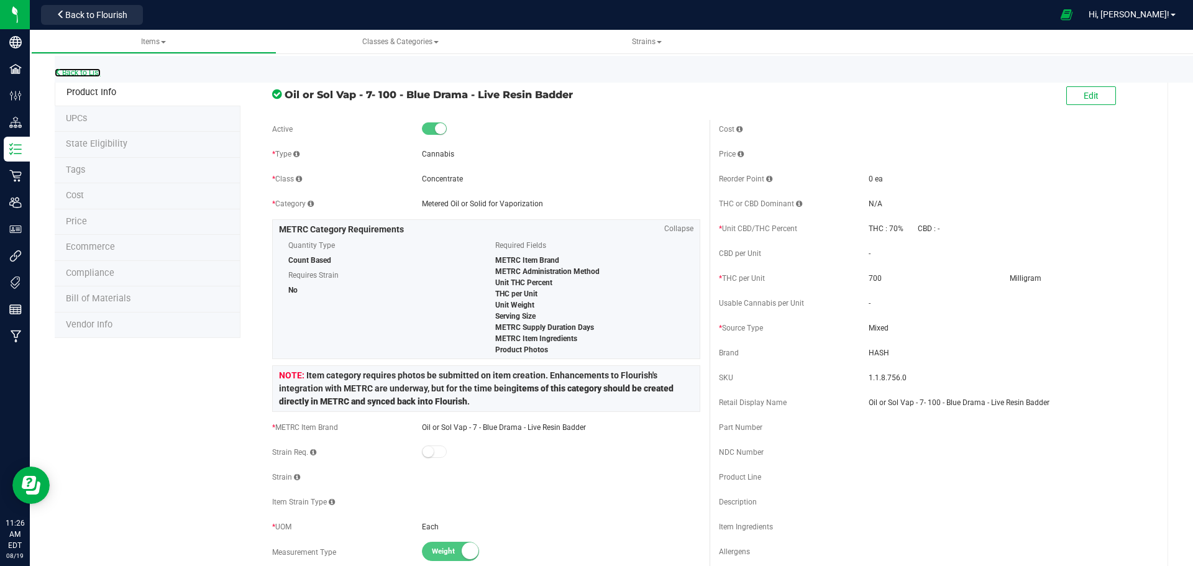
click at [84, 73] on link "Back to List" at bounding box center [78, 72] width 46 height 9
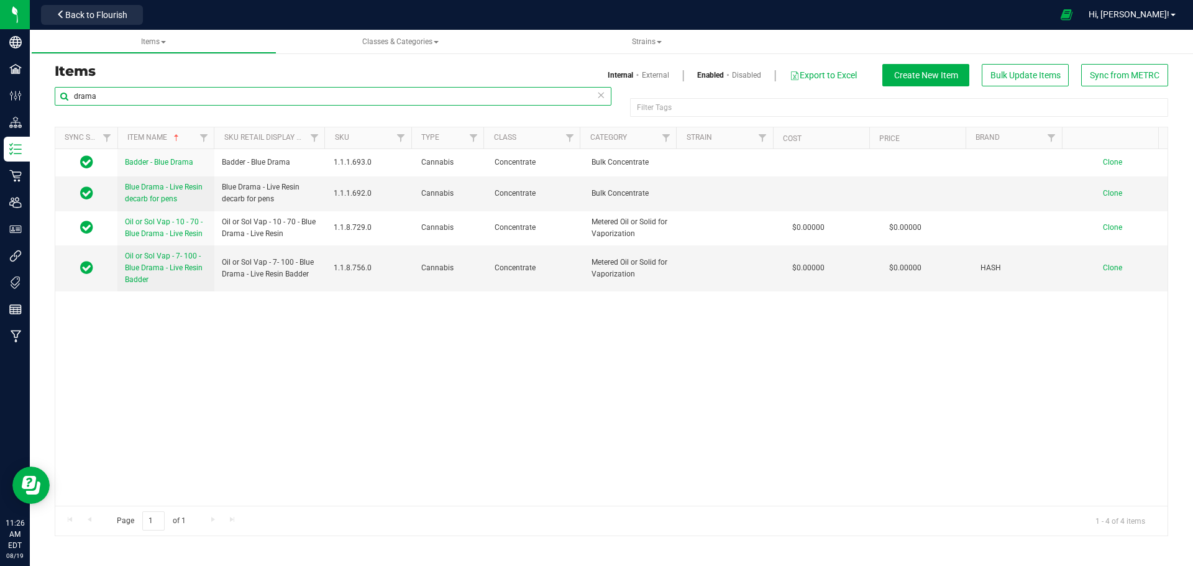
click at [119, 98] on input "drama" at bounding box center [333, 96] width 557 height 19
drag, startPoint x: 132, startPoint y: 98, endPoint x: 40, endPoint y: 94, distance: 92.6
click at [40, 94] on div "Items Internal External Enabled Disabled Export to Excel Create New Item Bulk U…" at bounding box center [611, 292] width 1163 height 513
type input "banana"
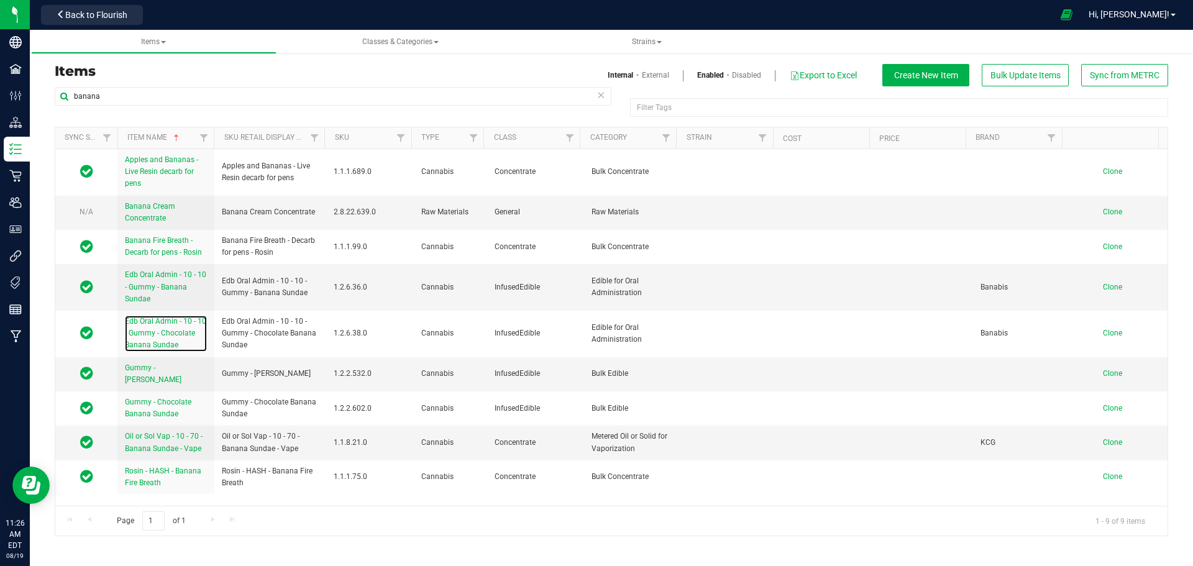
click at [161, 332] on span "Edb Oral Admin - 10 - 10 - Gummy - Chocolate Banana Sundae" at bounding box center [165, 333] width 81 height 32
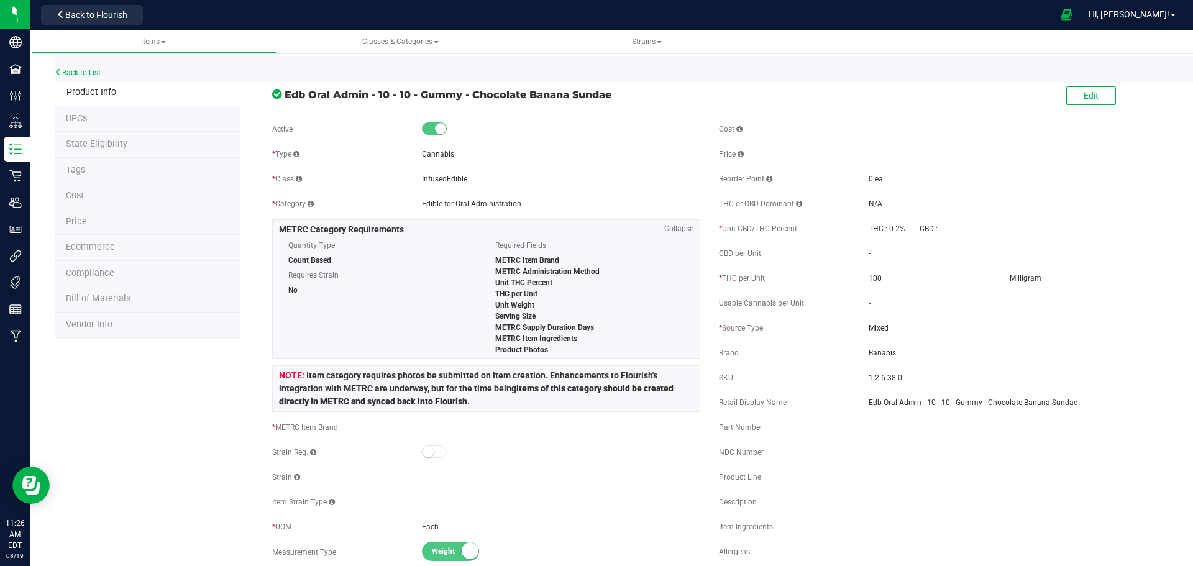
click at [926, 351] on span "Banabis" at bounding box center [1007, 352] width 278 height 11
click at [882, 352] on span "Banabis" at bounding box center [1007, 352] width 278 height 11
click at [1067, 96] on button "Edit" at bounding box center [1091, 95] width 50 height 19
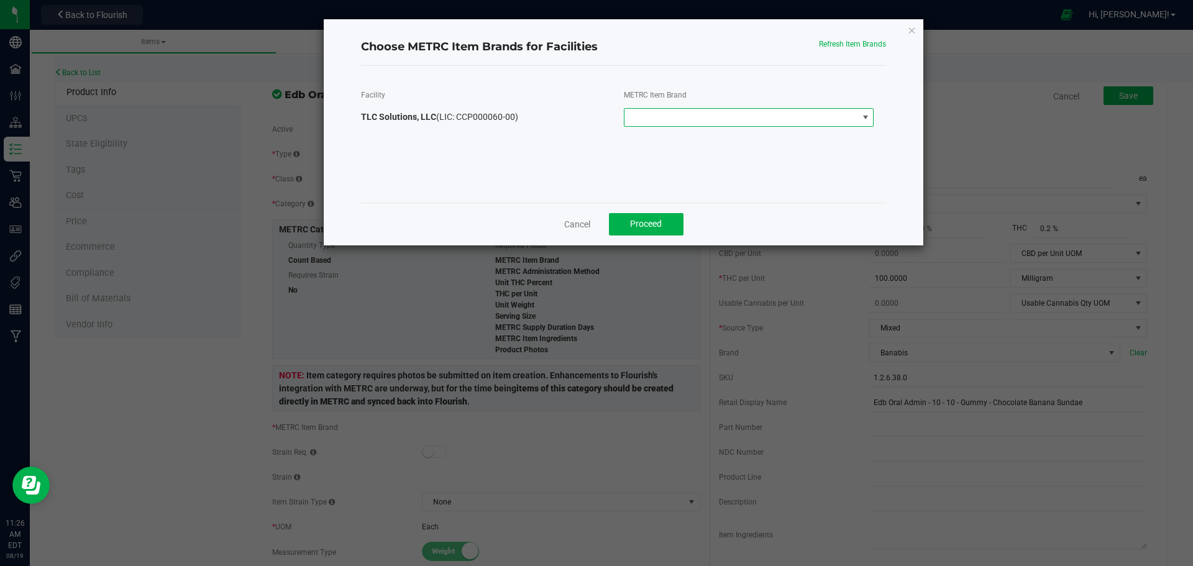
click at [700, 114] on span at bounding box center [741, 117] width 234 height 17
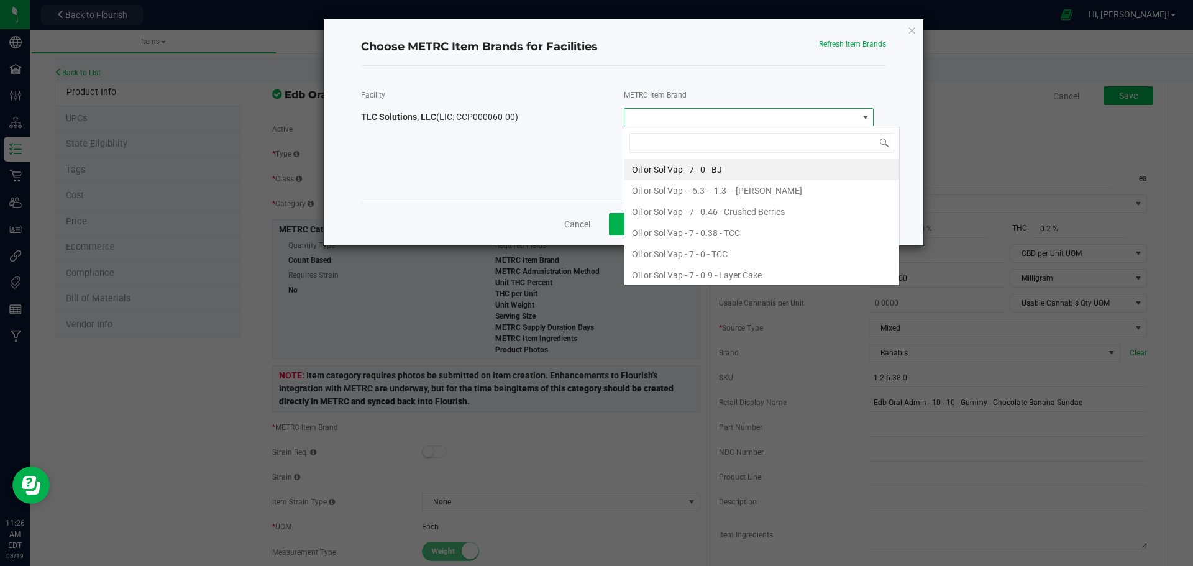
scroll to position [19, 250]
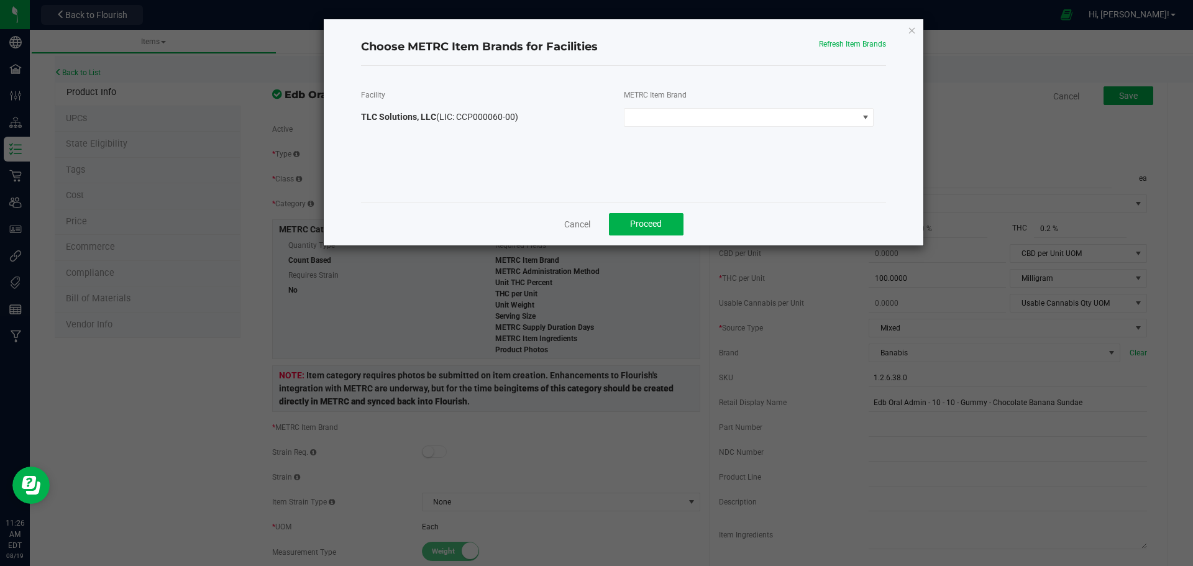
drag, startPoint x: 626, startPoint y: 27, endPoint x: 708, endPoint y: 66, distance: 90.3
click at [708, 66] on div "Choose METRC Item Brands for Facilities Refresh Item Brands Facility TLC Soluti…" at bounding box center [624, 132] width 600 height 226
click at [610, 35] on div "Choose METRC Item Brands for Facilities Refresh Item Brands" at bounding box center [624, 47] width 526 height 37
drag, startPoint x: 560, startPoint y: 29, endPoint x: 657, endPoint y: 65, distance: 103.4
click at [663, 71] on div "Choose METRC Item Brands for Facilities Refresh Item Brands Facility TLC Soluti…" at bounding box center [624, 132] width 600 height 226
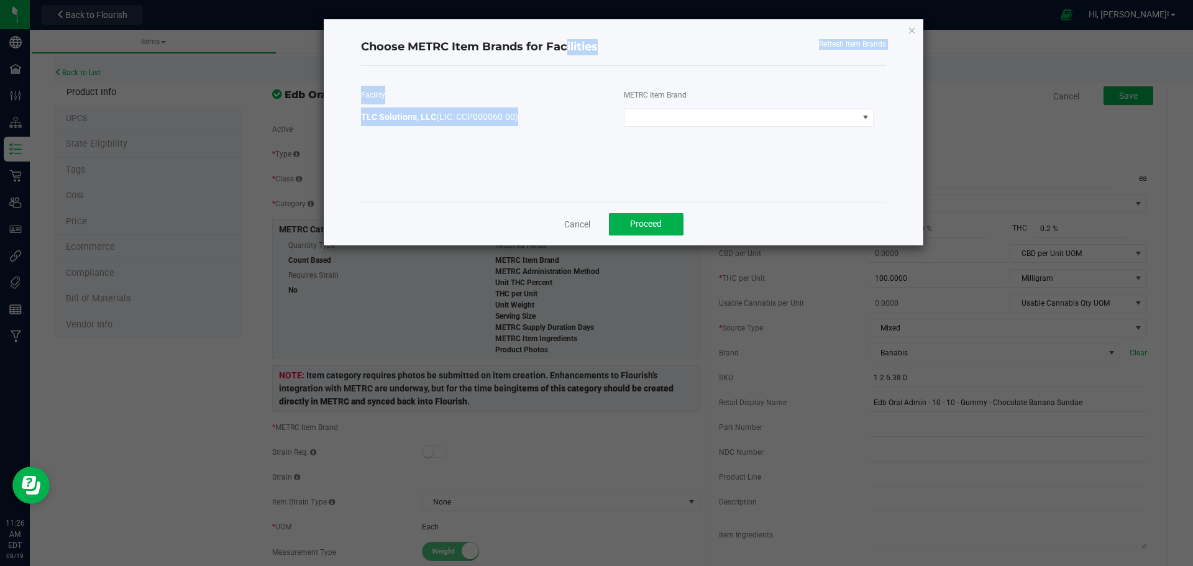
click at [615, 29] on div "Choose METRC Item Brands for Facilities Refresh Item Brands Facility TLC Soluti…" at bounding box center [624, 132] width 600 height 226
click at [906, 29] on div "Choose METRC Item Brands for Facilities Refresh Item Brands Facility TLC Soluti…" at bounding box center [624, 132] width 600 height 226
click at [908, 29] on icon "Close modal" at bounding box center [912, 29] width 9 height 15
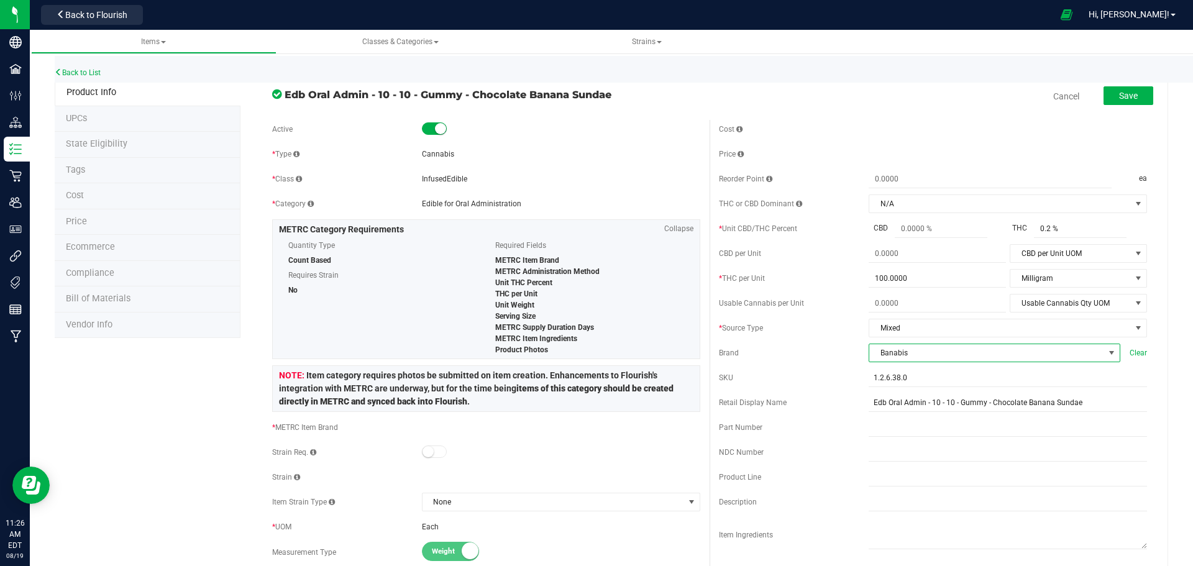
click at [934, 349] on span "Banabis" at bounding box center [986, 352] width 235 height 17
click at [893, 403] on li "+ Add New" at bounding box center [986, 406] width 248 height 21
click at [1124, 352] on icon at bounding box center [1128, 352] width 8 height 7
click at [168, 40] on span "Items" at bounding box center [154, 42] width 226 height 11
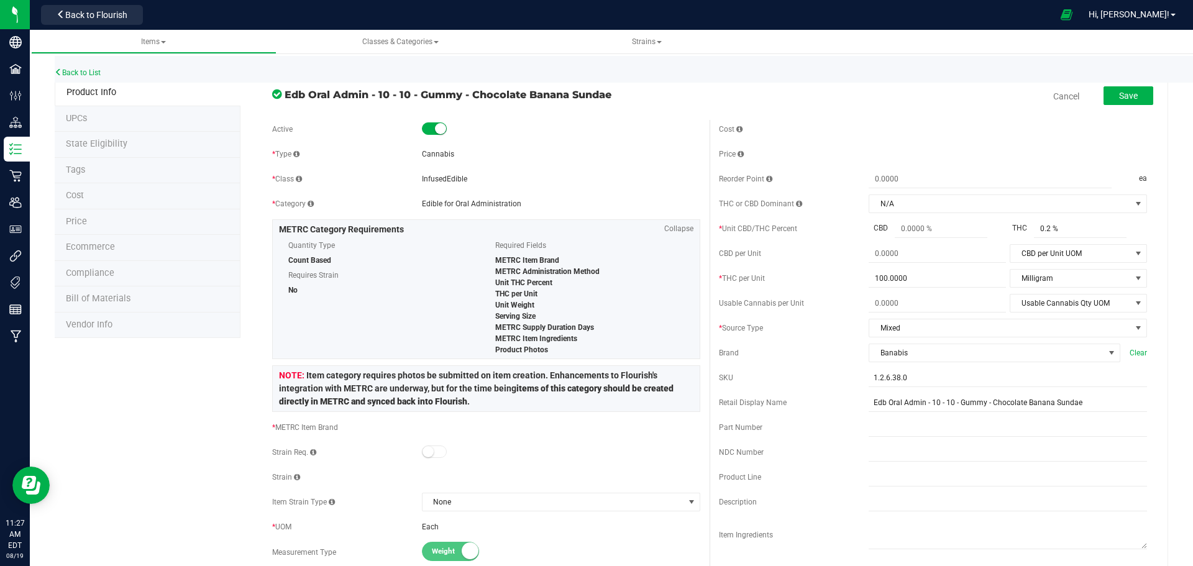
click at [168, 40] on span "Items" at bounding box center [154, 42] width 226 height 11
click at [196, 67] on div "Back to List" at bounding box center [651, 69] width 1193 height 27
click at [165, 37] on span "Items" at bounding box center [153, 41] width 25 height 9
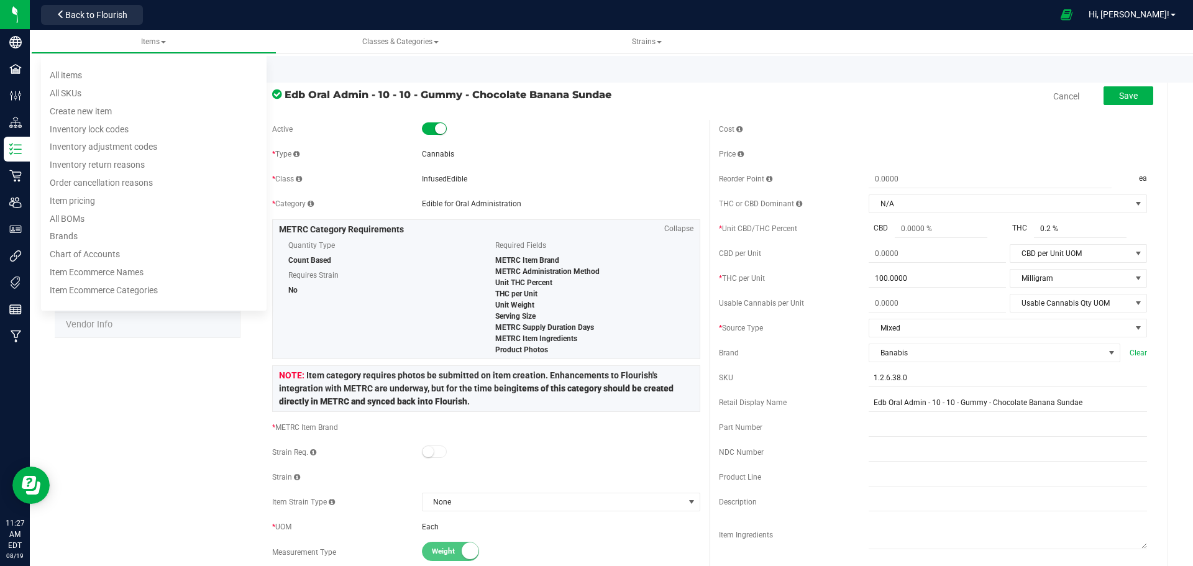
click at [67, 236] on span "Brands" at bounding box center [64, 237] width 28 height 10
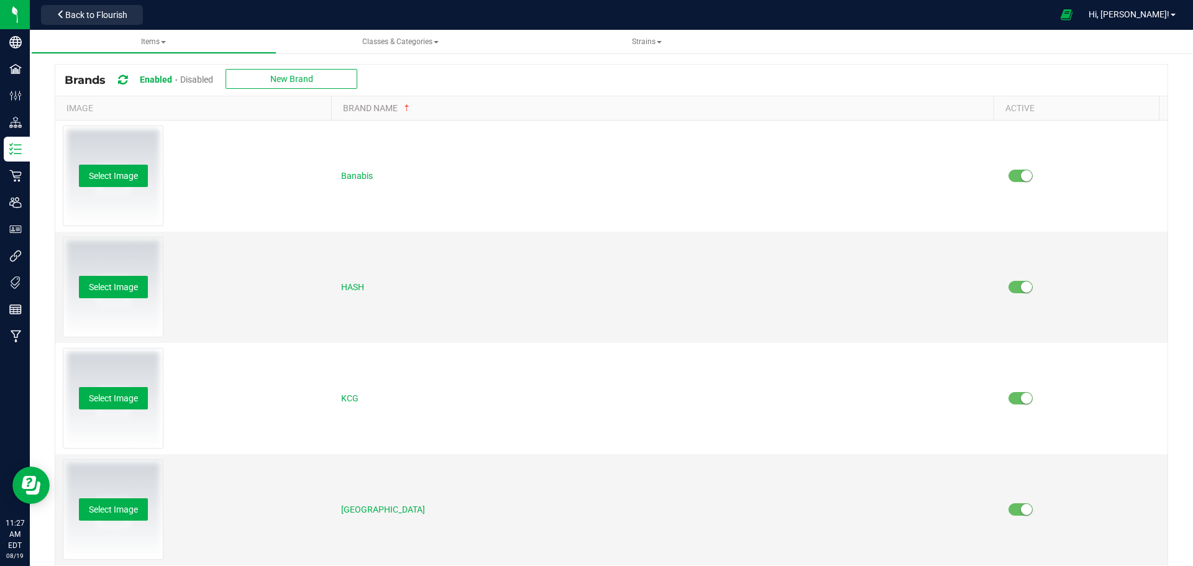
click at [222, 171] on flr-image-picker "Select Image" at bounding box center [194, 175] width 263 height 101
click at [343, 168] on div "Banabis" at bounding box center [667, 175] width 652 height 19
click at [360, 173] on span "Banabis" at bounding box center [357, 176] width 32 height 14
click at [353, 176] on input "Banabis" at bounding box center [389, 175] width 96 height 19
type input "Bananabis"
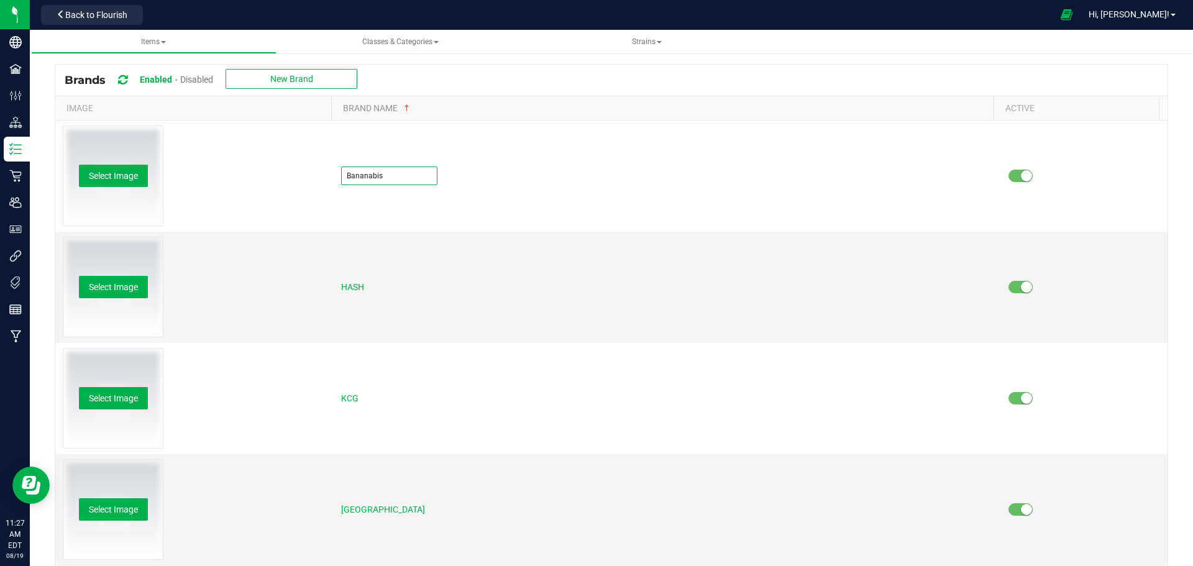
click at [489, 144] on td "Bananabis" at bounding box center [667, 176] width 667 height 111
click at [570, 71] on div "Brands Enabled Disabled New Brand" at bounding box center [611, 80] width 1112 height 31
click at [75, 12] on span "Back to Flourish" at bounding box center [96, 15] width 62 height 10
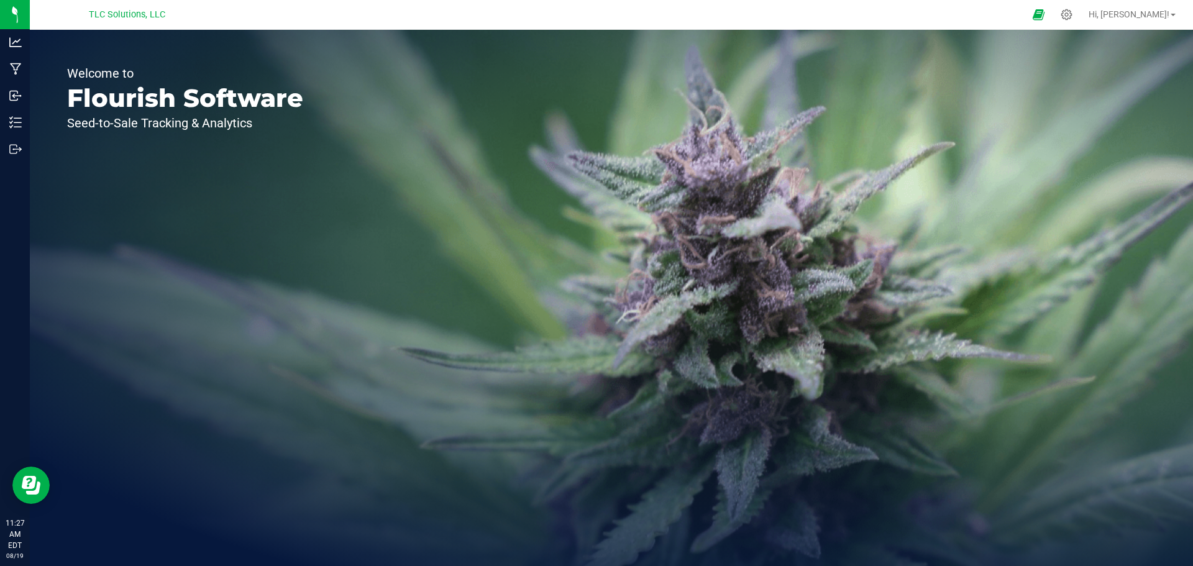
click at [1072, 15] on icon at bounding box center [1066, 14] width 11 height 11
